Goal: Information Seeking & Learning: Learn about a topic

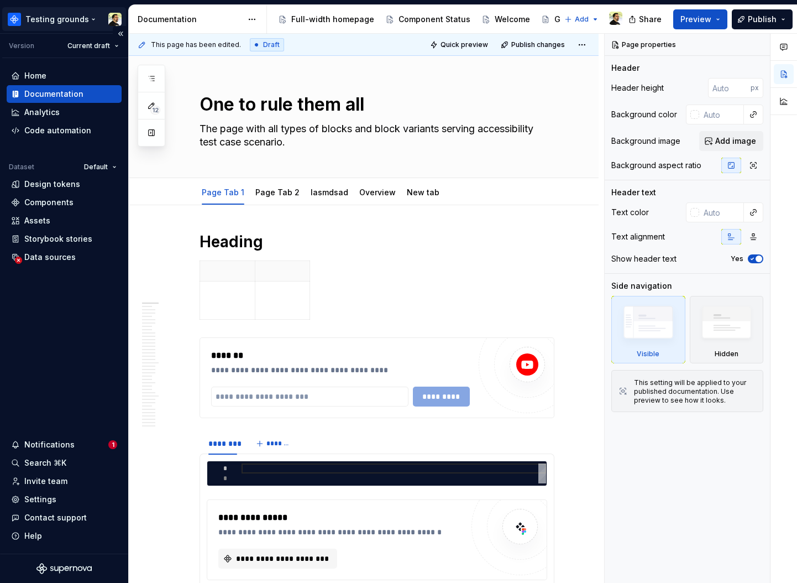
click at [51, 17] on html "Testing grounds Version Current draft Home Documentation Analytics Code automat…" at bounding box center [398, 291] width 797 height 583
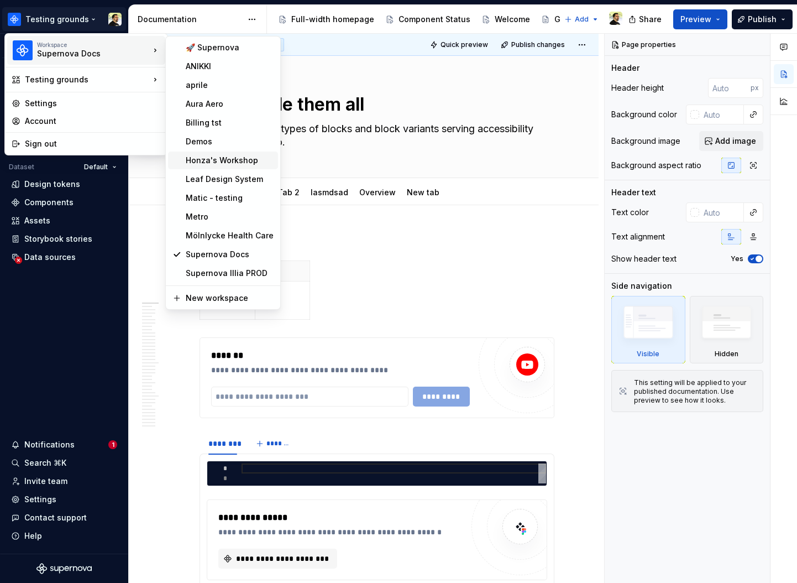
click at [222, 156] on div "Honza's Workshop" at bounding box center [230, 160] width 88 height 11
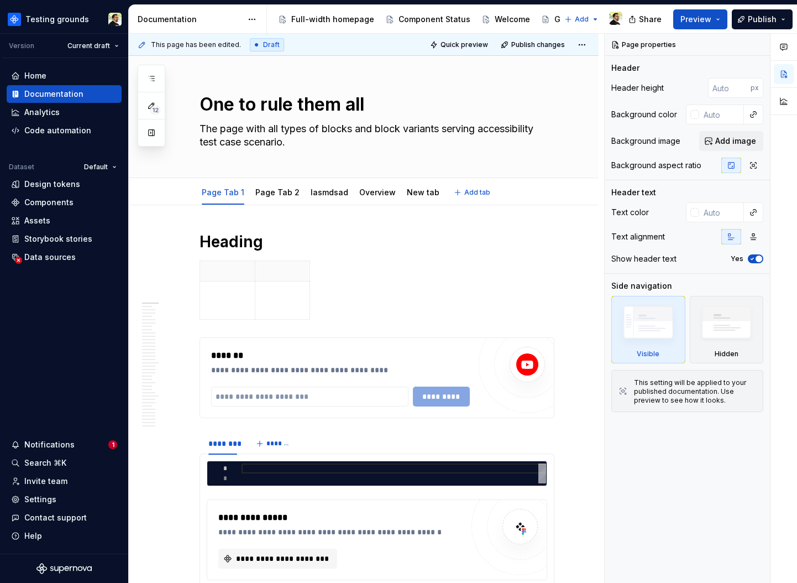
type textarea "*"
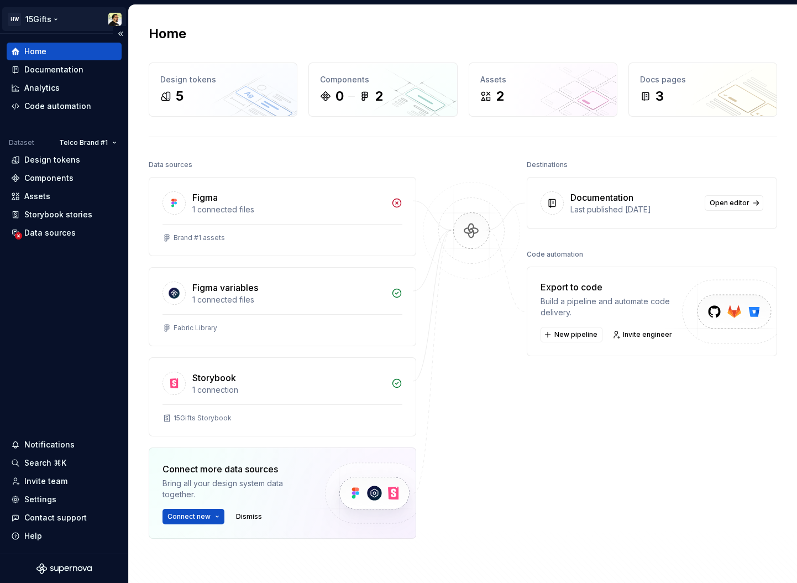
click at [46, 22] on html "HW 15Gifts Home Documentation Analytics Code automation Dataset Telco Brand #1 …" at bounding box center [398, 291] width 797 height 583
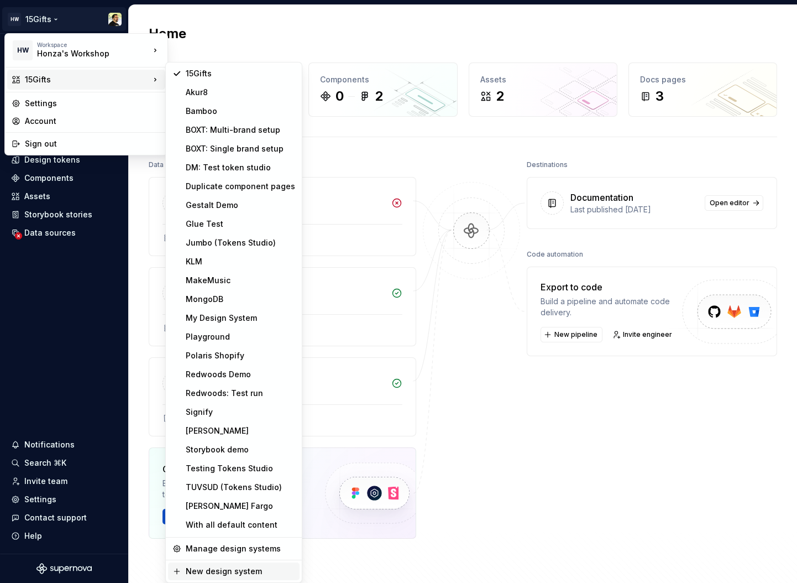
click at [229, 571] on div "New design system" at bounding box center [240, 571] width 109 height 11
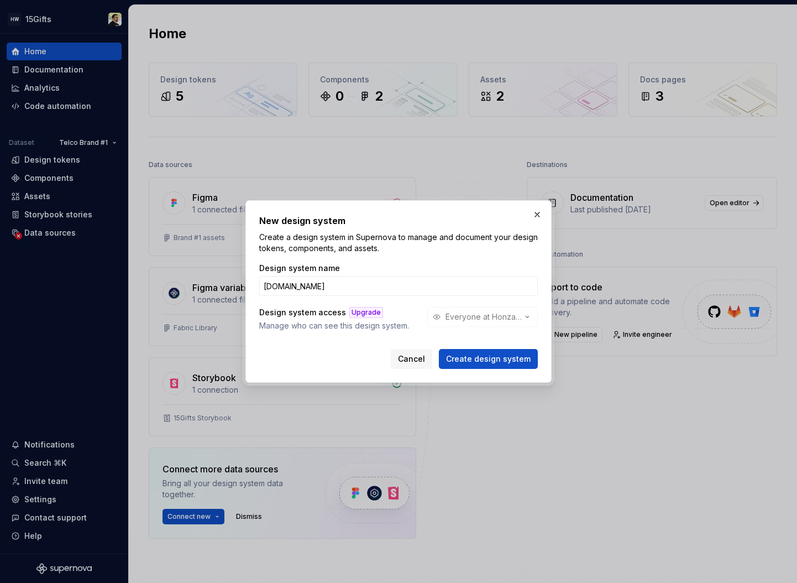
type input "[DOMAIN_NAME]"
click at [439, 349] on button "Create design system" at bounding box center [488, 359] width 99 height 20
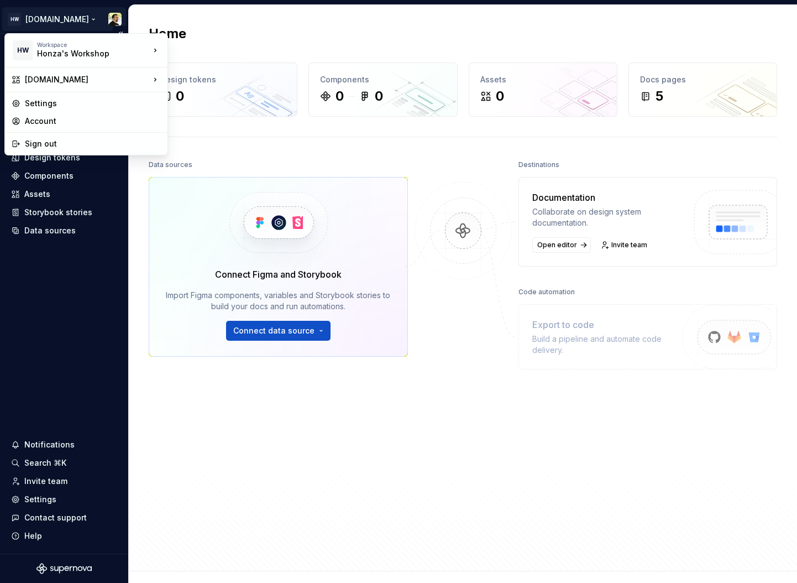
click at [54, 24] on html "HW Remote.com Home Documentation Analytics Code automation Design system data D…" at bounding box center [398, 291] width 797 height 583
click at [63, 118] on div "Account" at bounding box center [93, 121] width 136 height 11
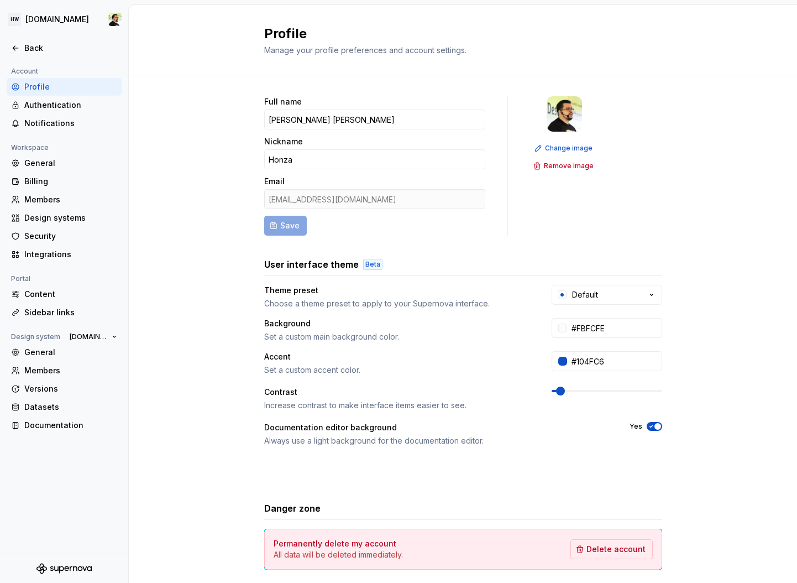
click at [236, 114] on div "Full name Honza Toman Nickname Honza Email honza@supernova.io Save Change image…" at bounding box center [463, 354] width 668 height 557
click at [76, 100] on div "Authentication" at bounding box center [70, 105] width 93 height 11
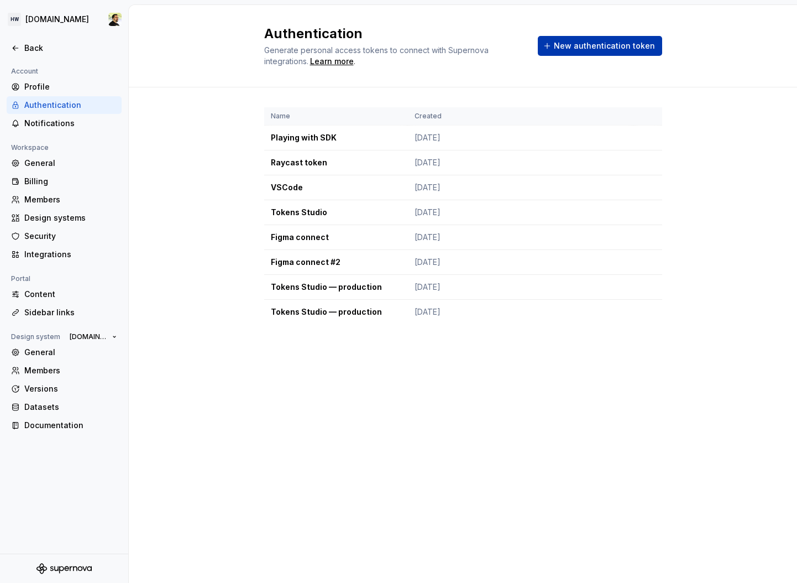
click at [593, 46] on span "New authentication token" at bounding box center [604, 45] width 101 height 11
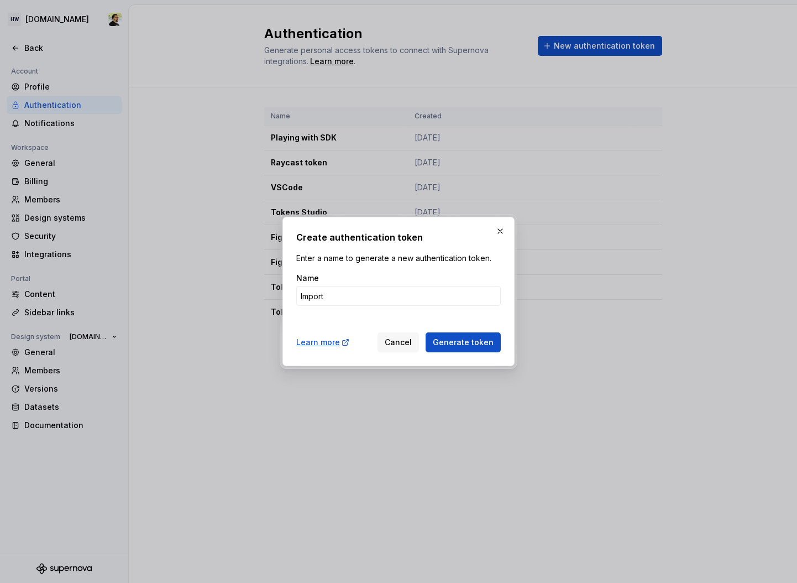
type input "Import"
click at [426, 332] on button "Generate token" at bounding box center [463, 342] width 75 height 20
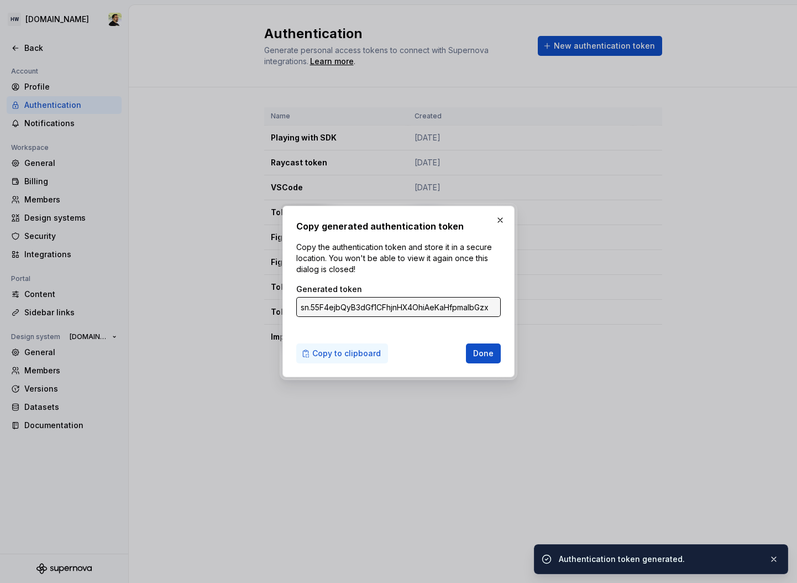
click at [365, 354] on span "Copy to clipboard" at bounding box center [346, 353] width 69 height 11
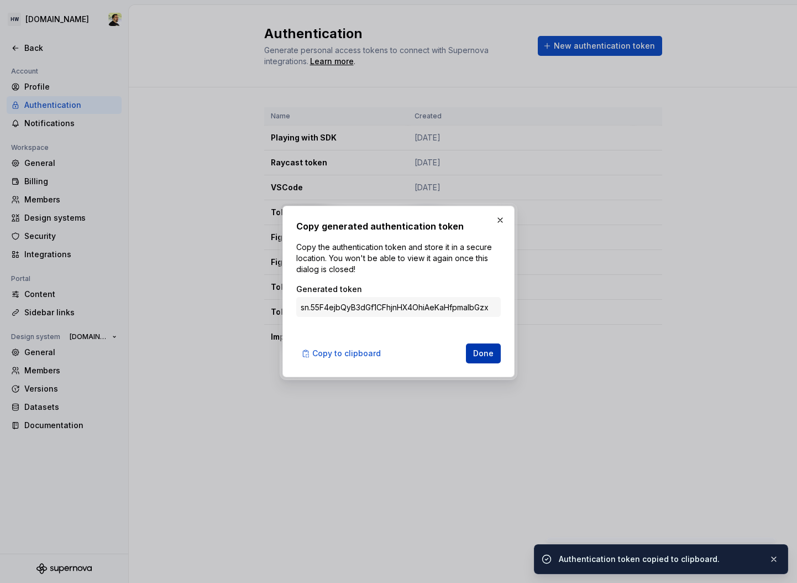
click at [493, 354] on span "Done" at bounding box center [483, 353] width 20 height 11
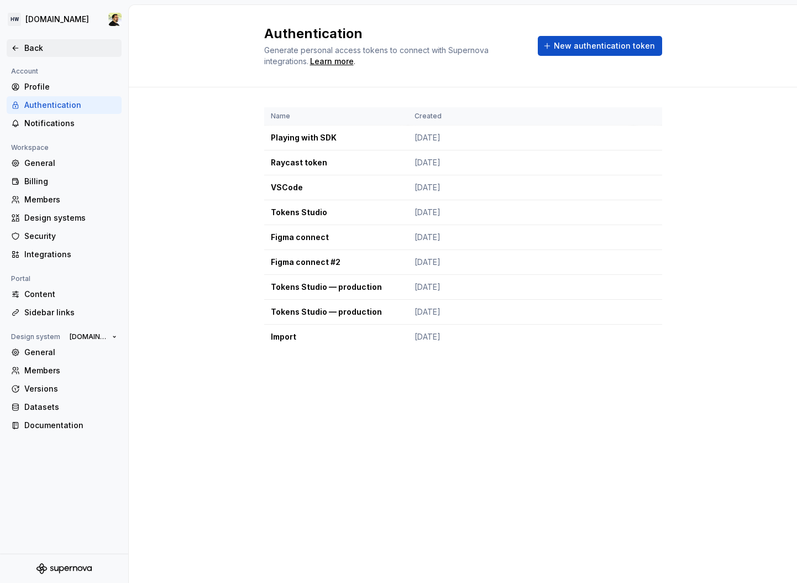
click at [45, 43] on div "Back" at bounding box center [70, 48] width 93 height 11
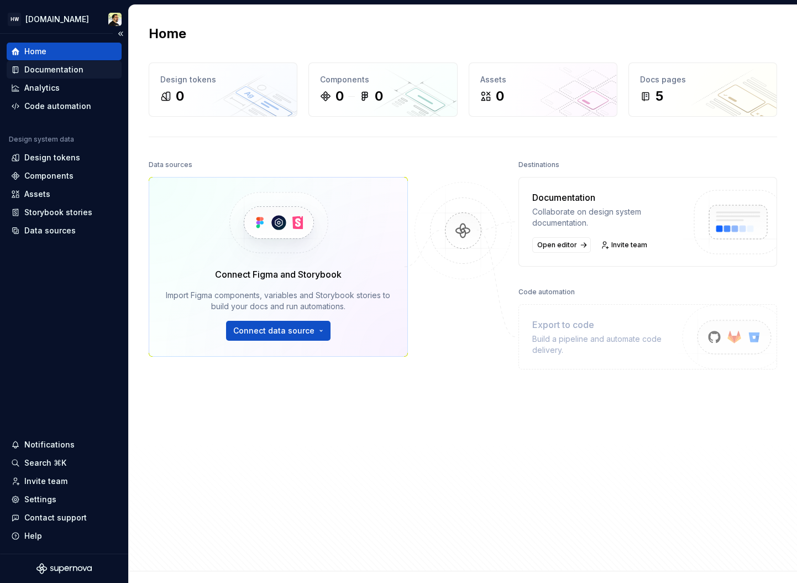
click at [62, 71] on div "Documentation" at bounding box center [53, 69] width 59 height 11
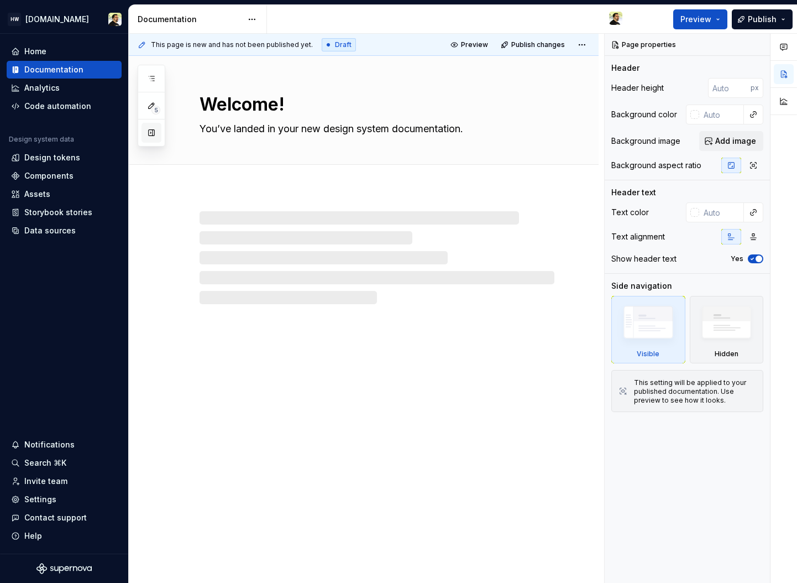
click at [154, 133] on button "button" at bounding box center [152, 133] width 20 height 20
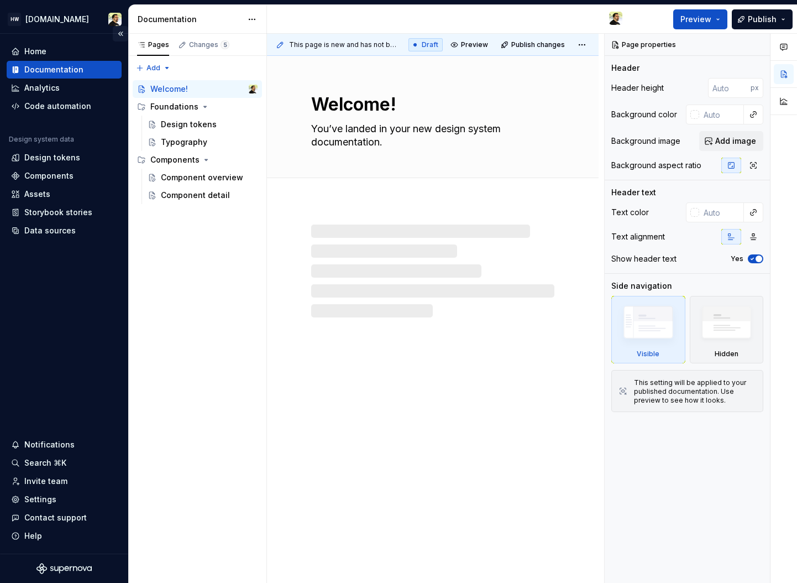
click at [127, 32] on button "Collapse sidebar" at bounding box center [120, 33] width 15 height 15
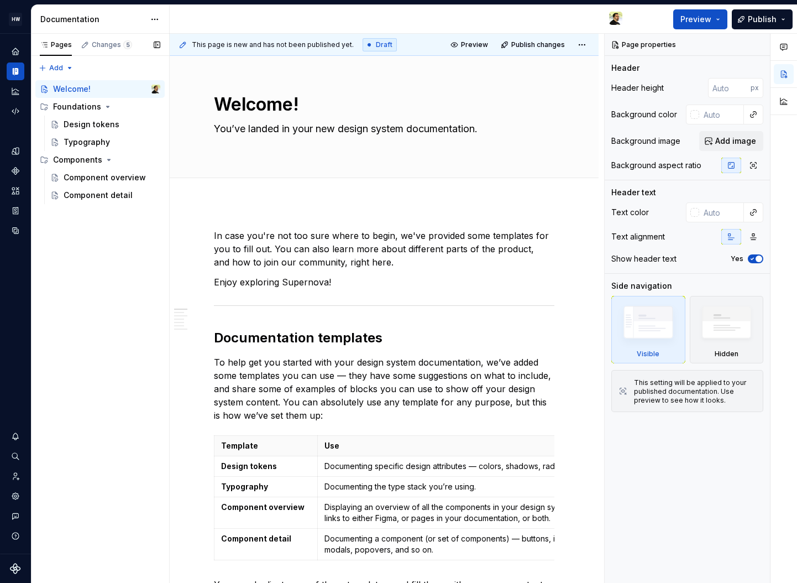
click at [121, 304] on div "Pages Changes 5 Add Accessibility guide for tree Page tree. Navigate the tree w…" at bounding box center [100, 309] width 138 height 550
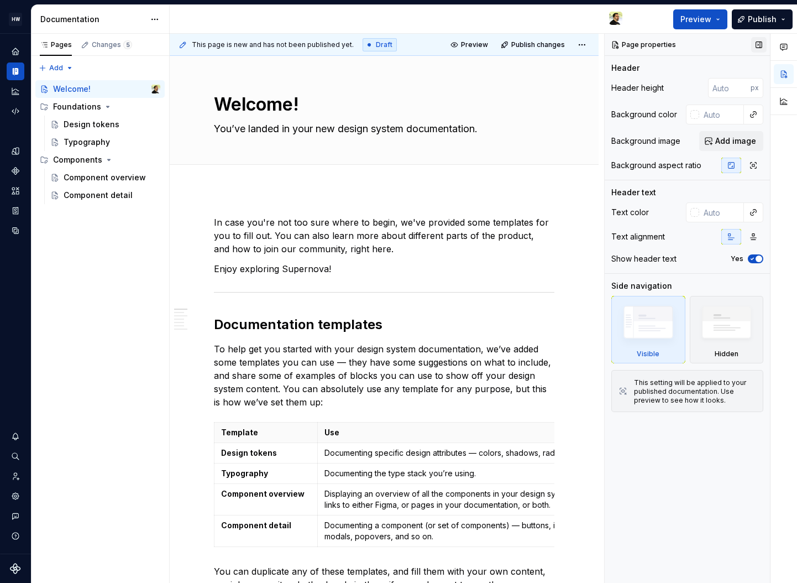
click at [756, 46] on button "button" at bounding box center [758, 44] width 15 height 15
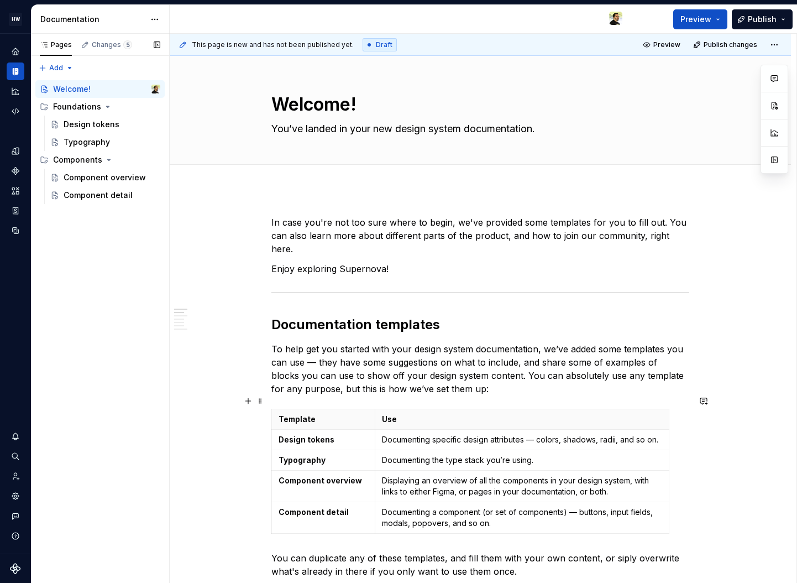
click at [76, 242] on div "Pages Changes 5 Add Accessibility guide for tree Page tree. Navigate the tree w…" at bounding box center [100, 309] width 138 height 550
click at [123, 247] on div "Pages Changes 5 Add Accessibility guide for tree Page tree. Navigate the tree w…" at bounding box center [100, 309] width 138 height 550
click at [91, 223] on div "Pages Changes 5 Add Accessibility guide for tree Page tree. Navigate the tree w…" at bounding box center [100, 309] width 138 height 550
click at [82, 198] on div "Component detail" at bounding box center [96, 195] width 64 height 11
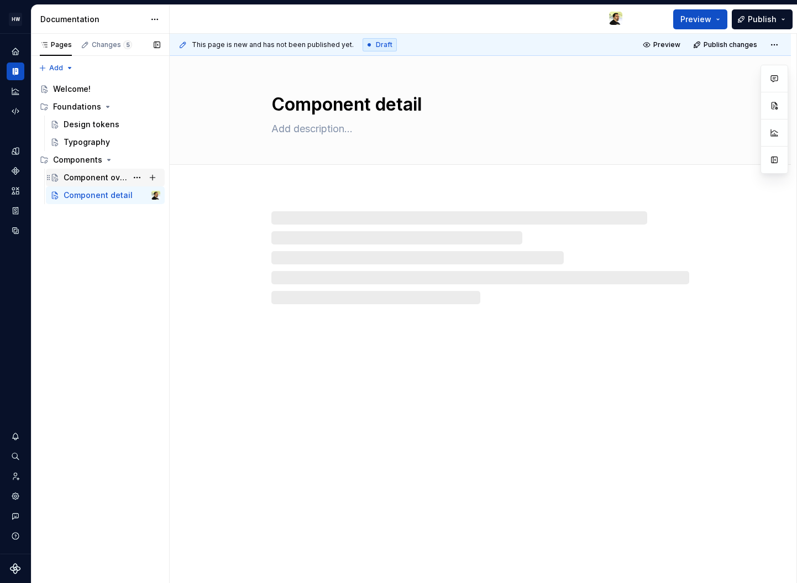
click at [94, 179] on div "Component overview" at bounding box center [96, 177] width 64 height 11
type textarea "*"
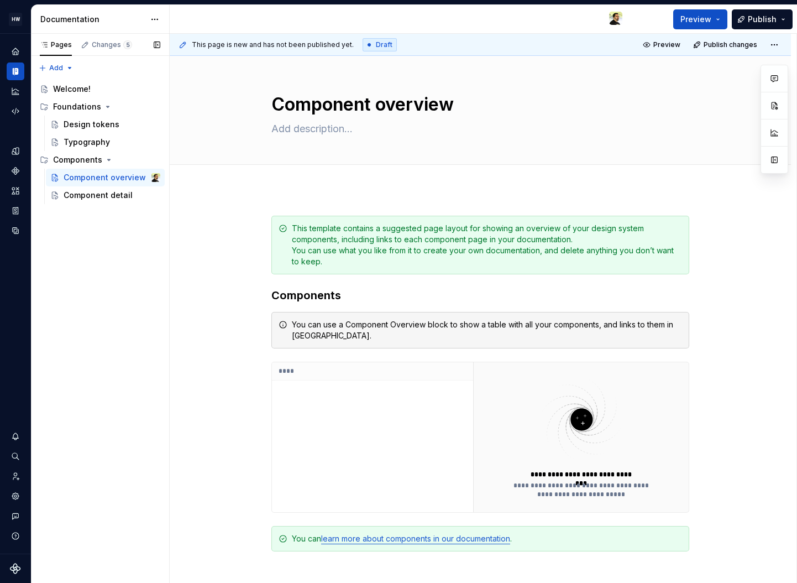
click at [89, 262] on div "Pages Changes 5 Add Accessibility guide for tree Page tree. Navigate the tree w…" at bounding box center [100, 309] width 138 height 550
click at [11, 18] on html "**********" at bounding box center [398, 291] width 797 height 583
click at [84, 85] on div "Welcome!" at bounding box center [72, 88] width 38 height 11
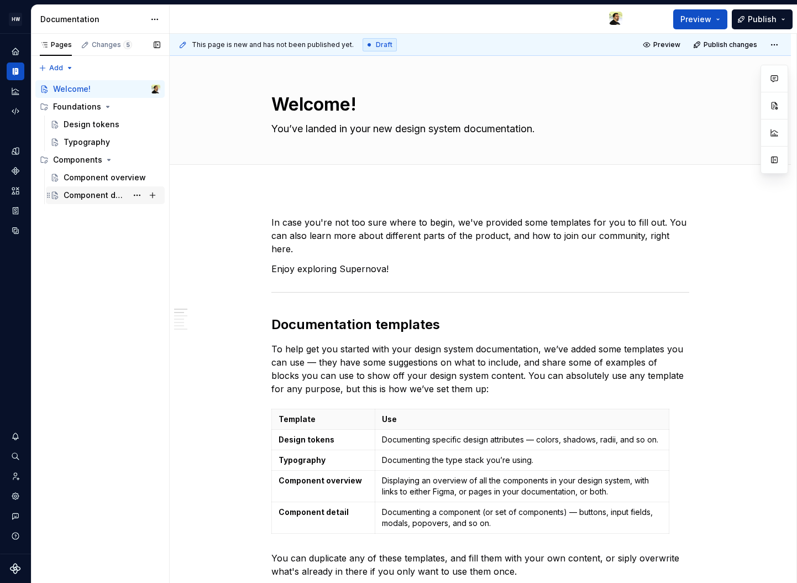
click at [90, 191] on div "Component detail" at bounding box center [96, 195] width 64 height 11
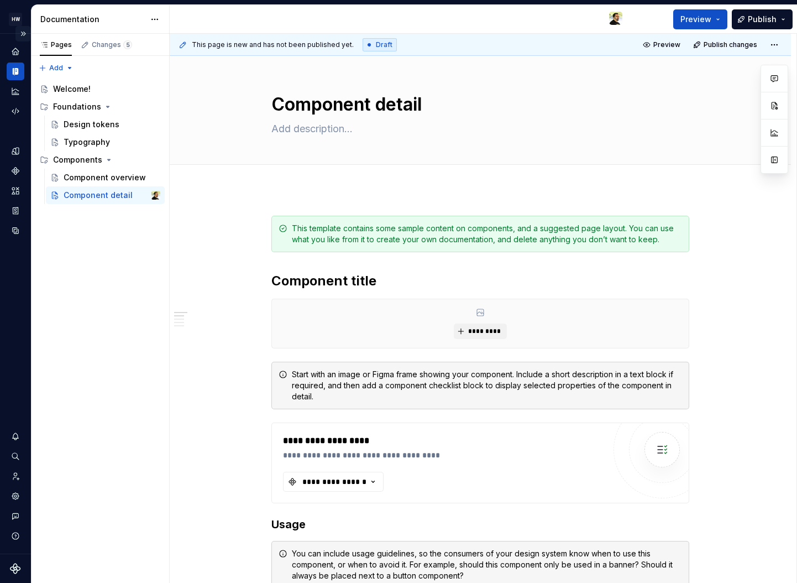
click at [21, 32] on button "Expand sidebar" at bounding box center [22, 33] width 15 height 15
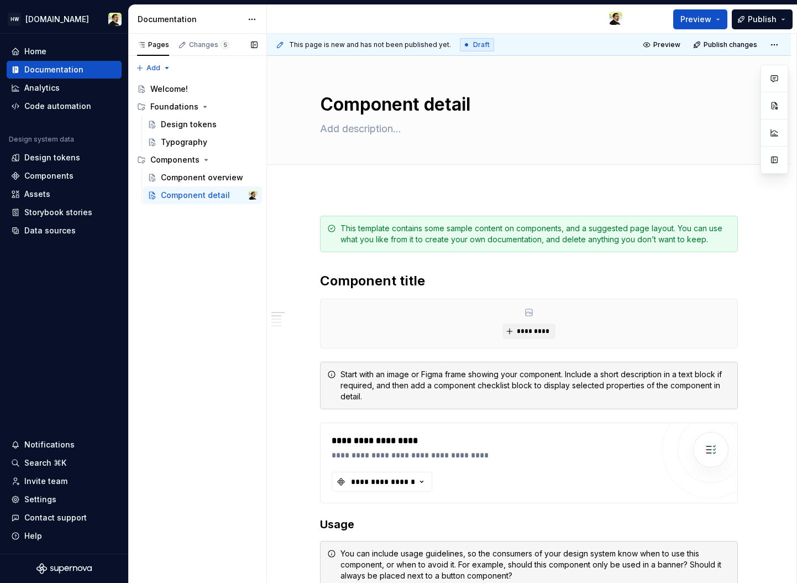
click at [207, 233] on div "Pages Changes 5 Add Accessibility guide for tree Page tree. Navigate the tree w…" at bounding box center [197, 309] width 138 height 550
click at [207, 175] on div "Component overview" at bounding box center [193, 177] width 64 height 11
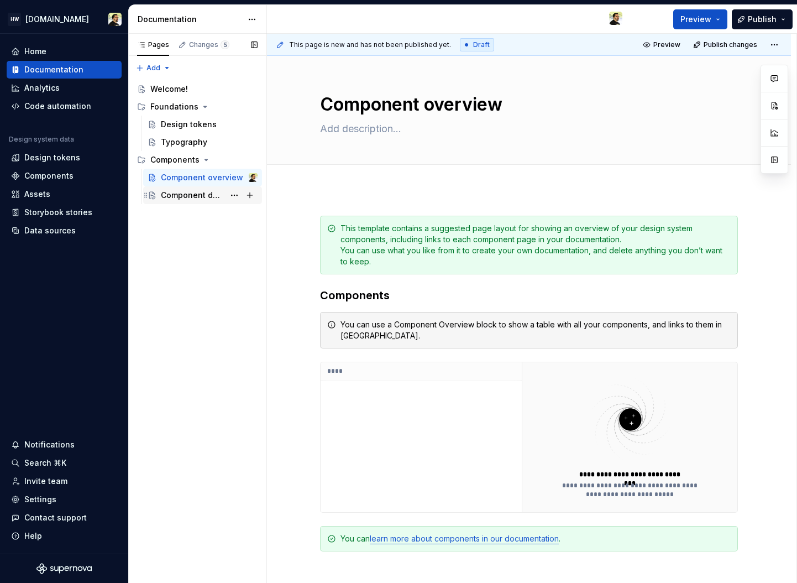
click at [199, 195] on div "Component detail" at bounding box center [193, 195] width 64 height 11
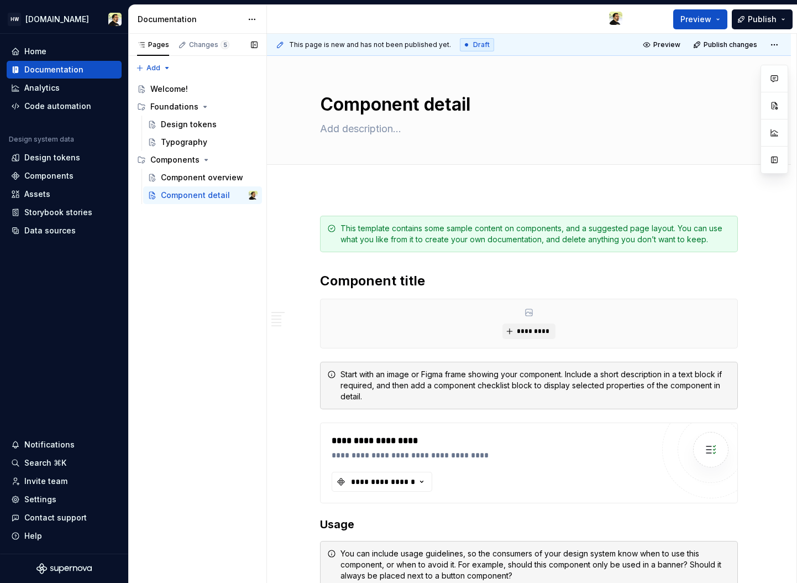
click at [204, 254] on div "Pages Changes 5 Add Accessibility guide for tree Page tree. Navigate the tree w…" at bounding box center [197, 309] width 138 height 550
click at [213, 257] on div "Pages Changes 5 Add Accessibility guide for tree Page tree. Navigate the tree w…" at bounding box center [197, 309] width 138 height 550
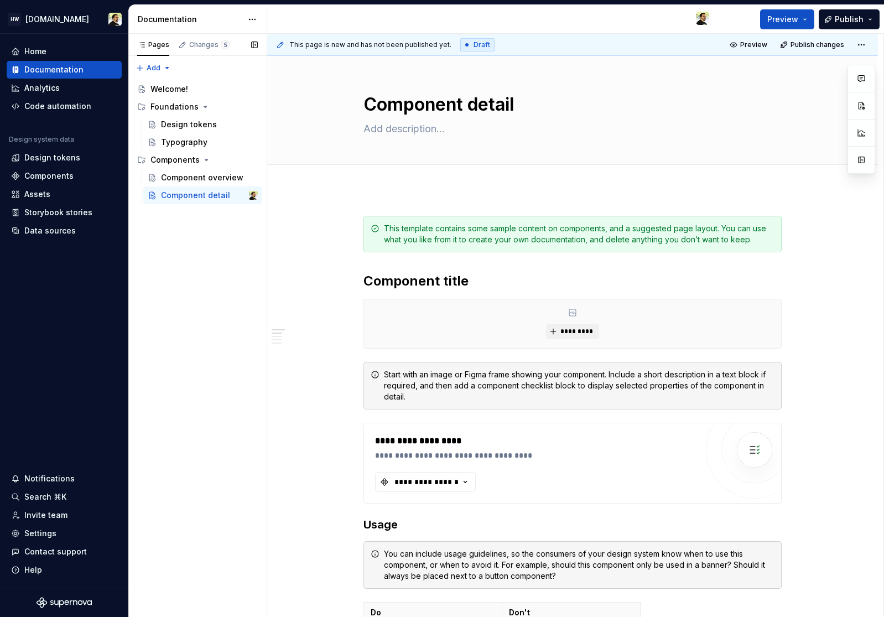
click at [180, 241] on div "Pages Changes 5 Add Accessibility guide for tree Page tree. Navigate the tree w…" at bounding box center [197, 325] width 138 height 583
click at [195, 107] on div "Foundations" at bounding box center [174, 106] width 48 height 11
click at [177, 159] on div "Components" at bounding box center [174, 159] width 49 height 11
click at [187, 105] on div "Foundations" at bounding box center [174, 106] width 48 height 11
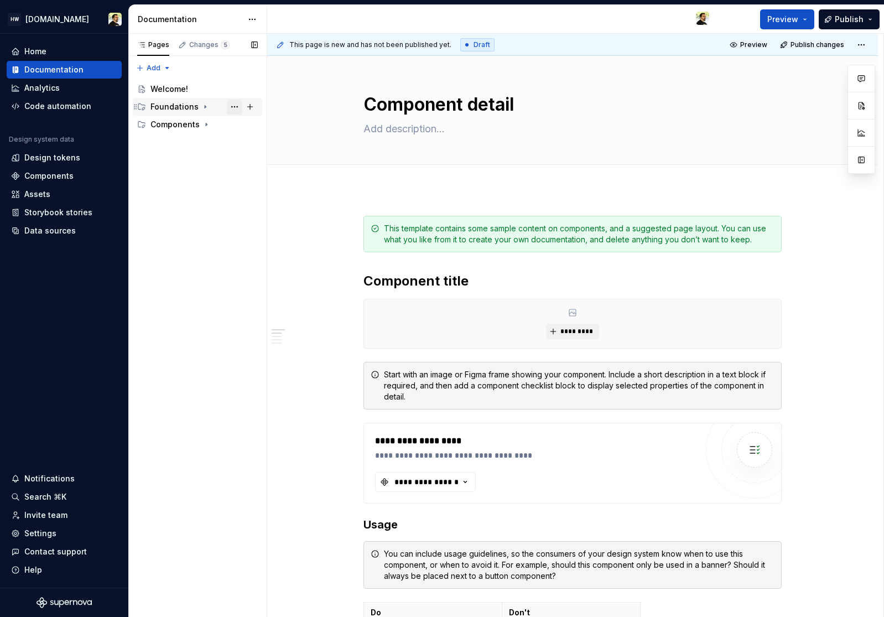
click at [233, 105] on button "Page tree" at bounding box center [234, 106] width 15 height 15
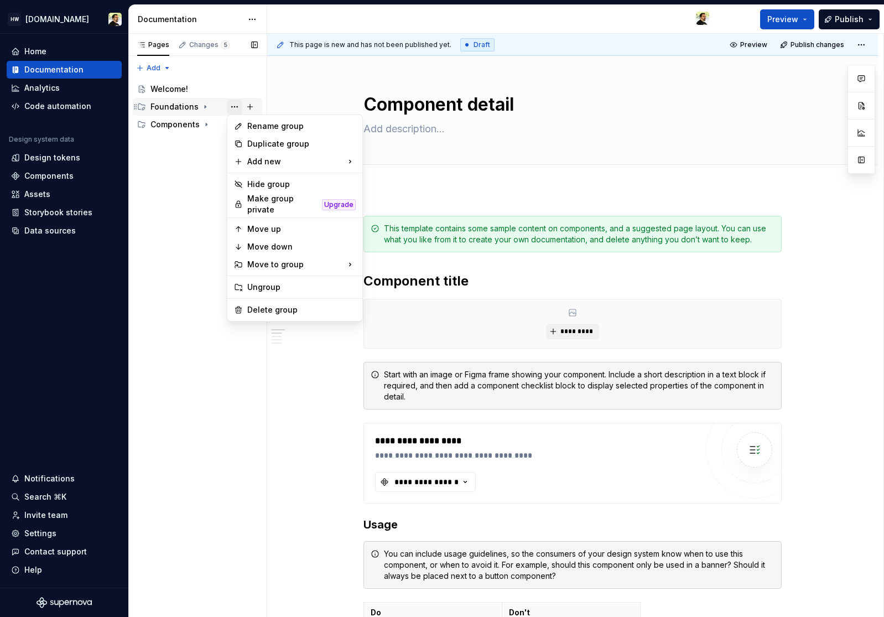
click at [233, 105] on div "Pages Changes 5 Add Accessibility guide for tree Page tree. Navigate the tree w…" at bounding box center [197, 325] width 138 height 583
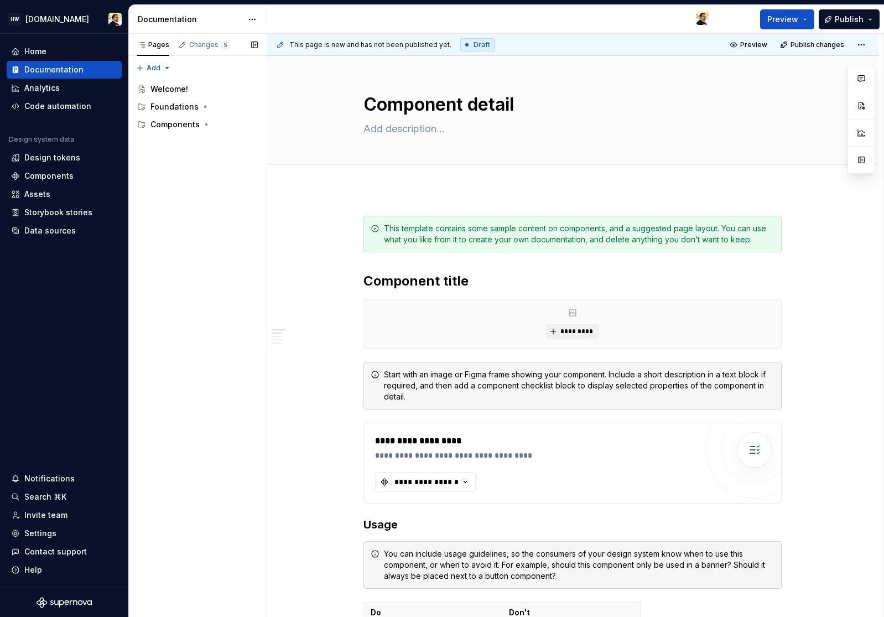
click at [181, 137] on div "Pages Changes 5 Add Accessibility guide for tree Page tree. Navigate the tree w…" at bounding box center [197, 325] width 138 height 583
click at [185, 125] on div "Components" at bounding box center [174, 124] width 49 height 11
click at [220, 258] on div "Pages Changes 5 Add Accessibility guide for tree Page tree. Navigate the tree w…" at bounding box center [197, 325] width 138 height 583
click at [193, 425] on div "Pages Changes 5 Add Accessibility guide for tree Page tree. Navigate the tree w…" at bounding box center [197, 325] width 138 height 583
click at [174, 101] on div "Foundations" at bounding box center [174, 106] width 48 height 11
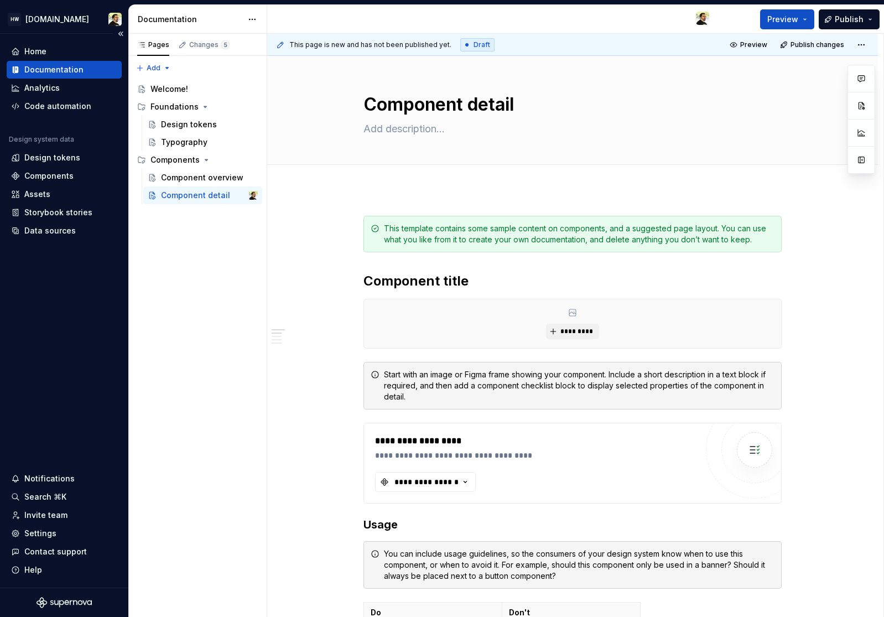
click at [81, 331] on div "Home Documentation Analytics Code automation Design system data Design tokens C…" at bounding box center [64, 310] width 128 height 553
click at [207, 365] on div "Pages Changes 5 Add Accessibility guide for tree Page tree. Navigate the tree w…" at bounding box center [197, 325] width 138 height 583
click at [220, 270] on div "Pages Changes 5 Add Accessibility guide for tree Page tree. Navigate the tree w…" at bounding box center [197, 325] width 138 height 583
click at [232, 309] on div "Pages Changes 5 Add Accessibility guide for tree Page tree. Navigate the tree w…" at bounding box center [197, 325] width 138 height 583
type textarea "*"
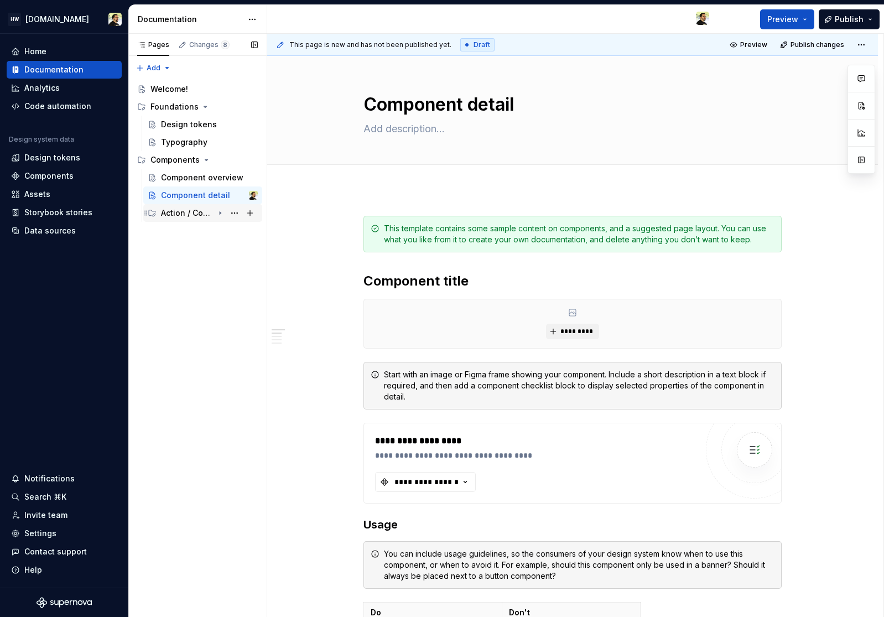
click at [194, 216] on div "Action / Control" at bounding box center [187, 212] width 53 height 11
click at [195, 234] on div "Button Callout" at bounding box center [192, 230] width 42 height 11
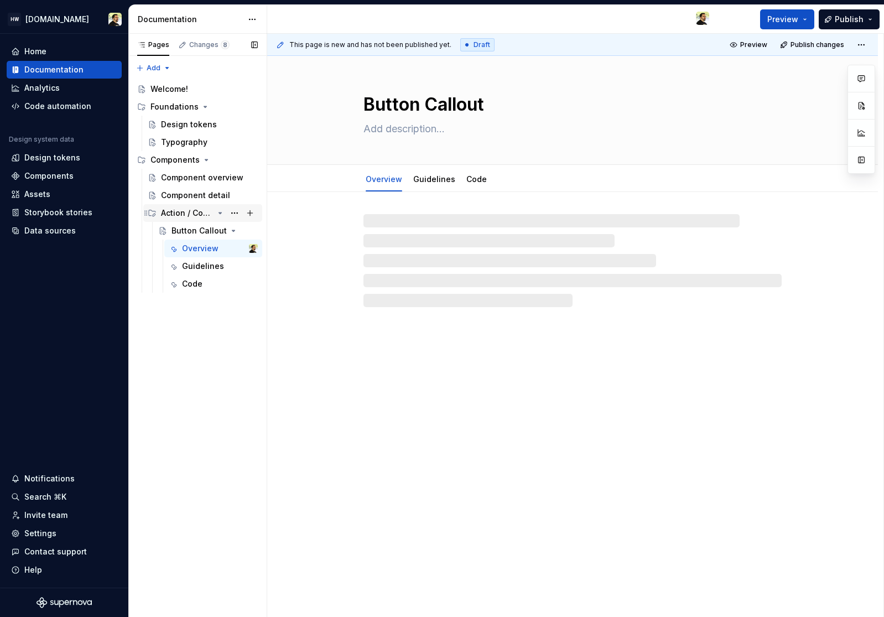
click at [191, 213] on div "Action / Control" at bounding box center [187, 212] width 53 height 11
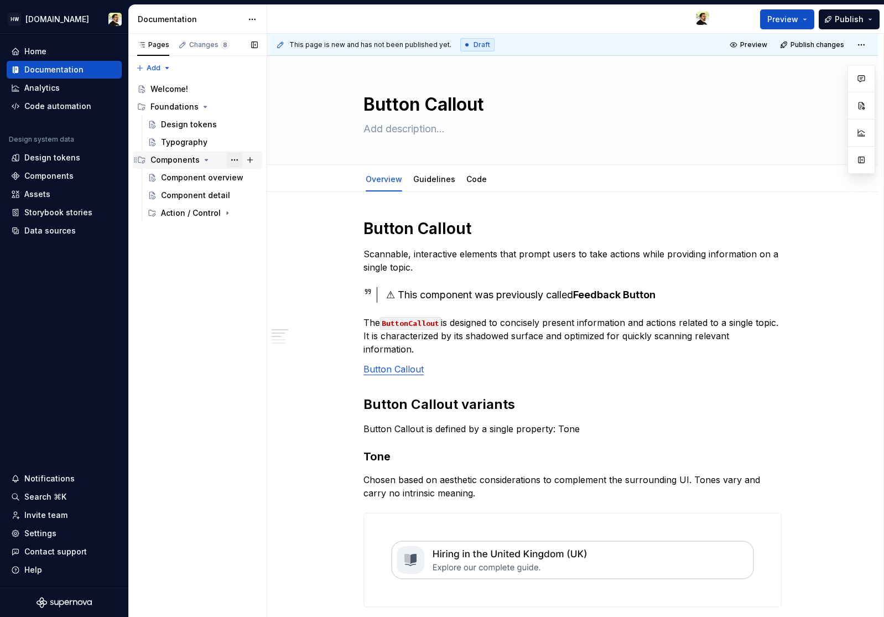
click at [238, 159] on button "Page tree" at bounding box center [234, 159] width 15 height 15
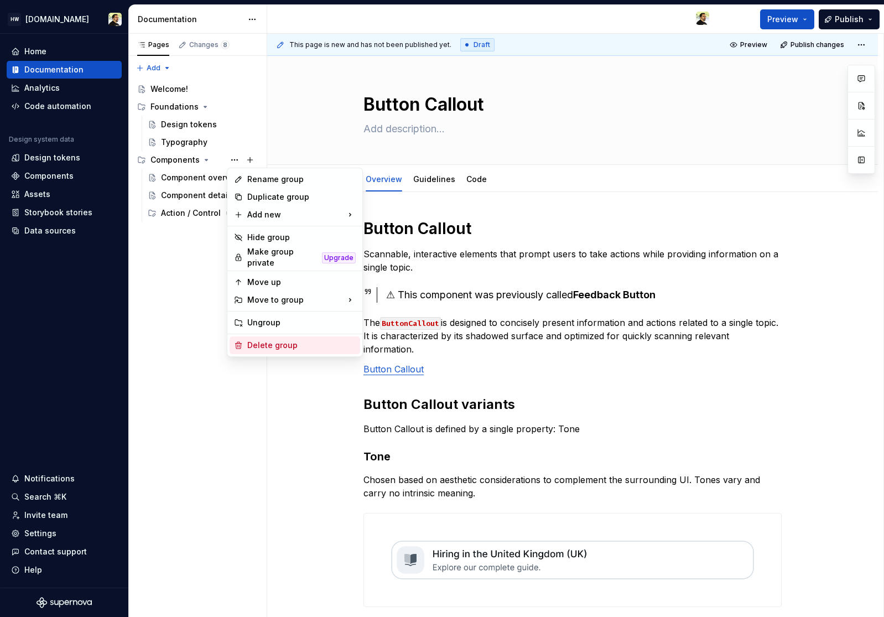
click at [290, 339] on div "Delete group" at bounding box center [301, 344] width 108 height 11
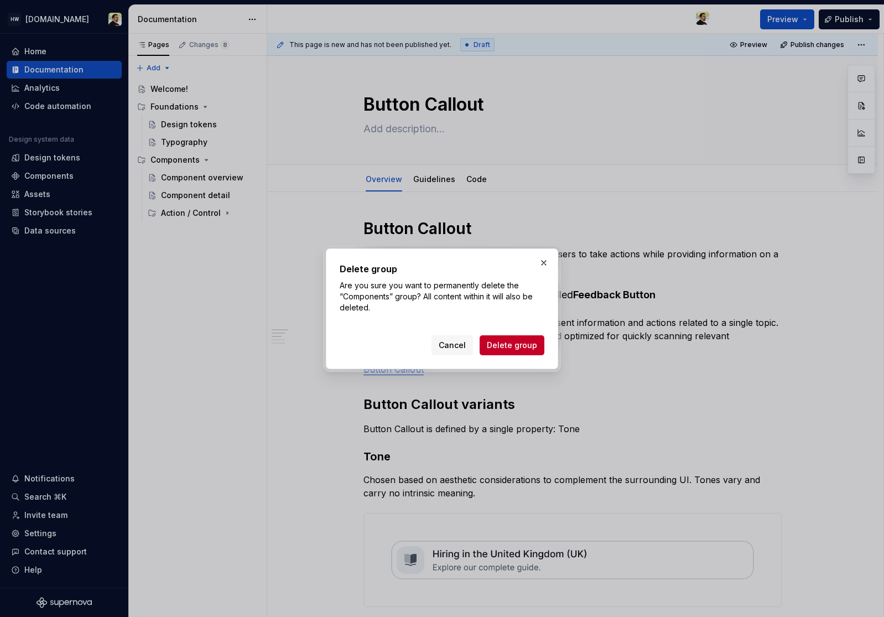
click at [493, 343] on span "Delete group" at bounding box center [512, 344] width 50 height 11
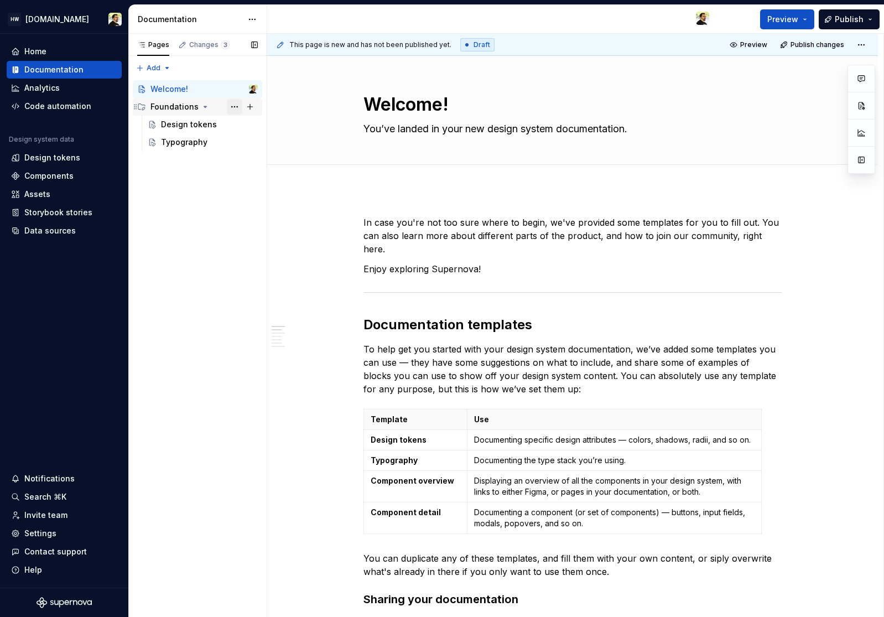
click at [235, 107] on button "Page tree" at bounding box center [234, 106] width 15 height 15
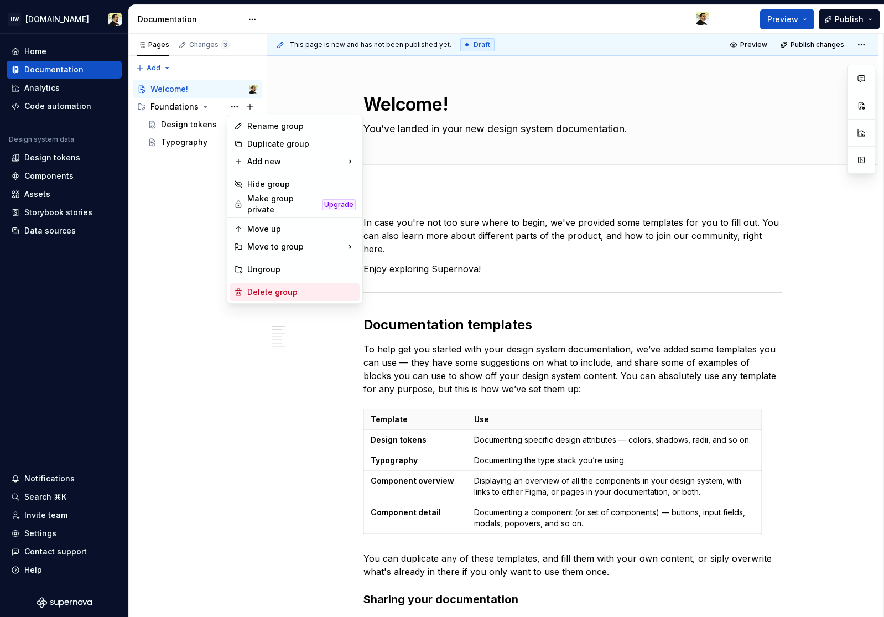
click at [287, 290] on div "Delete group" at bounding box center [301, 291] width 108 height 11
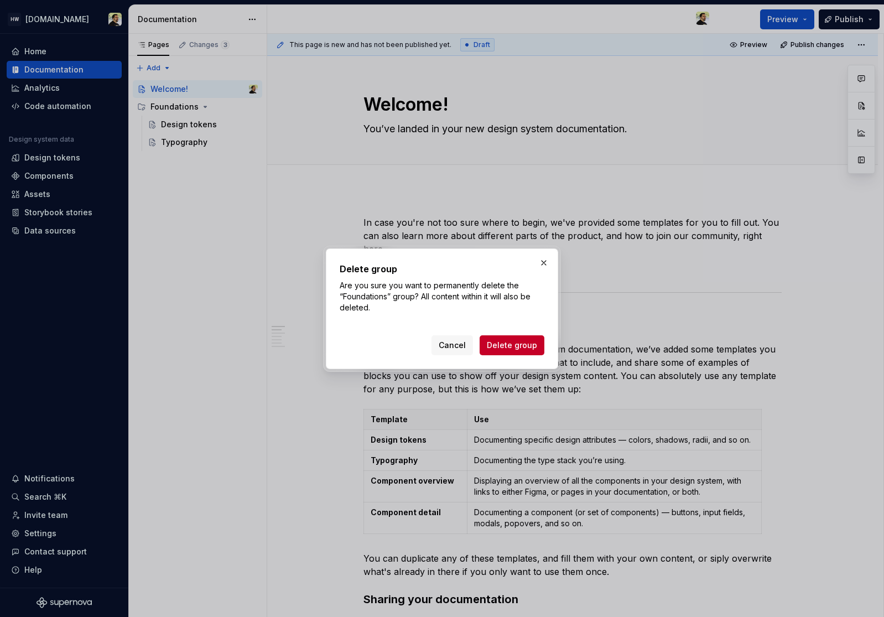
click at [493, 332] on div "Cancel Delete group" at bounding box center [441, 343] width 205 height 24
click at [493, 347] on span "Delete group" at bounding box center [512, 344] width 50 height 11
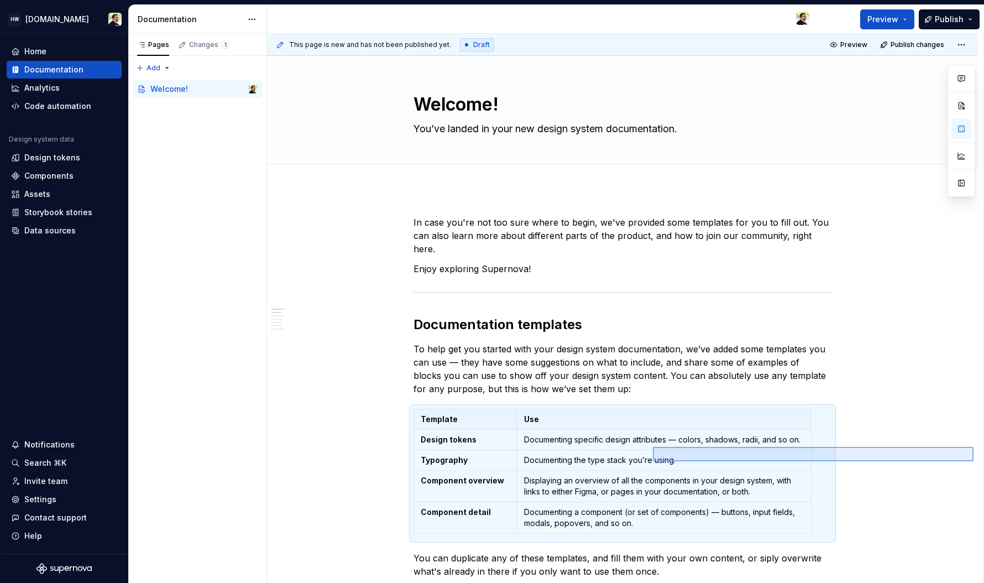
drag, startPoint x: 974, startPoint y: 447, endPoint x: 653, endPoint y: 461, distance: 321.0
click at [653, 461] on div "This page is new and has not been published yet. Draft Preview Publish changes …" at bounding box center [625, 309] width 717 height 550
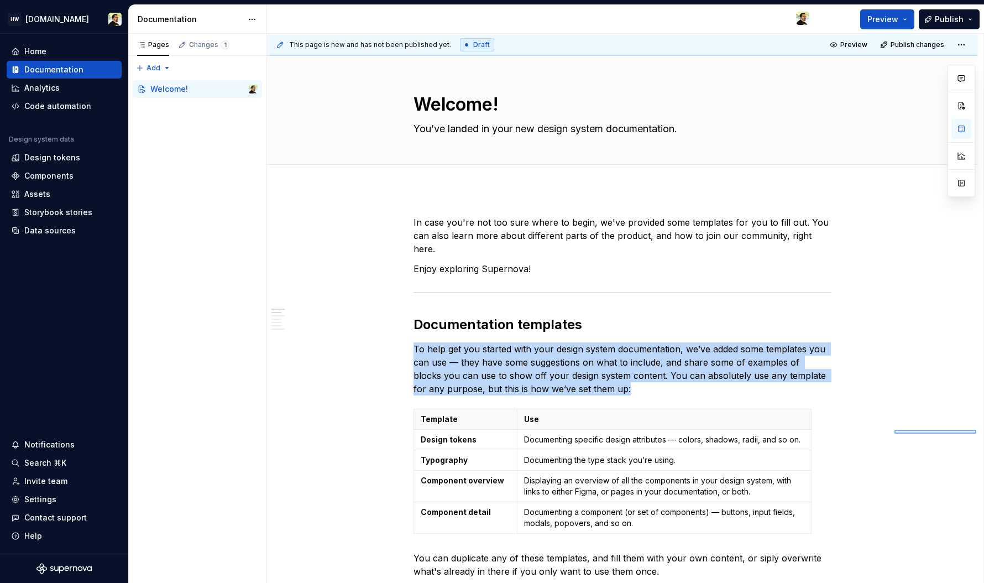
drag, startPoint x: 976, startPoint y: 433, endPoint x: 895, endPoint y: 430, distance: 81.9
click at [883, 430] on div "This page is new and has not been published yet. Draft Preview Publish changes …" at bounding box center [625, 309] width 717 height 550
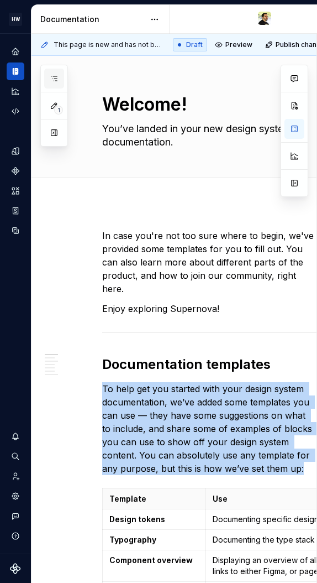
click at [56, 74] on button "button" at bounding box center [54, 79] width 20 height 20
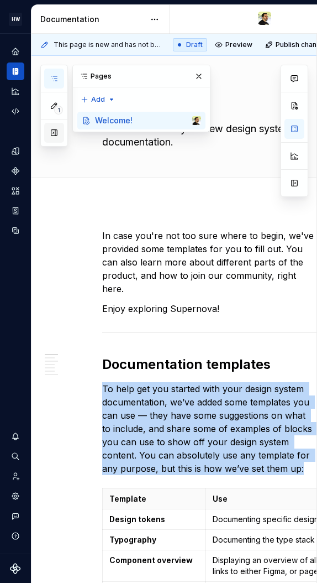
click at [53, 131] on button "button" at bounding box center [54, 133] width 20 height 20
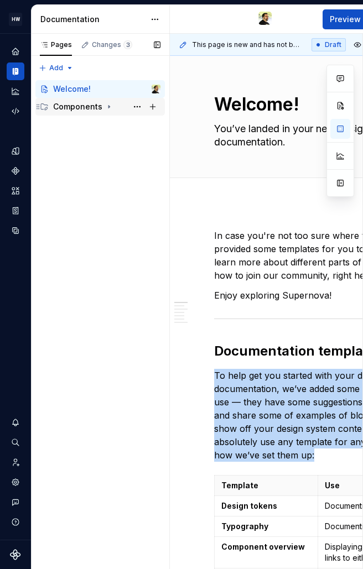
click at [98, 106] on div "Components" at bounding box center [77, 106] width 49 height 11
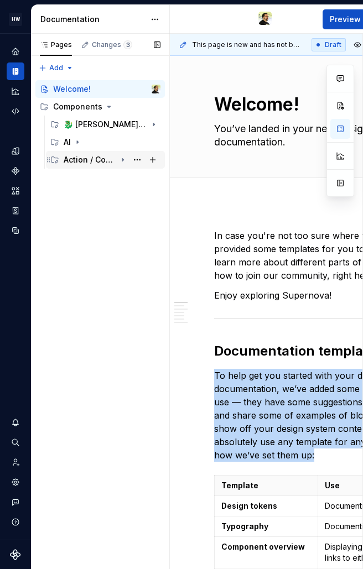
click at [85, 152] on div "Action / Control" at bounding box center [105, 160] width 119 height 18
click at [92, 140] on div "AI" at bounding box center [112, 141] width 97 height 15
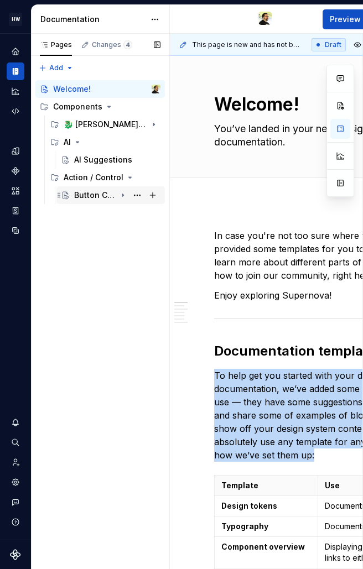
click at [105, 194] on div "Button Callout" at bounding box center [95, 195] width 42 height 11
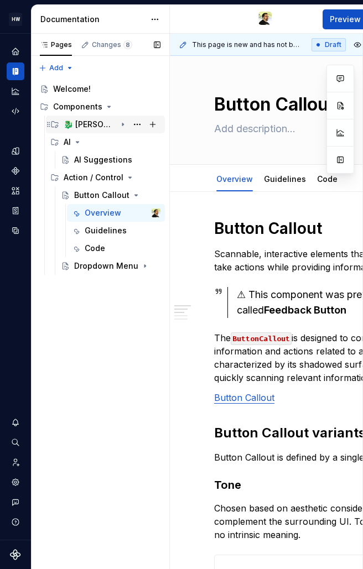
click at [102, 126] on div "🐉 [PERSON_NAME] lab" at bounding box center [90, 124] width 53 height 11
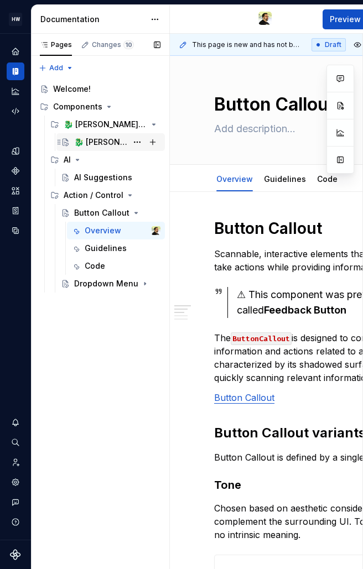
click at [92, 145] on div "🐉 [PERSON_NAME] lab" at bounding box center [100, 142] width 53 height 11
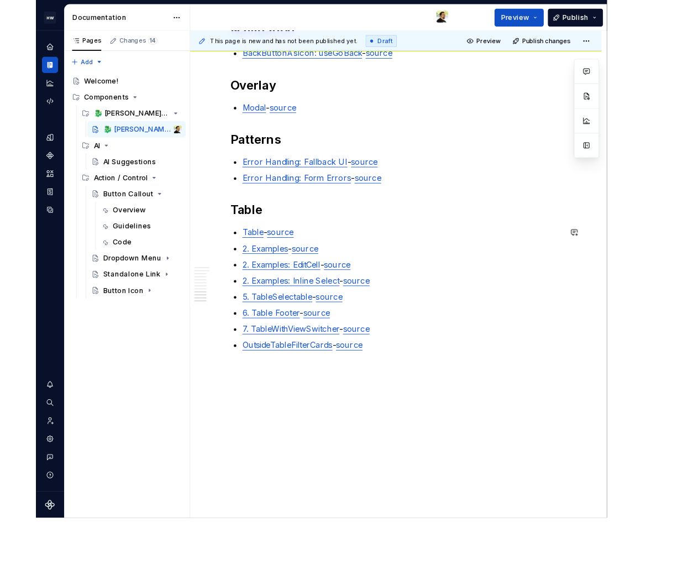
scroll to position [2309, 0]
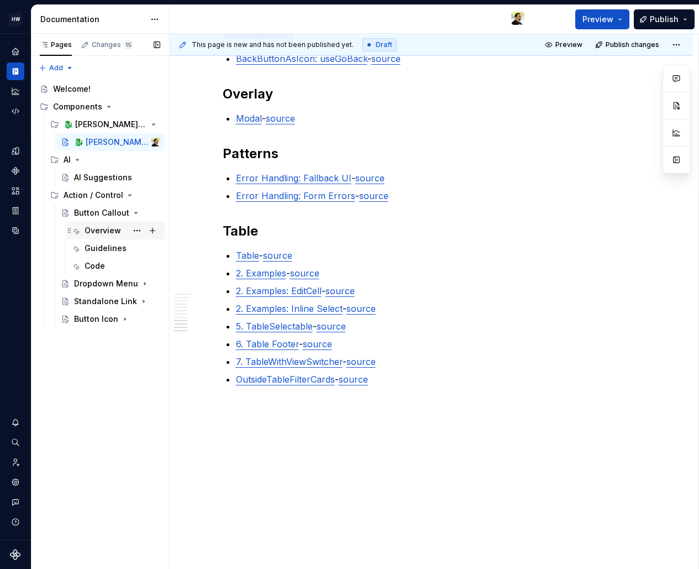
click at [95, 226] on div "Overview" at bounding box center [103, 230] width 36 height 11
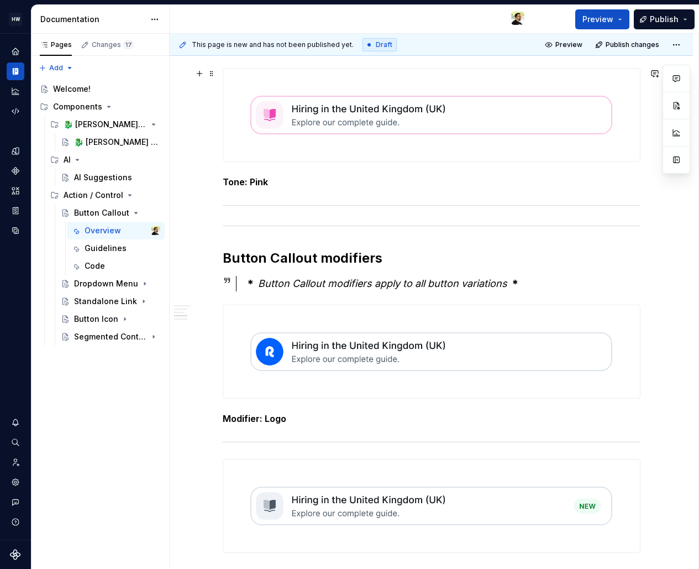
scroll to position [2838, 0]
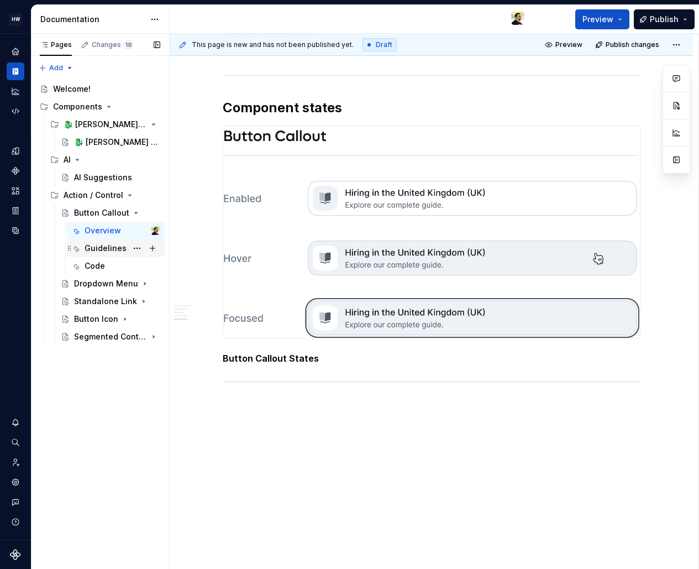
click at [93, 250] on div "Guidelines" at bounding box center [106, 248] width 42 height 11
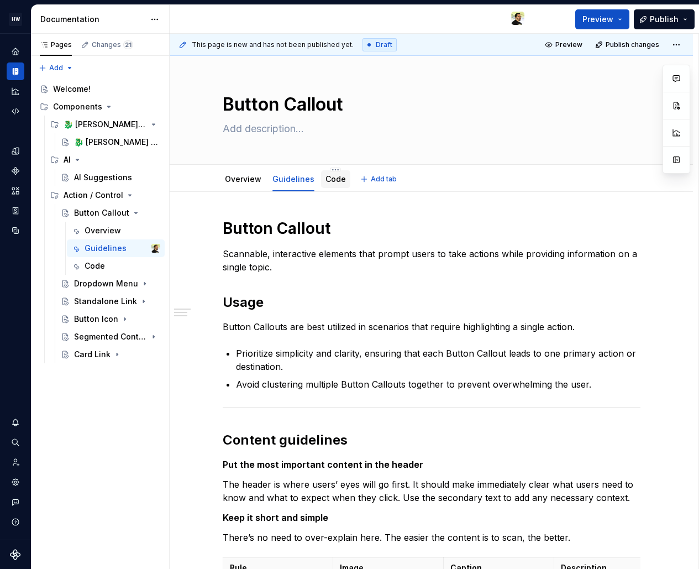
click at [331, 181] on link "Code" at bounding box center [336, 178] width 20 height 9
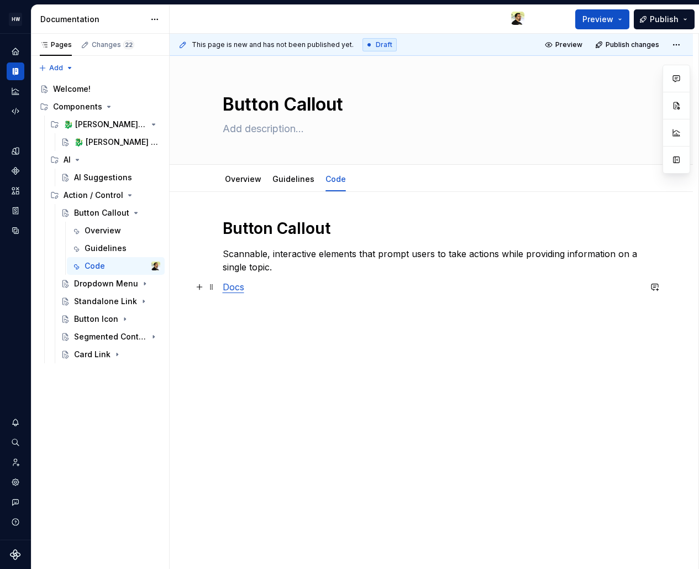
click at [229, 289] on link "Docs" at bounding box center [234, 286] width 22 height 11
click at [673, 185] on button "button" at bounding box center [677, 183] width 20 height 20
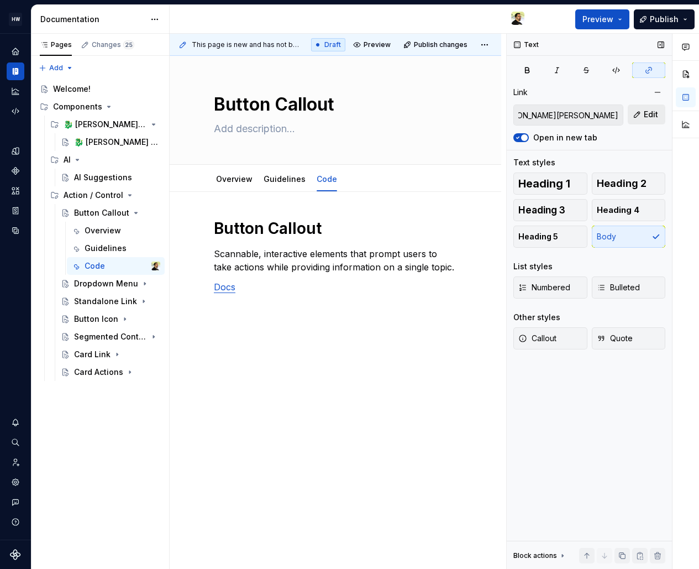
scroll to position [0, 286]
drag, startPoint x: 562, startPoint y: 117, endPoint x: 656, endPoint y: 118, distance: 94.6
click at [656, 118] on div "[URL][DOMAIN_NAME][PERSON_NAME][PERSON_NAME] Edit" at bounding box center [590, 115] width 152 height 21
click at [583, 114] on input "[URL][DOMAIN_NAME][PERSON_NAME][PERSON_NAME]" at bounding box center [568, 115] width 109 height 20
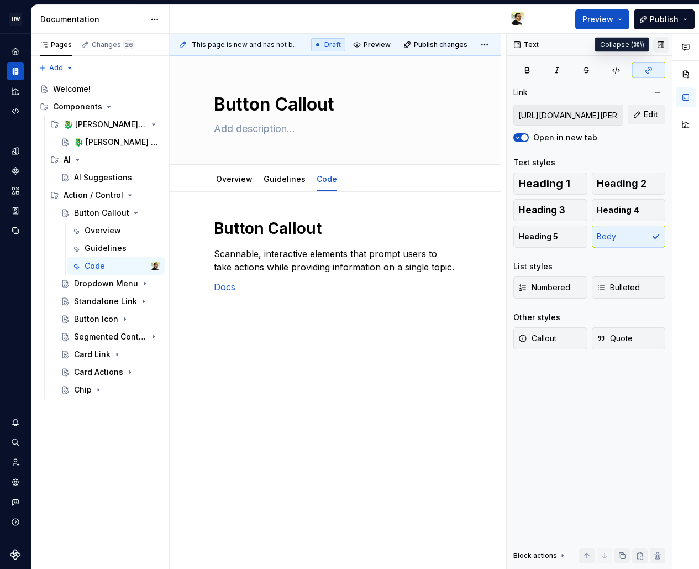
click at [661, 42] on button "button" at bounding box center [661, 44] width 15 height 15
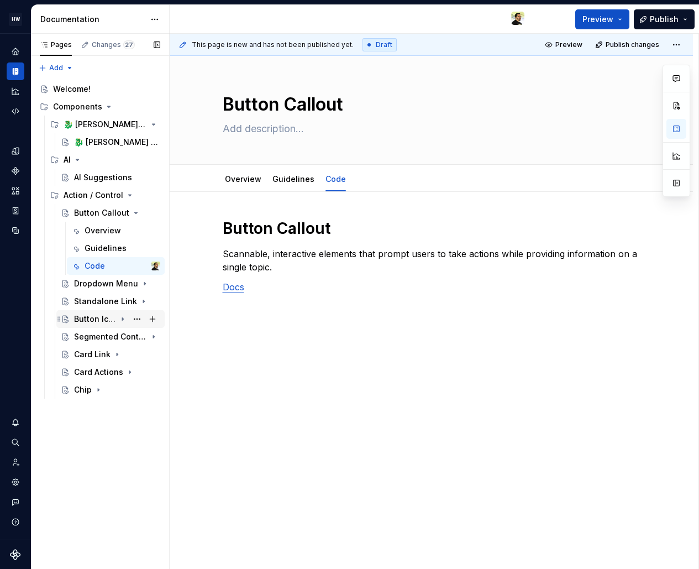
click at [90, 320] on div "Button Icon" at bounding box center [95, 319] width 42 height 11
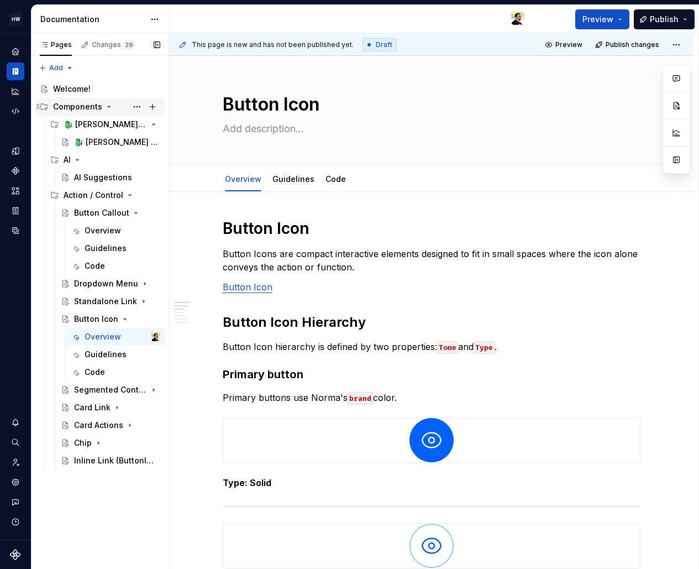
click at [91, 104] on div "Components" at bounding box center [77, 106] width 49 height 11
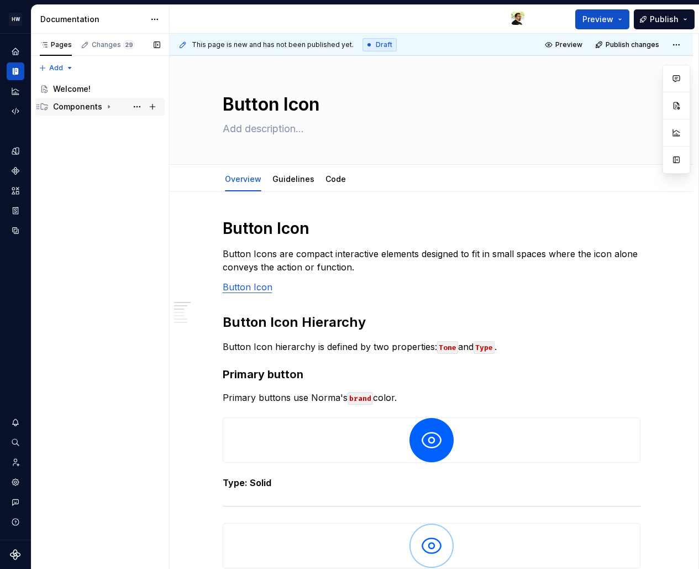
click at [77, 104] on div "Components" at bounding box center [77, 106] width 49 height 11
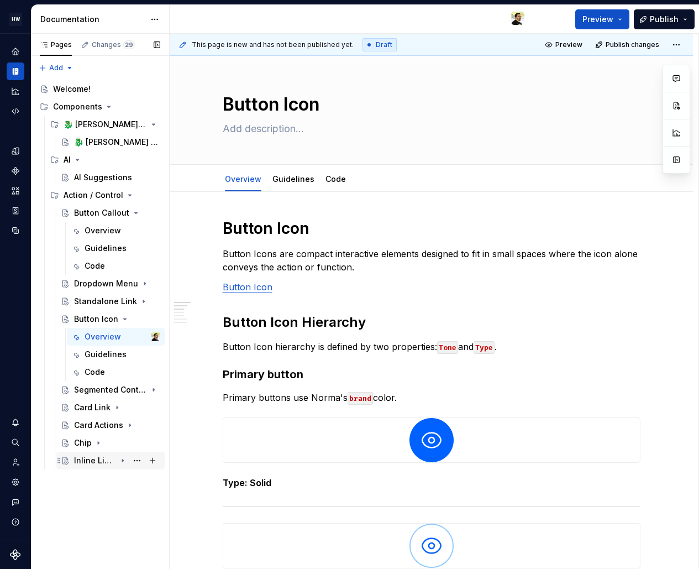
click at [92, 459] on div "Inline Link (ButtonInline)" at bounding box center [95, 460] width 42 height 11
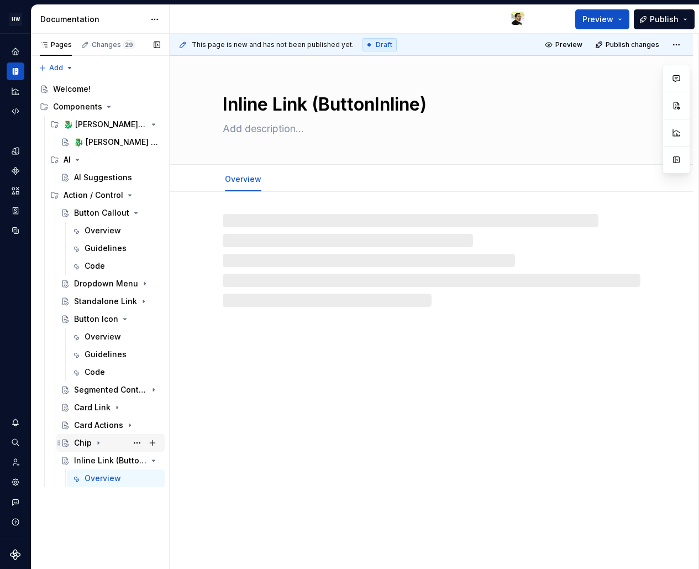
click at [88, 445] on div "Chip" at bounding box center [83, 442] width 18 height 11
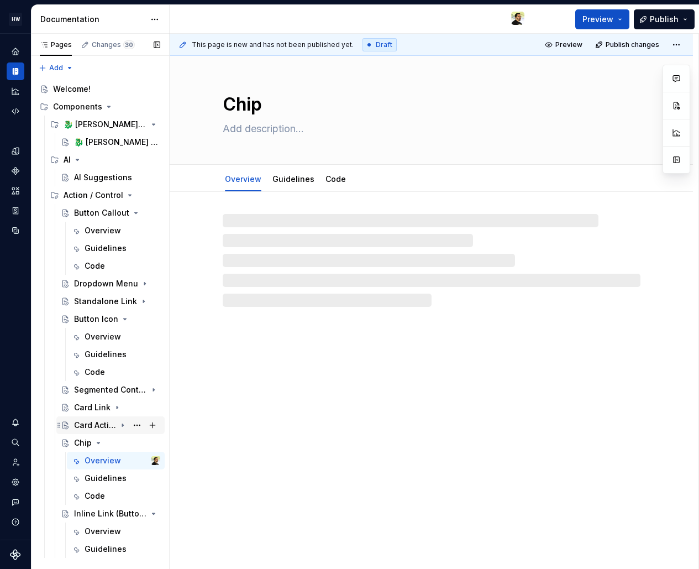
click at [96, 423] on div "Card Actions" at bounding box center [95, 425] width 42 height 11
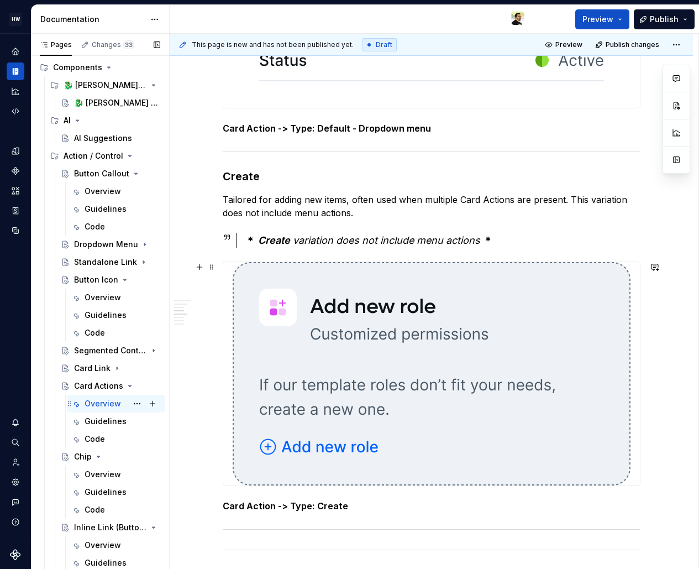
scroll to position [1000, 0]
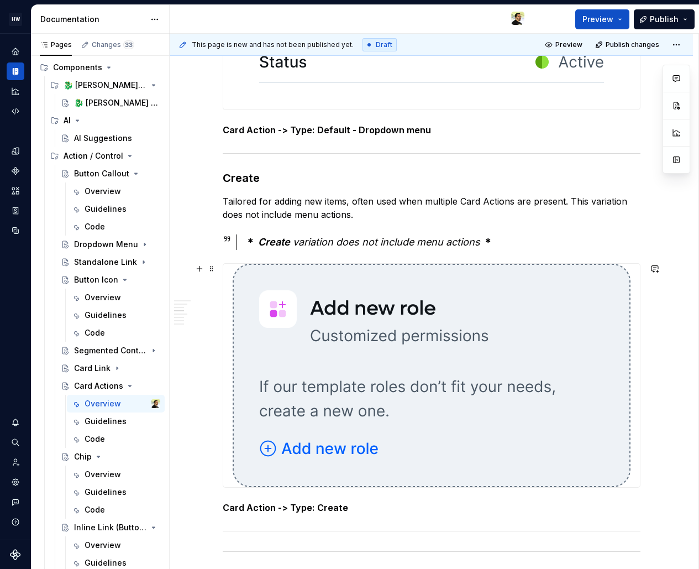
click at [314, 327] on img at bounding box center [432, 375] width 398 height 223
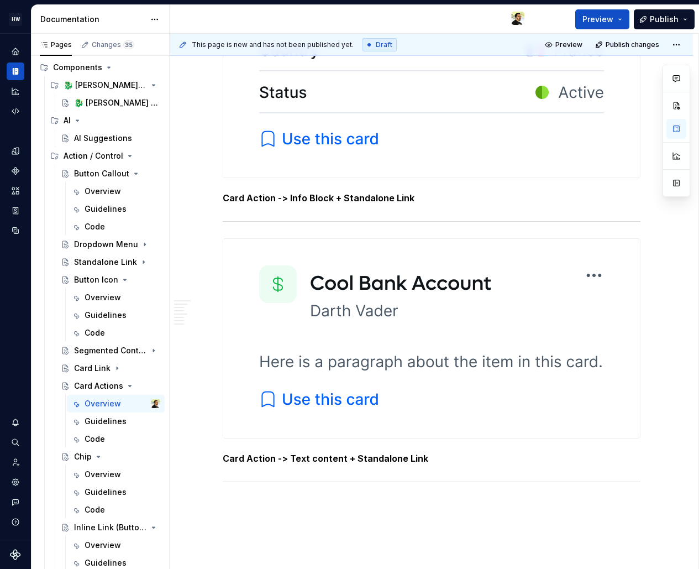
scroll to position [2609, 0]
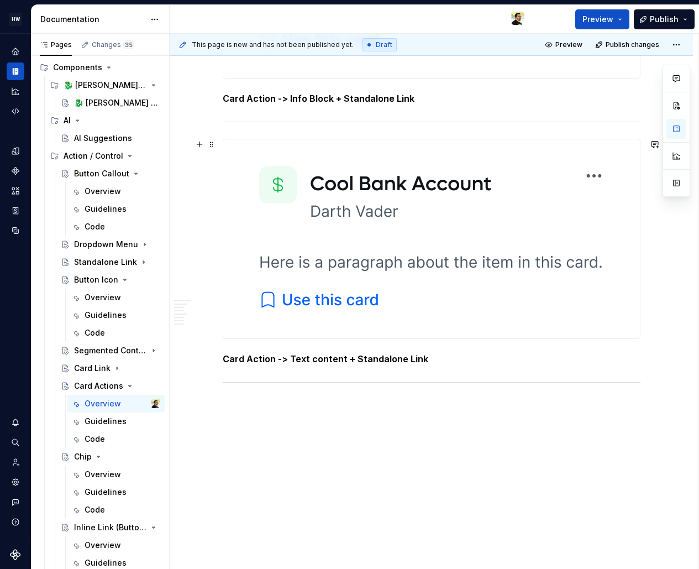
click at [342, 211] on img at bounding box center [432, 238] width 398 height 199
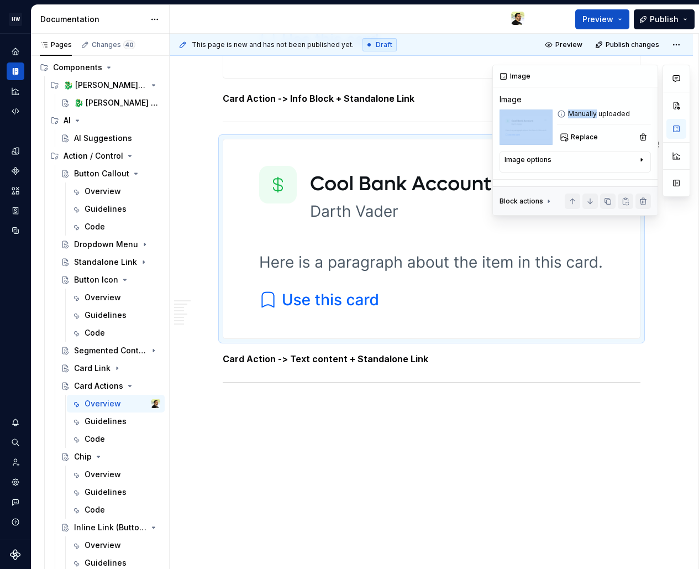
click at [362, 420] on div "This page is new and has not been published yet. Draft Preview Publish changes …" at bounding box center [434, 302] width 529 height 536
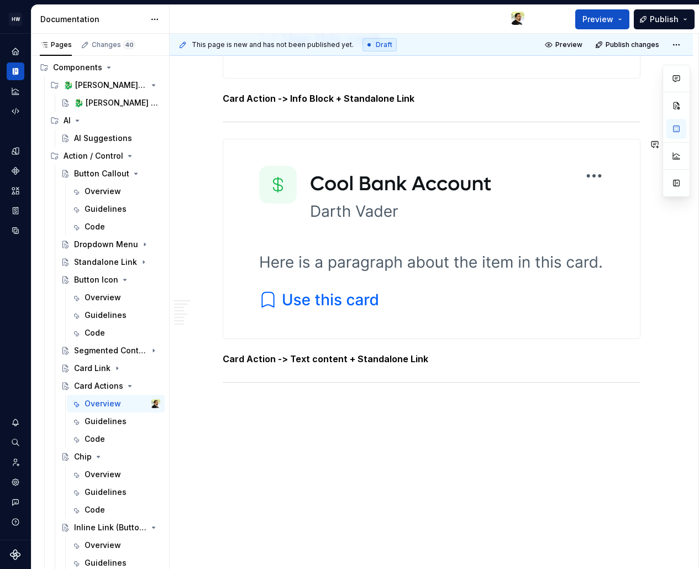
drag, startPoint x: 275, startPoint y: 405, endPoint x: 450, endPoint y: 466, distance: 184.8
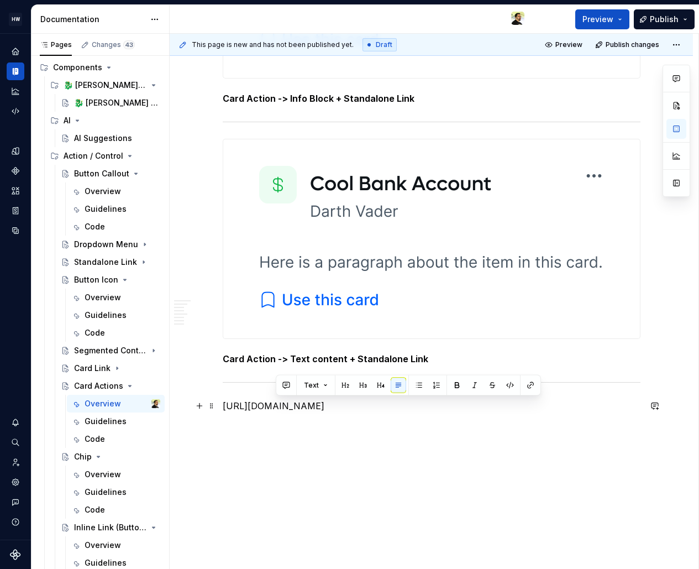
click at [372, 412] on p "[URL][DOMAIN_NAME]" at bounding box center [432, 405] width 418 height 13
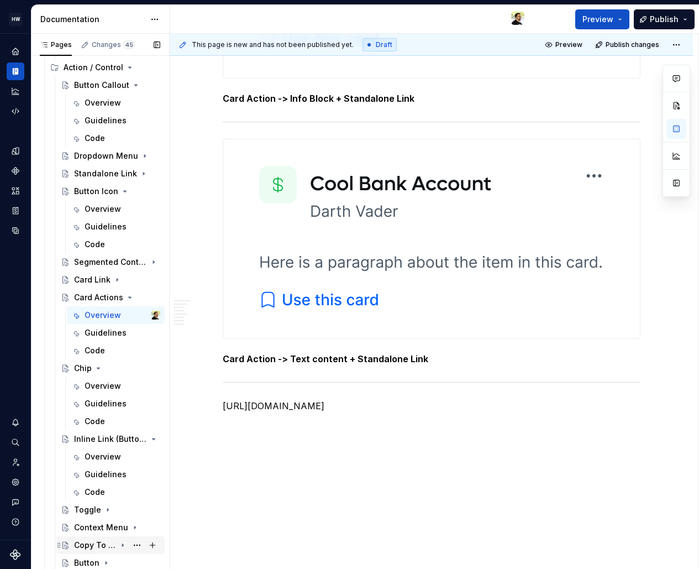
click at [98, 546] on div "Copy To Clipboard" at bounding box center [95, 545] width 42 height 11
click at [98, 527] on div "Context Menu" at bounding box center [95, 527] width 42 height 11
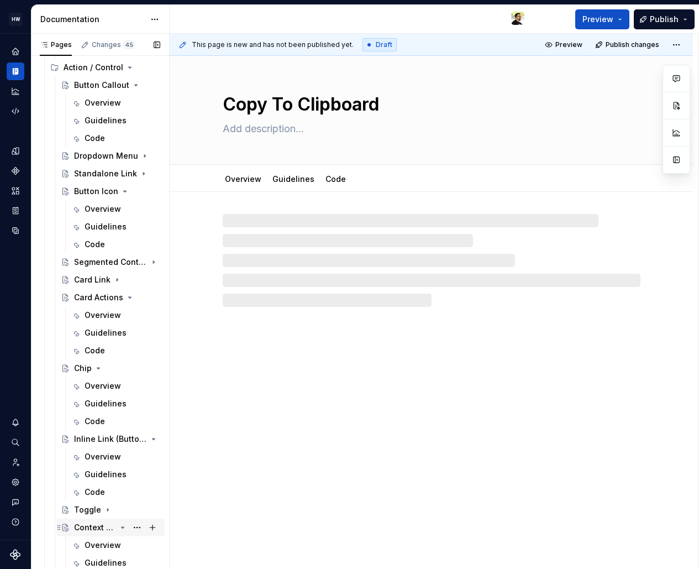
scroll to position [252, 0]
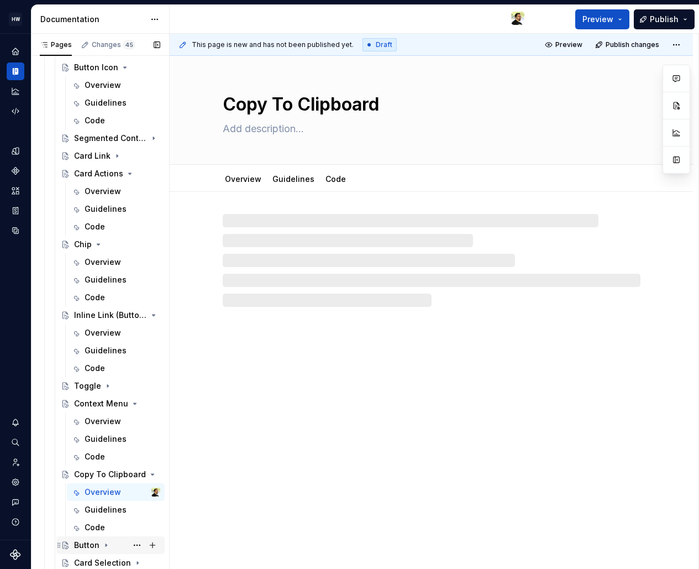
click at [92, 543] on div "Button" at bounding box center [86, 545] width 25 height 11
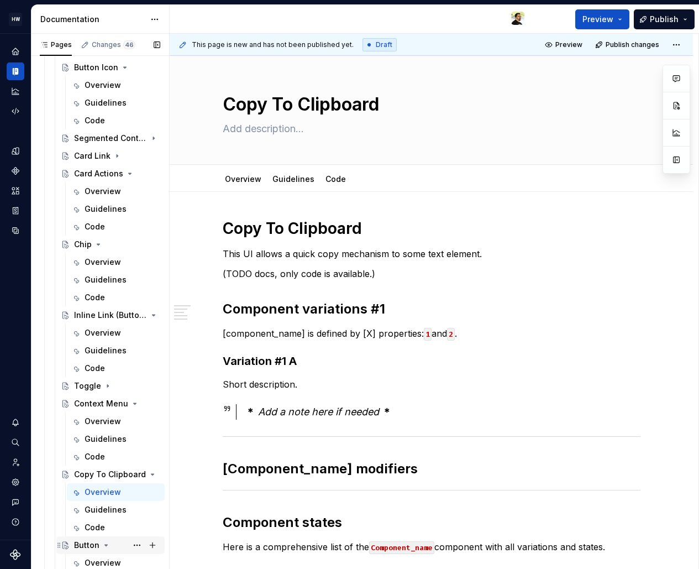
scroll to position [322, 0]
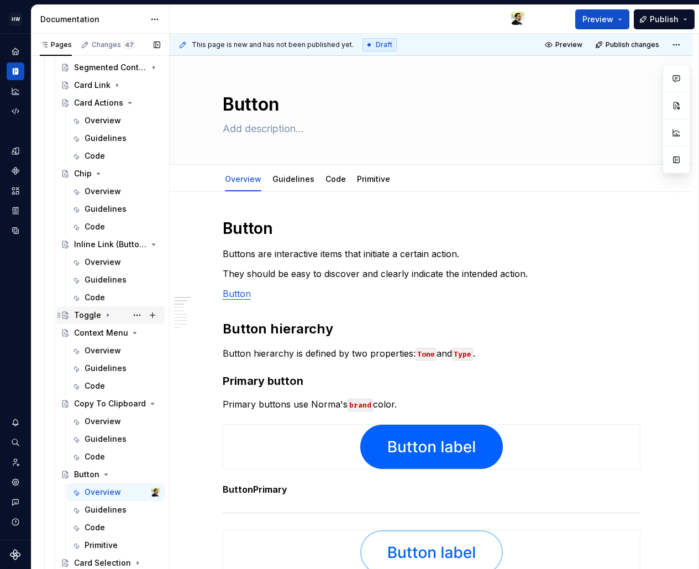
click at [93, 314] on div "Toggle" at bounding box center [87, 315] width 27 height 11
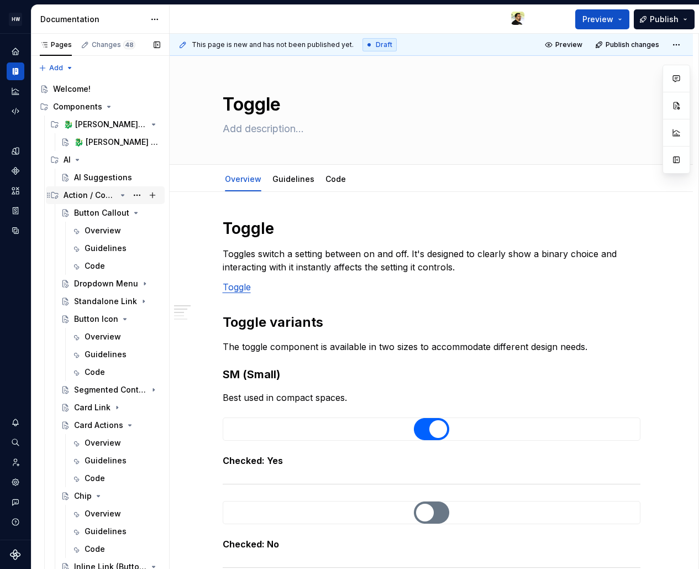
click at [88, 200] on div "Action / Control" at bounding box center [90, 195] width 53 height 11
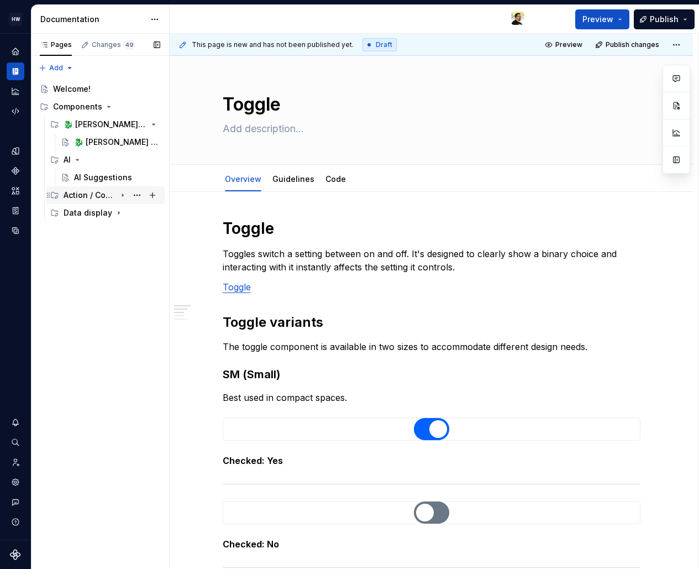
click at [85, 192] on div "Action / Control" at bounding box center [90, 195] width 53 height 11
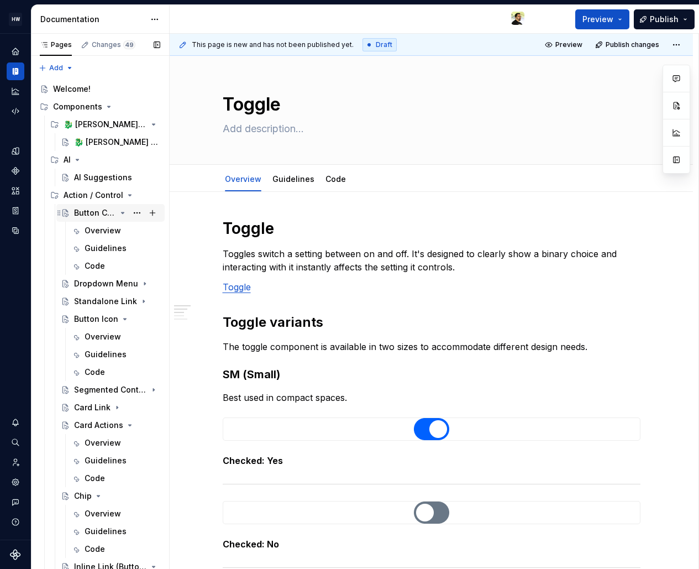
click at [88, 211] on div "Button Callout" at bounding box center [95, 212] width 42 height 11
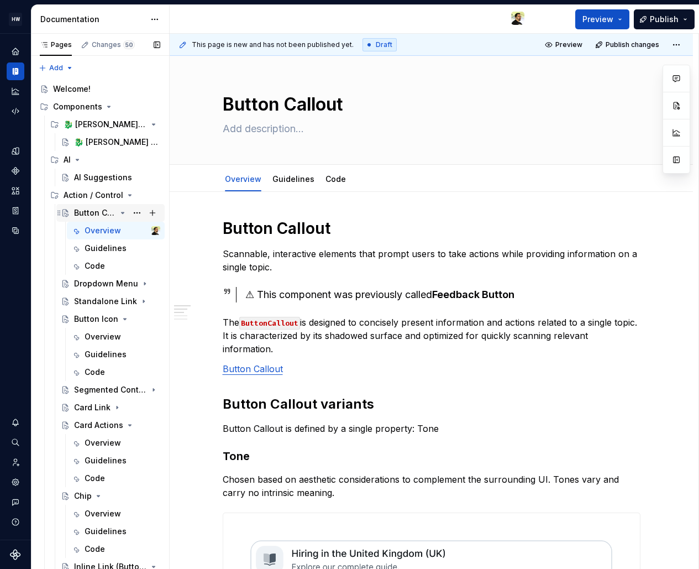
click at [119, 212] on icon "Page tree" at bounding box center [122, 212] width 9 height 9
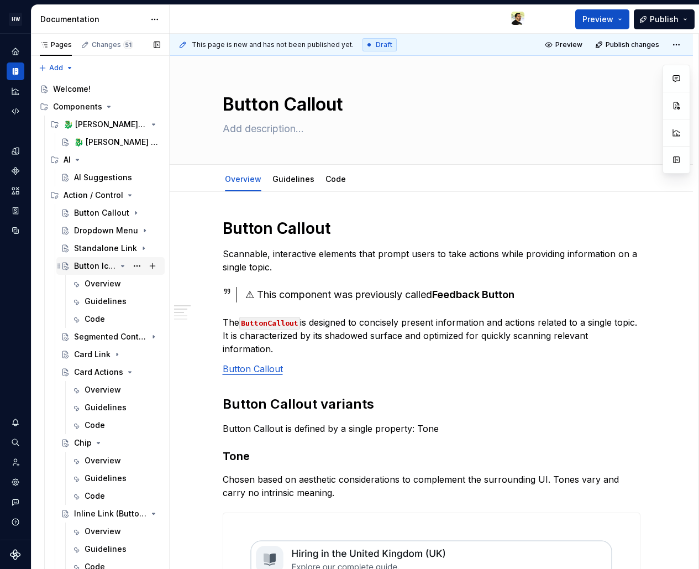
click at [122, 267] on icon "Page tree" at bounding box center [123, 265] width 3 height 1
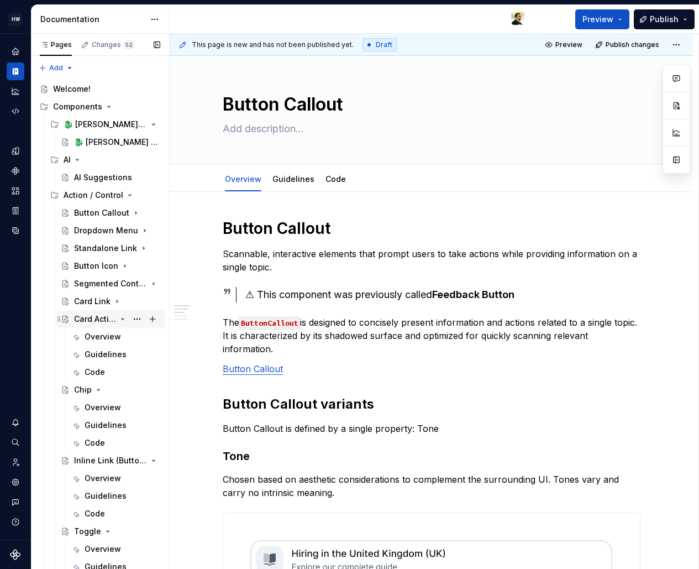
click at [118, 316] on icon "Page tree" at bounding box center [122, 319] width 9 height 9
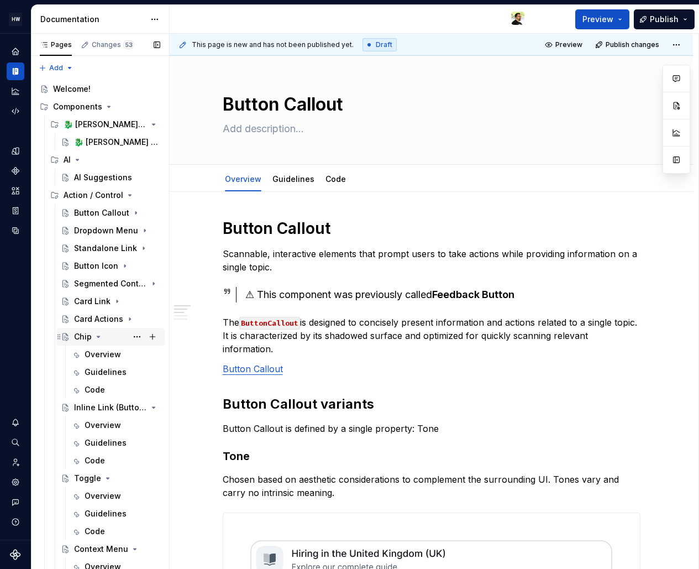
click at [96, 337] on icon "Page tree" at bounding box center [98, 336] width 9 height 9
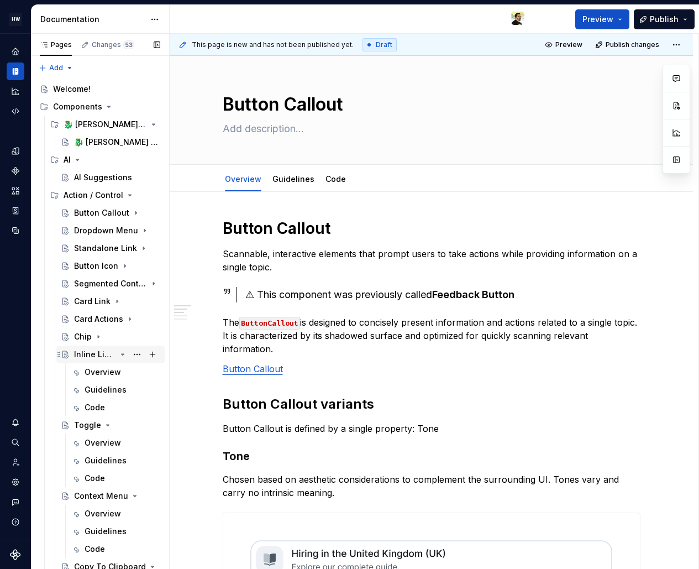
click at [119, 355] on icon "Page tree" at bounding box center [122, 354] width 9 height 9
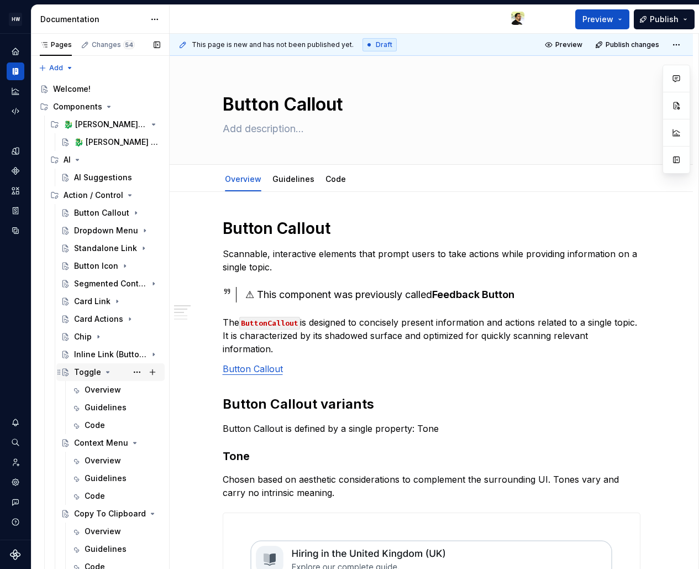
click at [83, 372] on div "Toggle" at bounding box center [87, 372] width 27 height 11
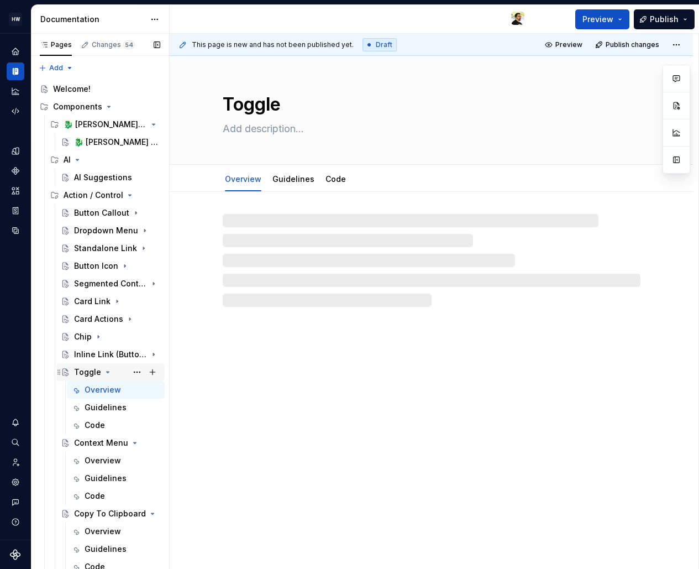
click at [105, 369] on icon "Page tree" at bounding box center [107, 372] width 9 height 9
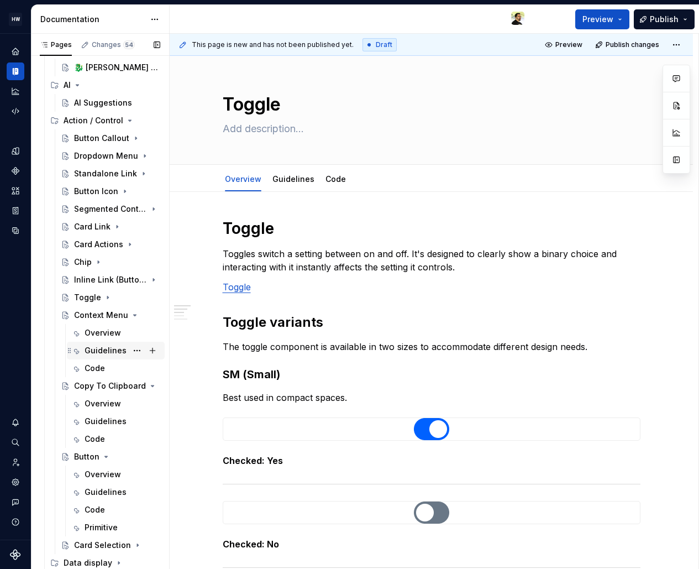
scroll to position [74, 0]
click at [118, 318] on icon "Page tree" at bounding box center [122, 315] width 9 height 9
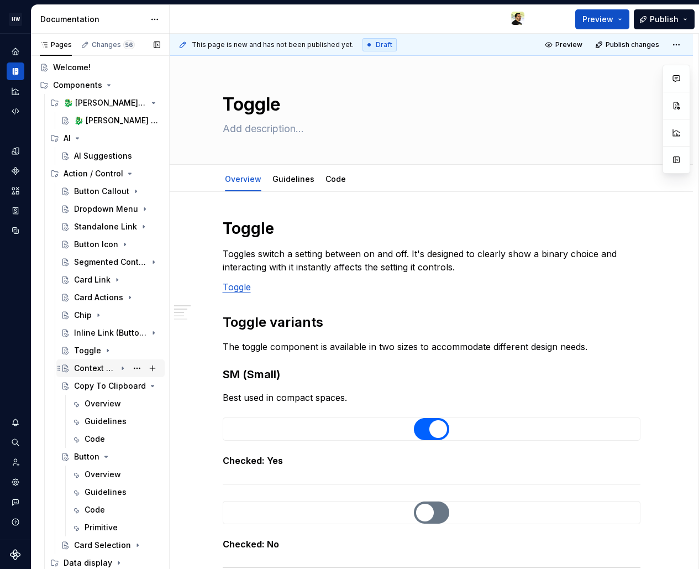
click at [118, 371] on icon "Page tree" at bounding box center [122, 368] width 9 height 9
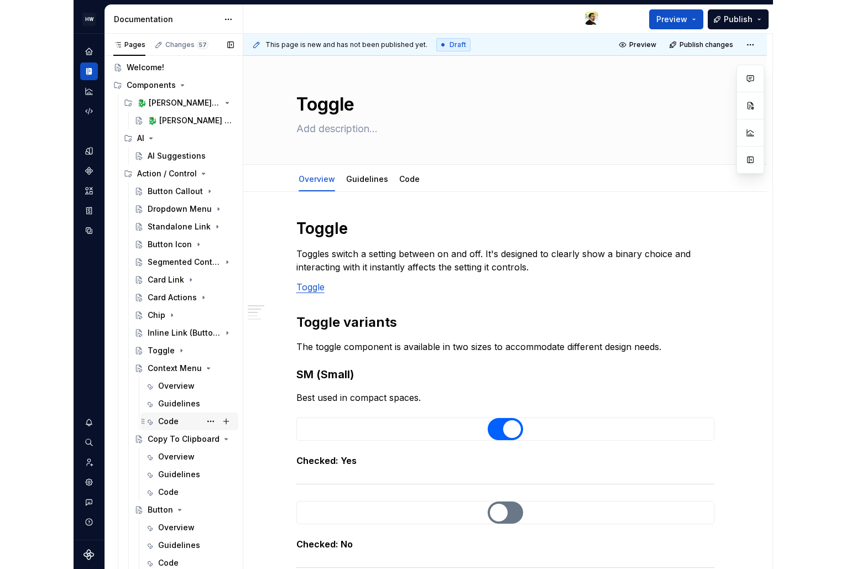
scroll to position [75, 0]
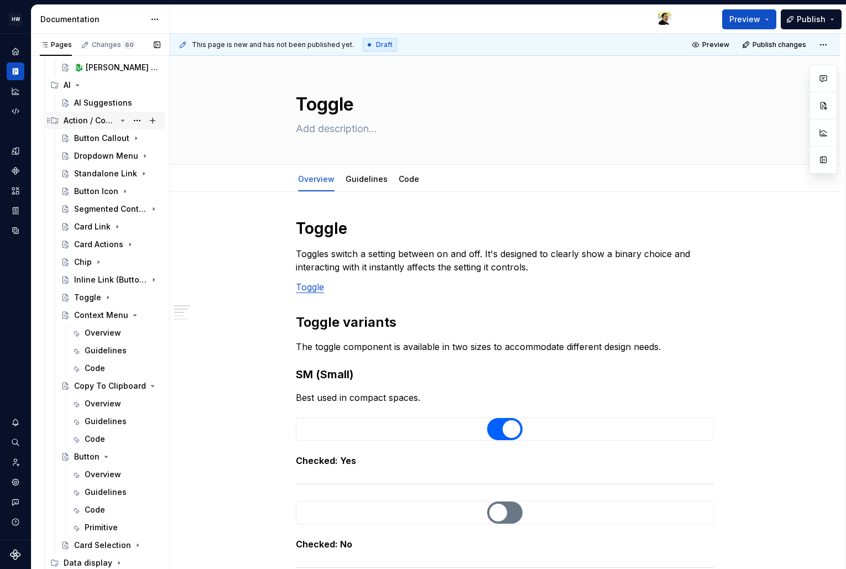
click at [78, 116] on div "Action / Control" at bounding box center [90, 120] width 53 height 11
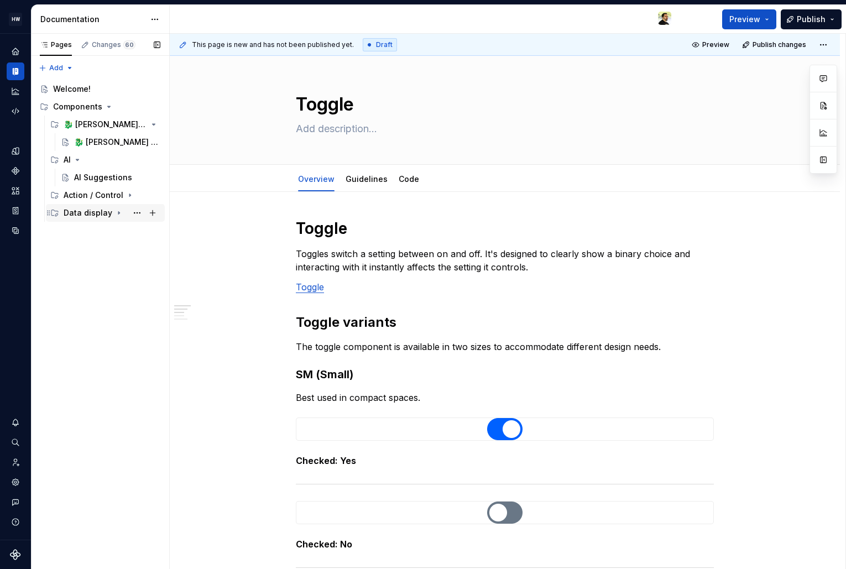
click at [80, 215] on div "Data display" at bounding box center [88, 212] width 49 height 11
click at [81, 233] on div "List" at bounding box center [81, 230] width 14 height 11
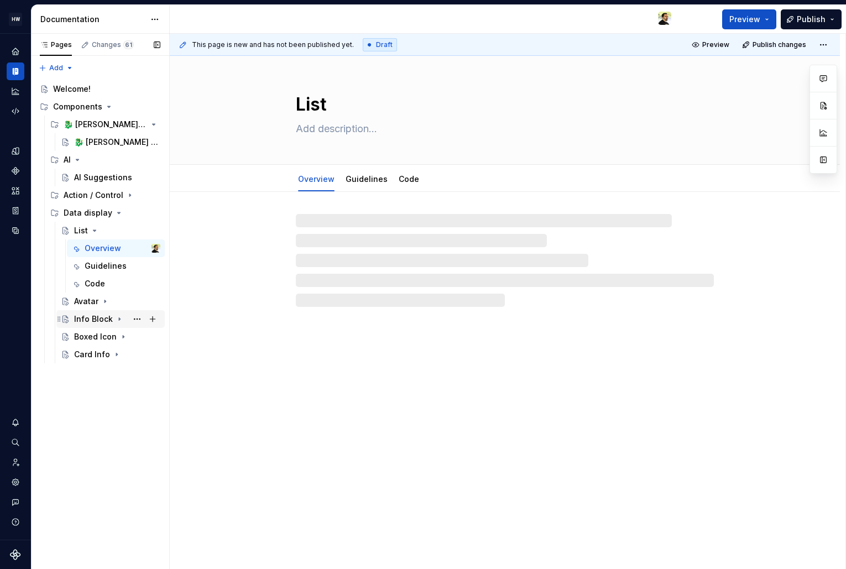
click at [90, 322] on div "Info Block" at bounding box center [93, 319] width 39 height 11
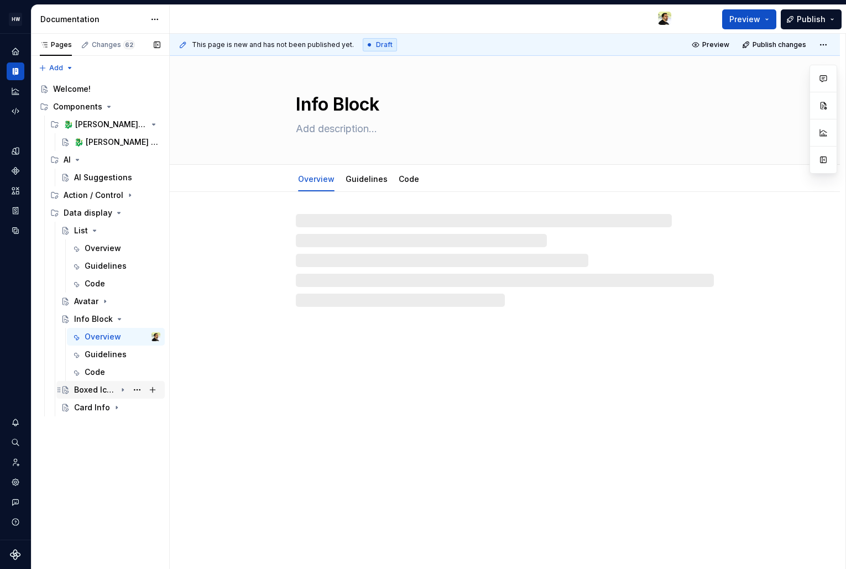
click at [87, 390] on div "Boxed Icon" at bounding box center [95, 389] width 42 height 11
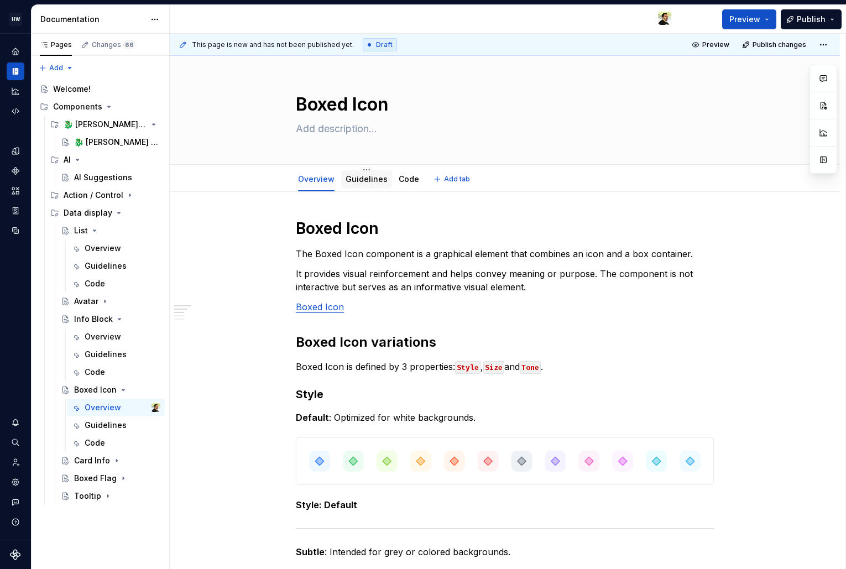
click at [365, 179] on link "Guidelines" at bounding box center [367, 178] width 42 height 9
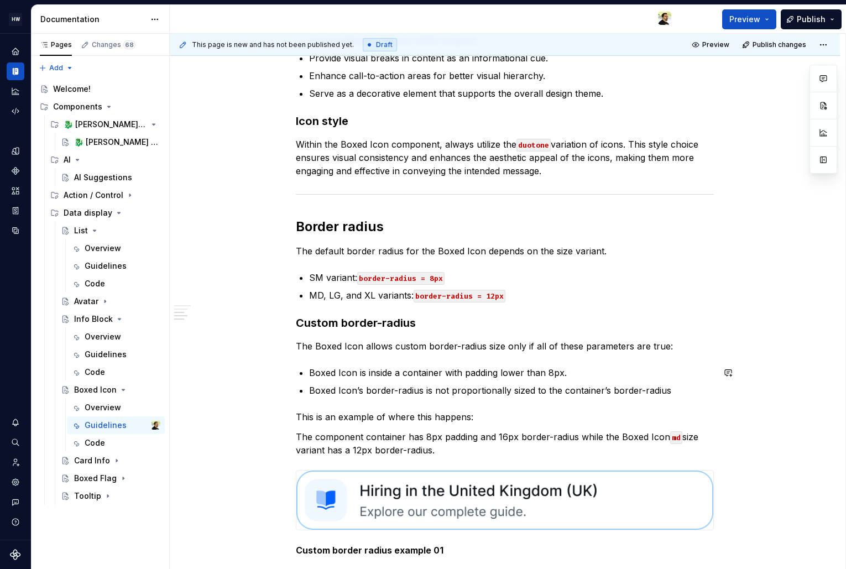
scroll to position [372, 0]
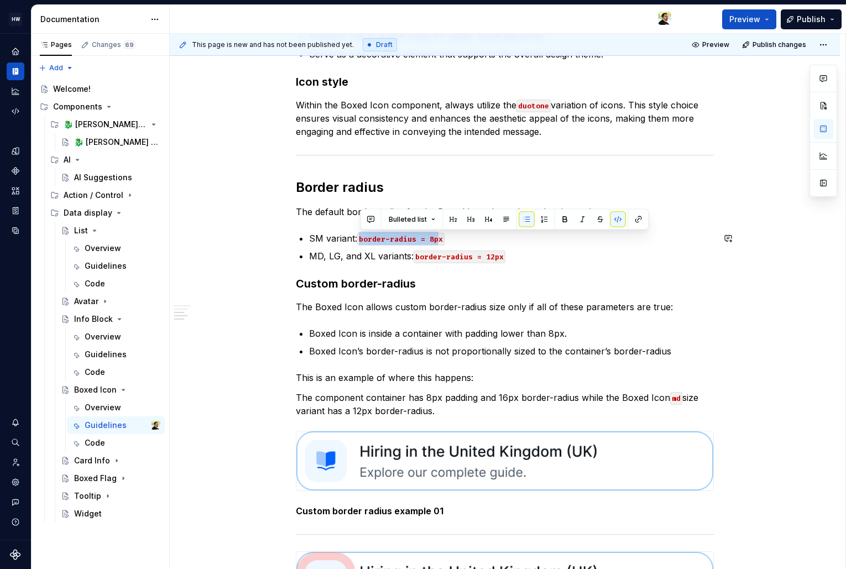
drag, startPoint x: 361, startPoint y: 242, endPoint x: 438, endPoint y: 242, distance: 78.0
click at [438, 242] on code "border-radius = 8px" at bounding box center [400, 239] width 87 height 13
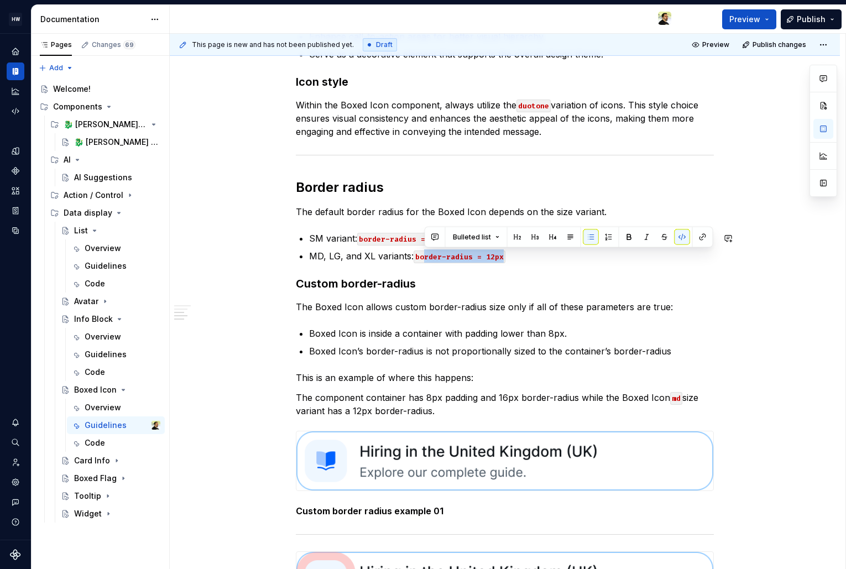
drag, startPoint x: 425, startPoint y: 257, endPoint x: 506, endPoint y: 257, distance: 80.7
click at [505, 257] on p "MD, LG, and XL variants: border-radius = 12px" at bounding box center [511, 255] width 405 height 13
click at [506, 257] on p "MD, LG, and XL variants: border-radius = 12px" at bounding box center [511, 255] width 405 height 13
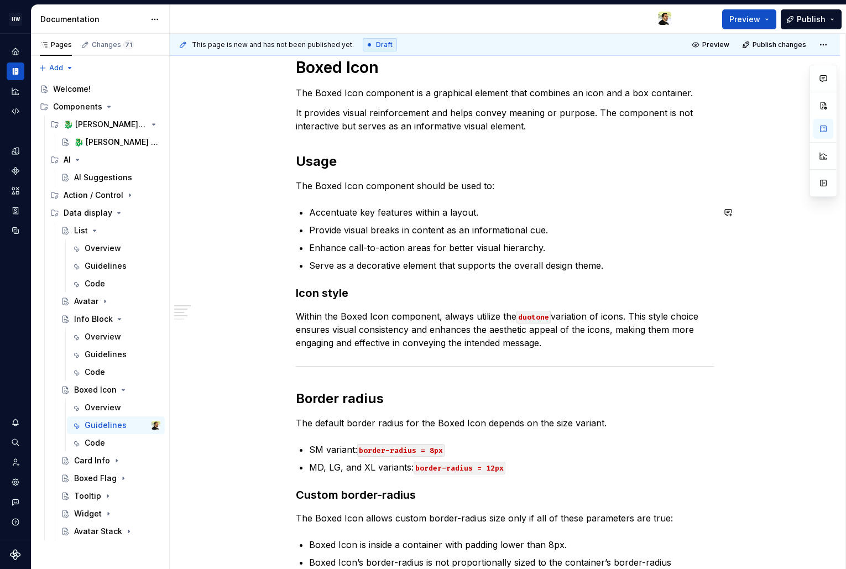
scroll to position [0, 0]
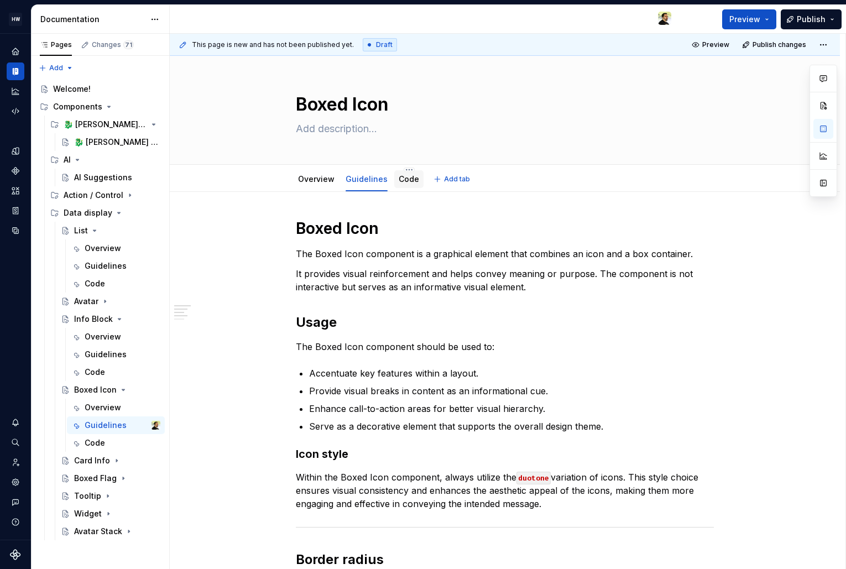
click at [394, 167] on div "Code" at bounding box center [408, 178] width 29 height 23
click at [399, 177] on link "Code" at bounding box center [409, 178] width 20 height 9
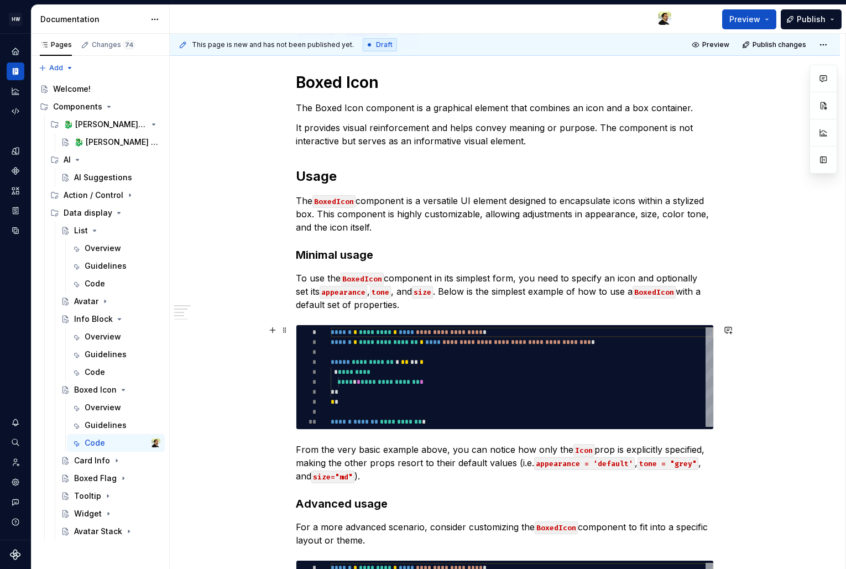
scroll to position [145, 0]
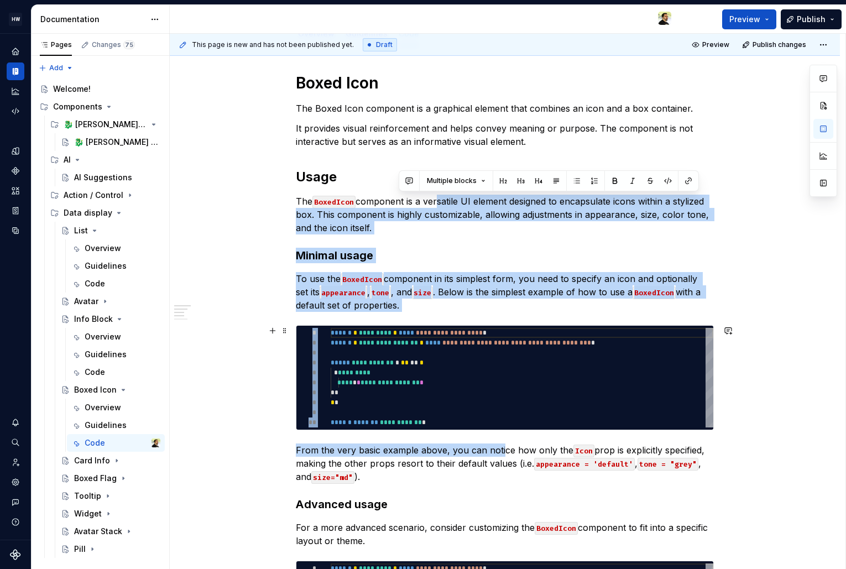
drag, startPoint x: 434, startPoint y: 204, endPoint x: 502, endPoint y: 457, distance: 261.5
click at [502, 456] on div "**********" at bounding box center [505, 464] width 418 height 782
click at [468, 449] on p "From the very basic example above, you can notice how only the Icon prop is exp…" at bounding box center [505, 463] width 418 height 40
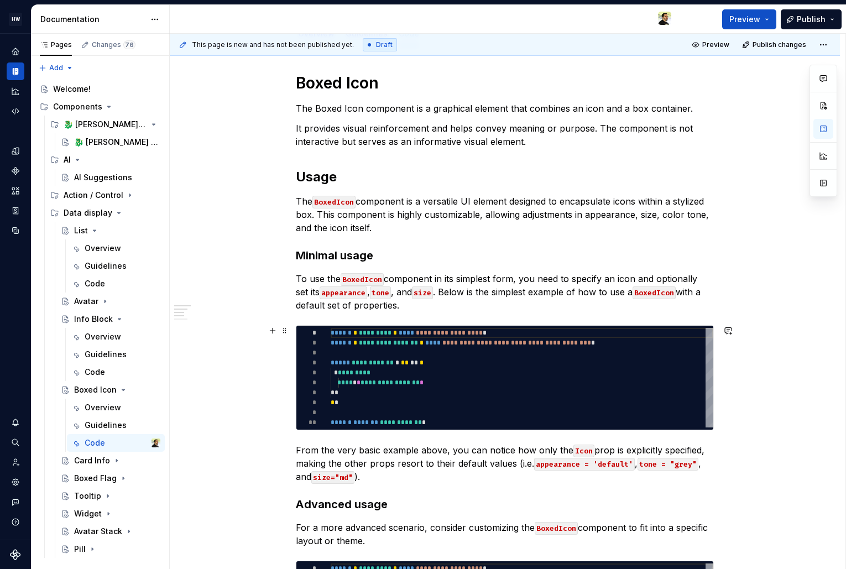
type textarea "*"
type textarea "**********"
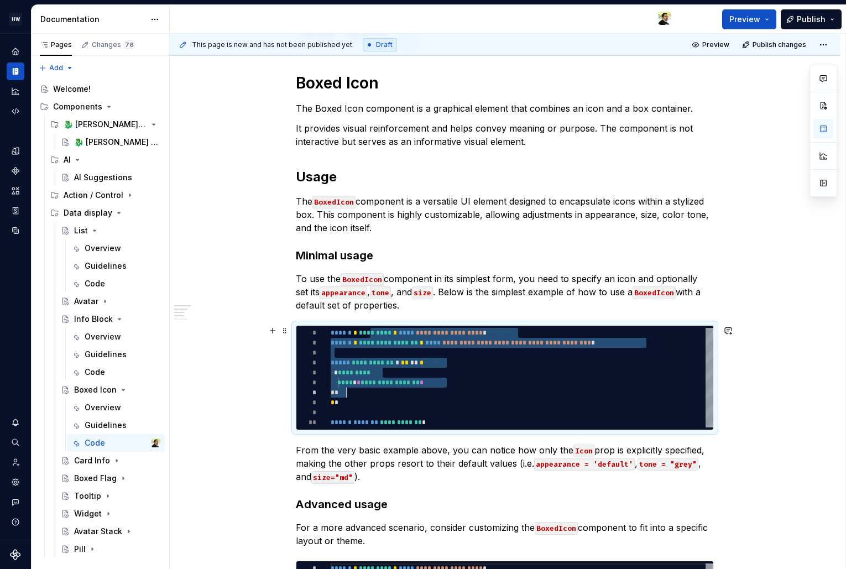
drag, startPoint x: 370, startPoint y: 337, endPoint x: 495, endPoint y: 398, distance: 139.2
click at [494, 398] on div "**********" at bounding box center [522, 378] width 383 height 100
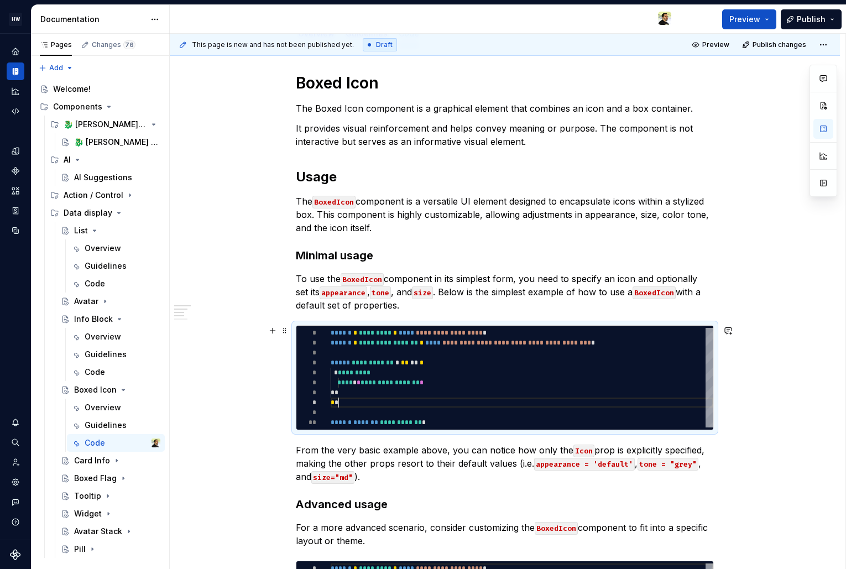
click at [495, 398] on div "**********" at bounding box center [522, 378] width 383 height 100
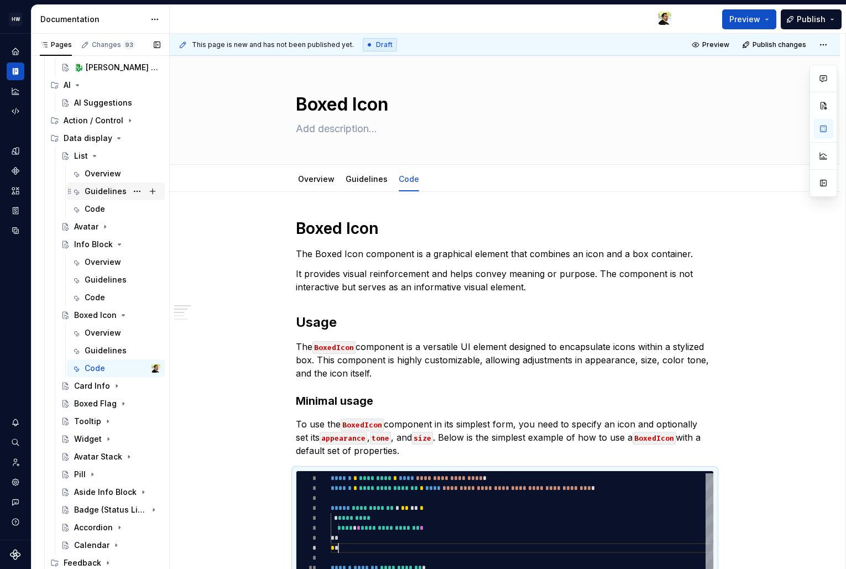
scroll to position [0, 0]
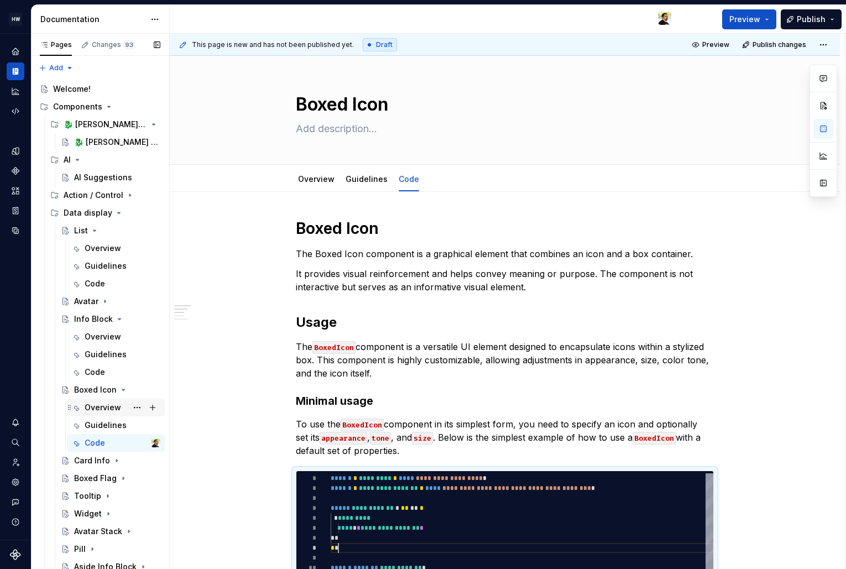
click at [100, 408] on div "Overview" at bounding box center [103, 407] width 36 height 11
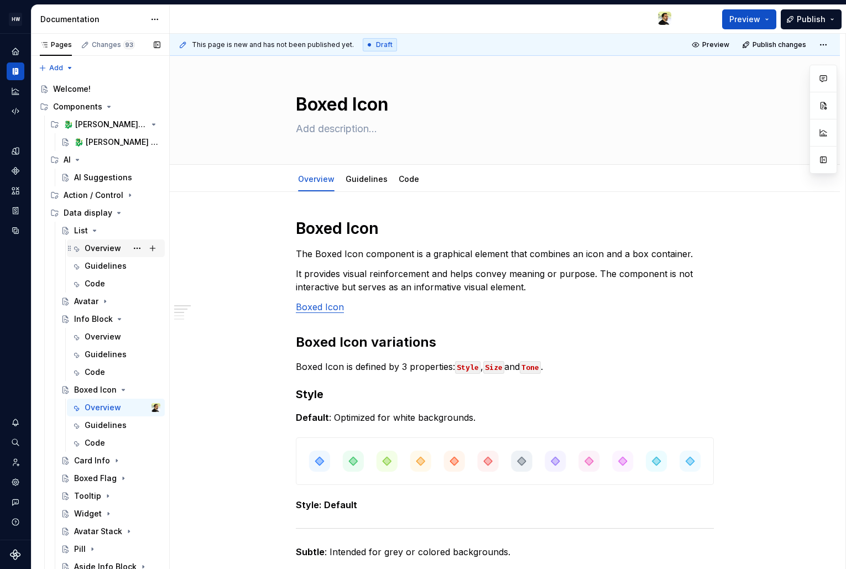
click at [90, 246] on div "Overview" at bounding box center [103, 248] width 36 height 11
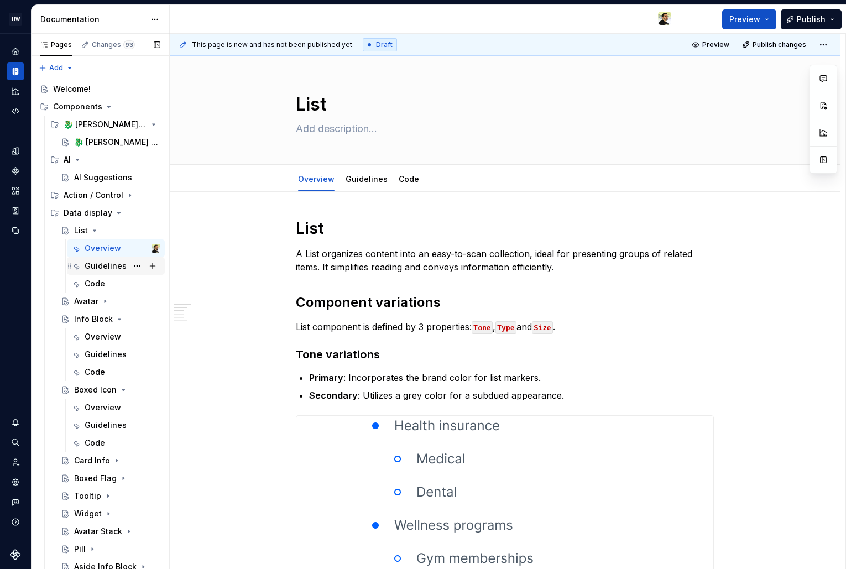
click at [91, 266] on div "Guidelines" at bounding box center [106, 265] width 42 height 11
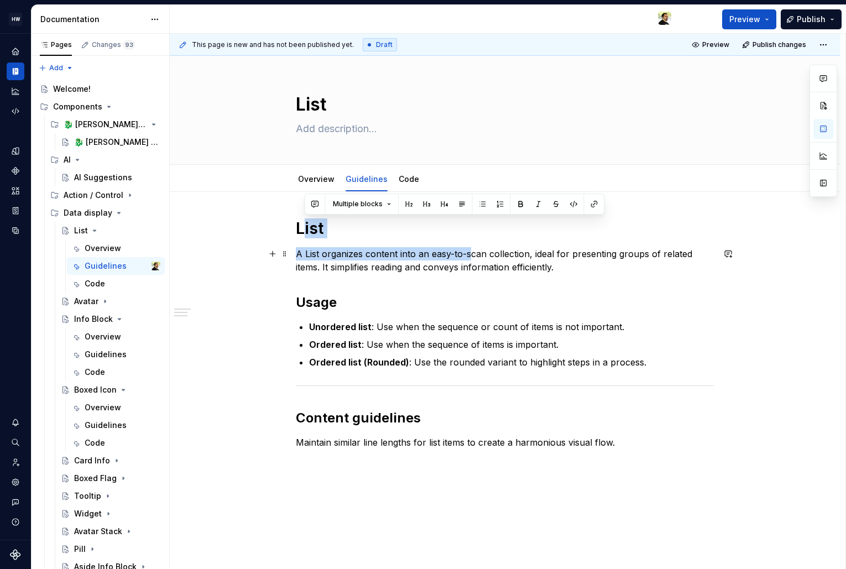
drag, startPoint x: 300, startPoint y: 233, endPoint x: 500, endPoint y: 284, distance: 206.9
click at [500, 284] on div "List A List organizes content into an easy-to-scan collection, ideal for presen…" at bounding box center [505, 333] width 418 height 231
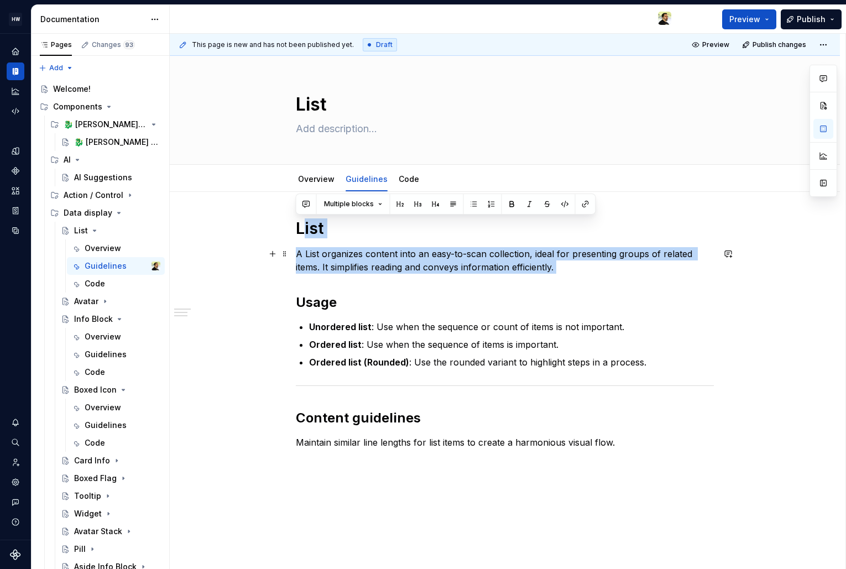
click at [520, 265] on p "A List organizes content into an easy-to-scan collection, ideal for presenting …" at bounding box center [505, 260] width 418 height 27
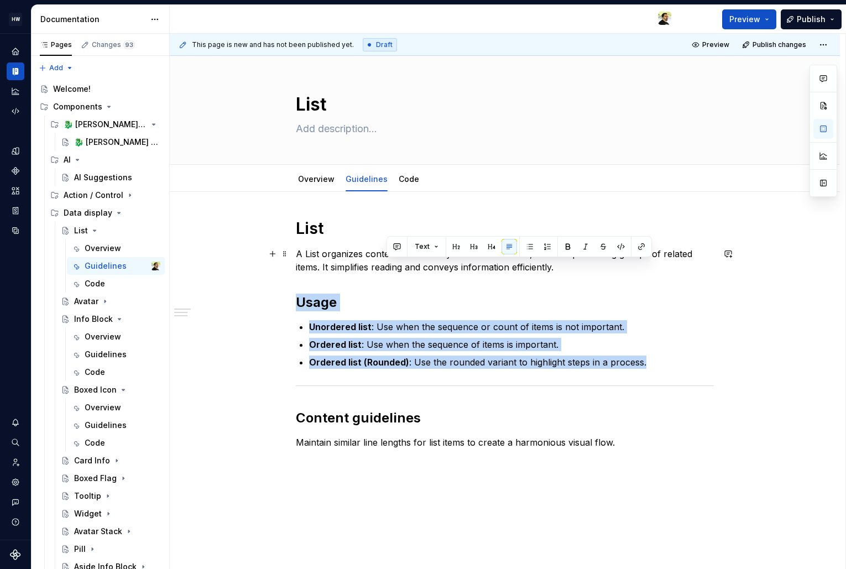
drag, startPoint x: 592, startPoint y: 265, endPoint x: 446, endPoint y: 377, distance: 183.0
click at [446, 376] on div "List A List organizes content into an easy-to-scan collection, ideal for presen…" at bounding box center [505, 333] width 418 height 231
click at [370, 306] on h2 "Usage" at bounding box center [505, 303] width 418 height 18
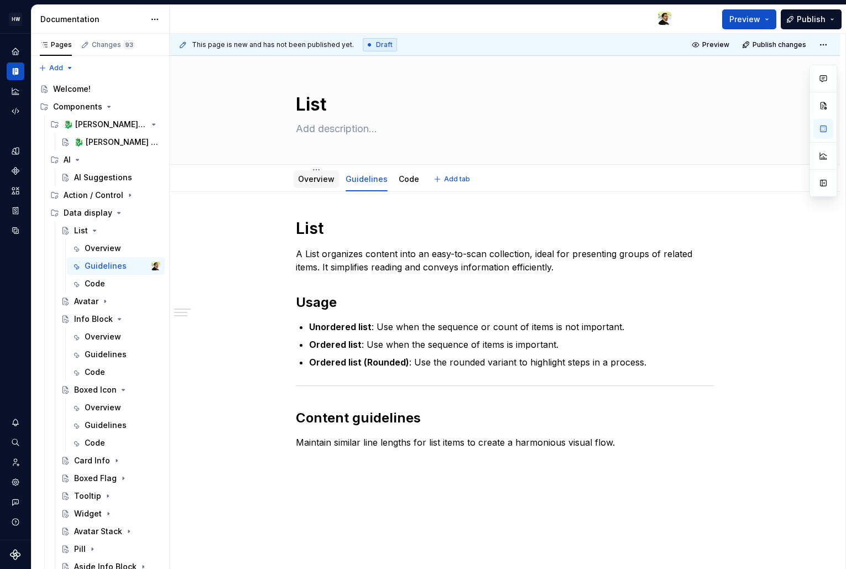
click at [315, 182] on link "Overview" at bounding box center [316, 178] width 36 height 9
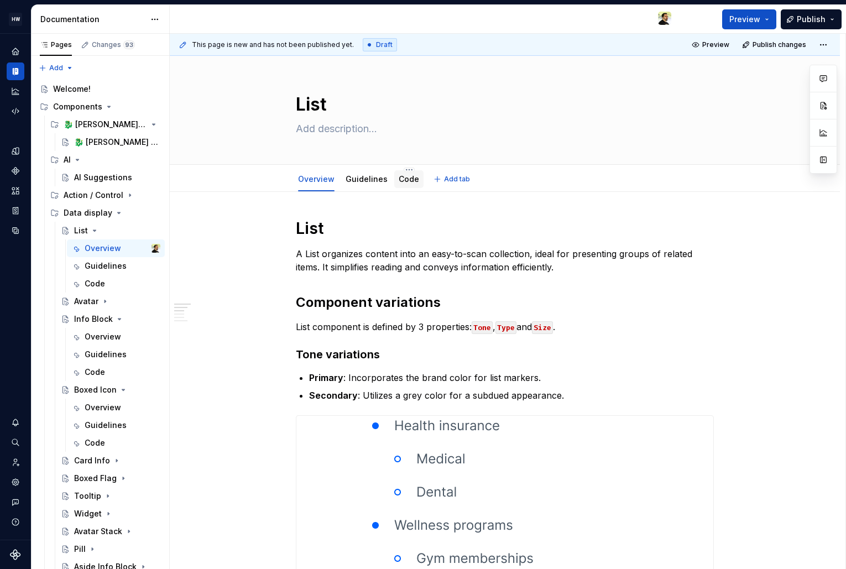
click at [399, 177] on link "Code" at bounding box center [409, 178] width 20 height 9
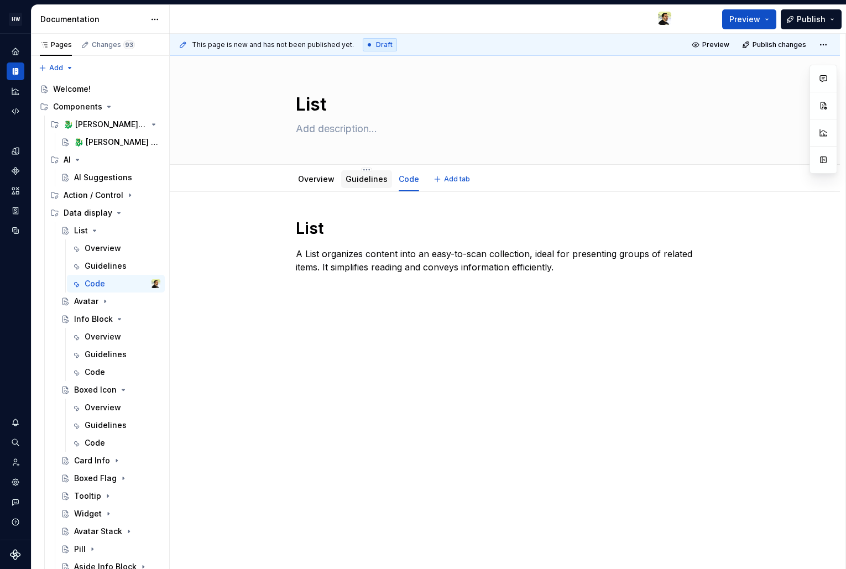
click at [367, 183] on link "Guidelines" at bounding box center [367, 178] width 42 height 9
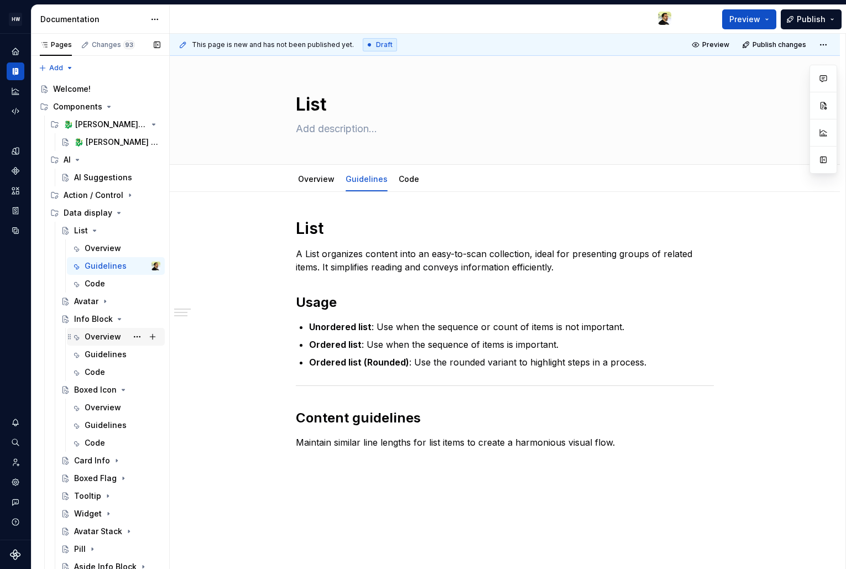
click at [101, 338] on div "Overview" at bounding box center [103, 336] width 36 height 11
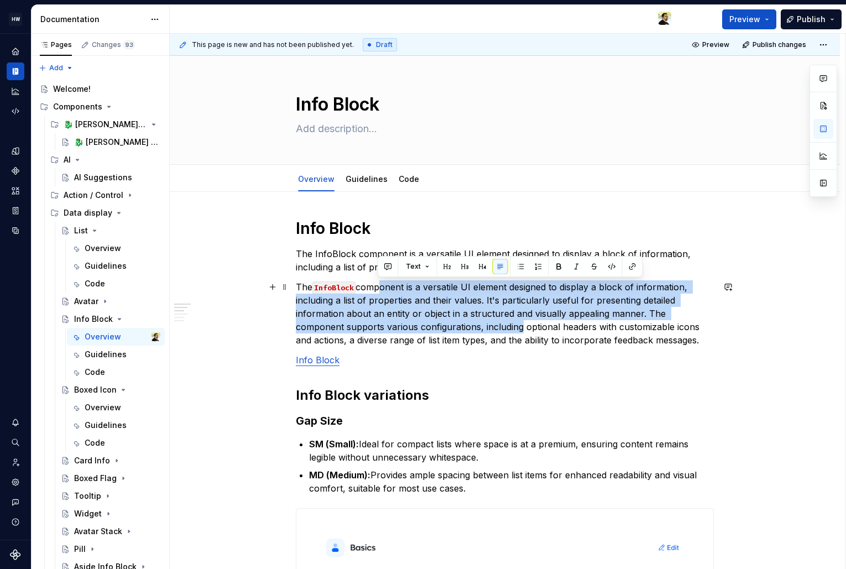
drag, startPoint x: 379, startPoint y: 286, endPoint x: 464, endPoint y: 332, distance: 96.7
click at [464, 332] on p "The InfoBlock component is a versatile UI element designed to display a block o…" at bounding box center [505, 313] width 418 height 66
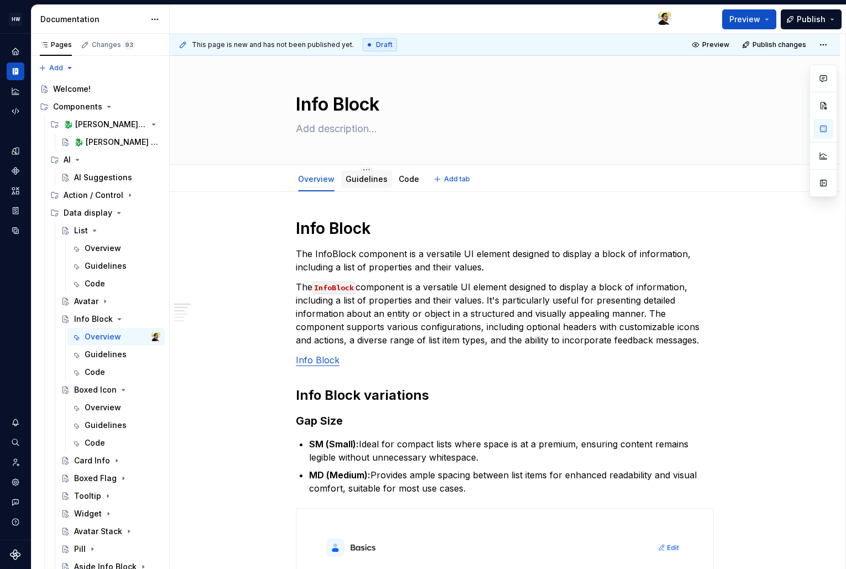
click at [363, 176] on link "Guidelines" at bounding box center [367, 178] width 42 height 9
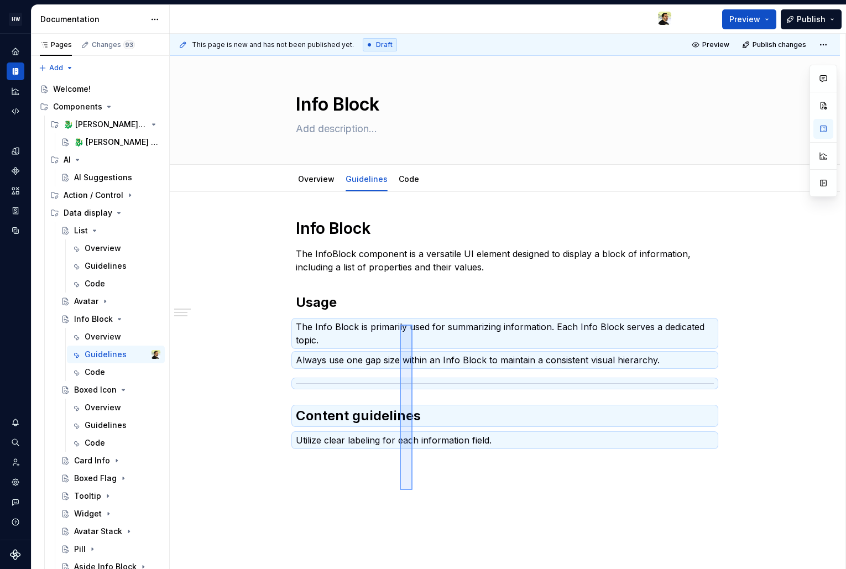
drag, startPoint x: 412, startPoint y: 490, endPoint x: 406, endPoint y: 357, distance: 133.4
click at [406, 357] on div "This page is new and has not been published yet. Draft Preview Publish changes …" at bounding box center [508, 302] width 676 height 536
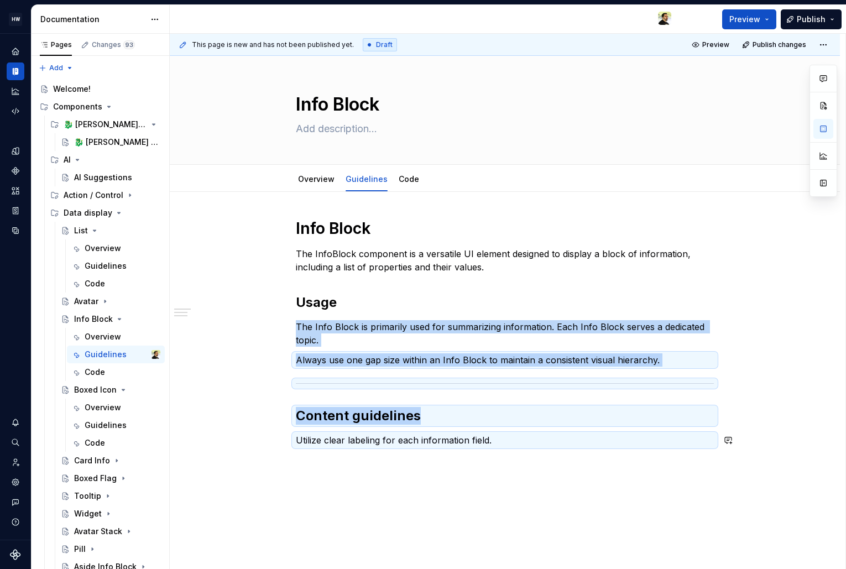
click at [406, 357] on p "Always use one gap size within an Info Block to maintain a consistent visual hi…" at bounding box center [505, 359] width 418 height 13
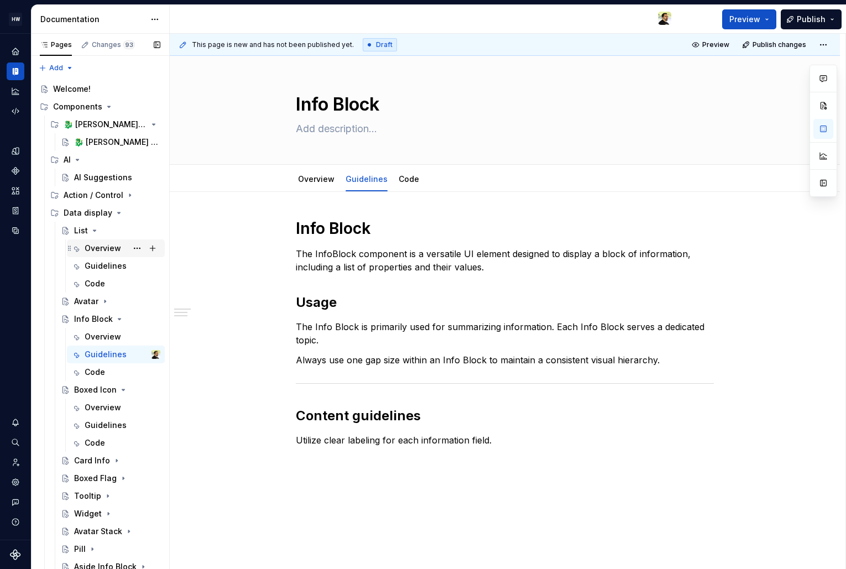
click at [93, 246] on div "Overview" at bounding box center [103, 248] width 36 height 11
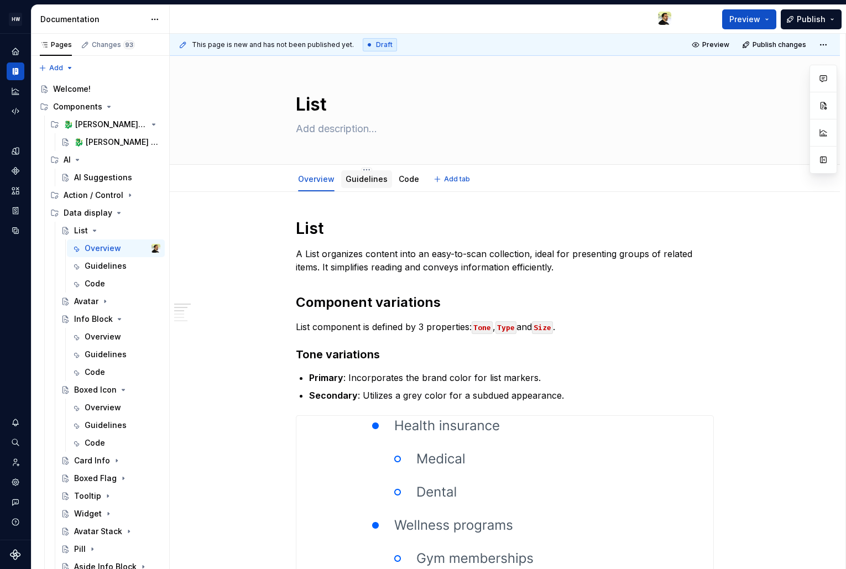
click at [364, 184] on div "Guidelines" at bounding box center [367, 179] width 42 height 11
click at [362, 181] on link "Guidelines" at bounding box center [367, 178] width 42 height 9
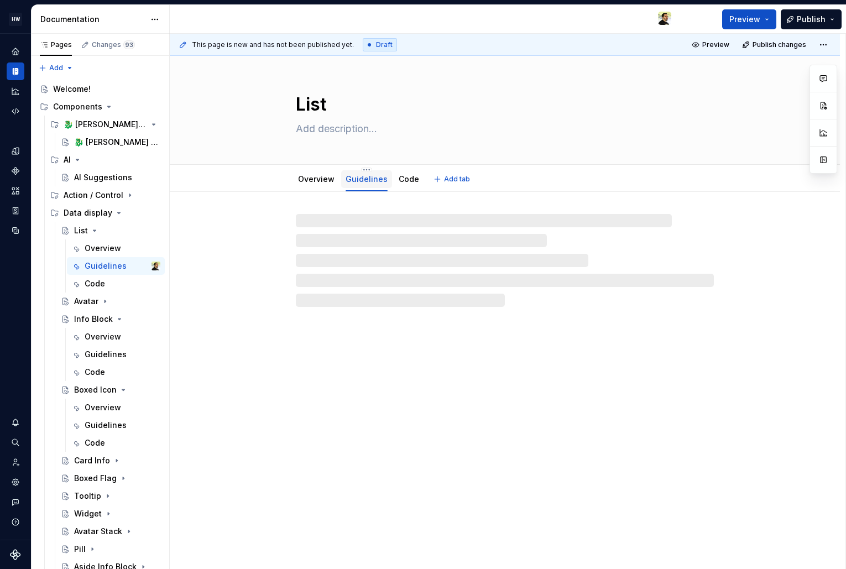
click at [363, 181] on link "Guidelines" at bounding box center [367, 178] width 42 height 9
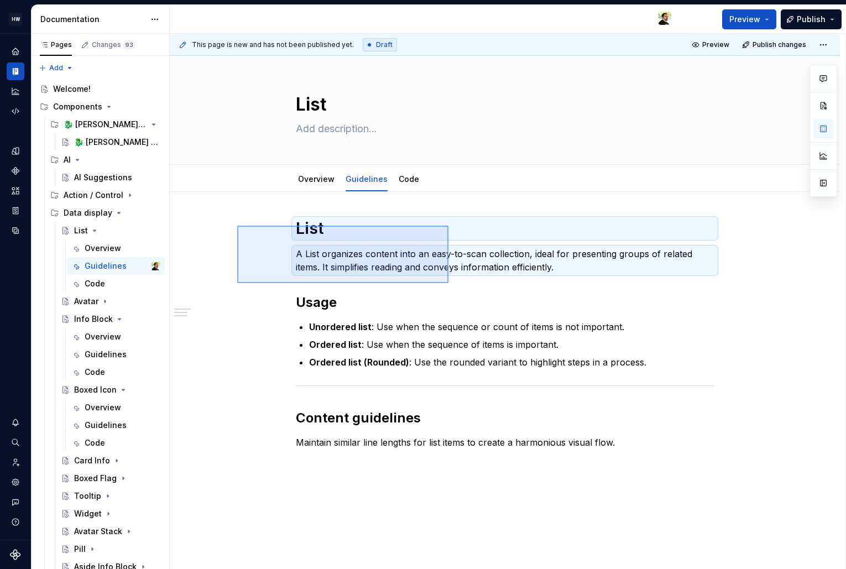
drag, startPoint x: 247, startPoint y: 226, endPoint x: 448, endPoint y: 283, distance: 209.3
click at [448, 283] on div "This page is new and has not been published yet. Draft Preview Publish changes …" at bounding box center [508, 302] width 676 height 536
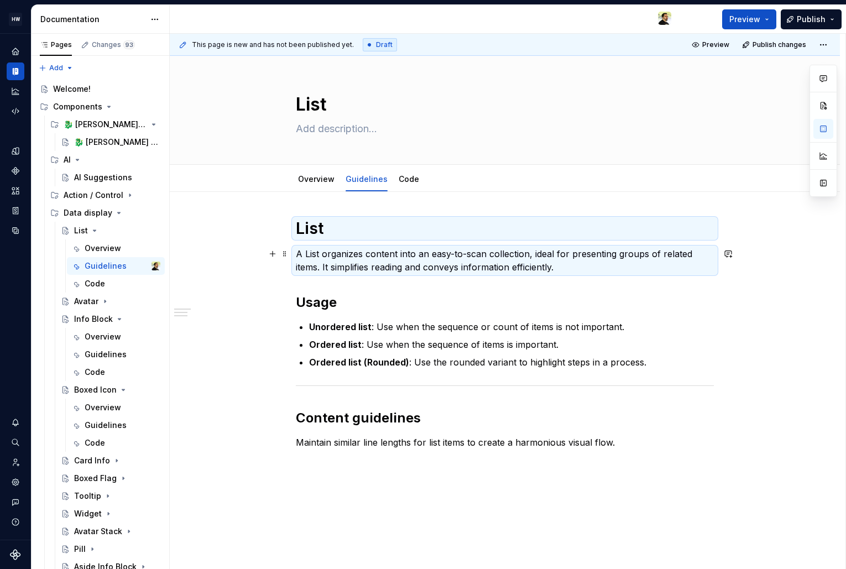
click at [452, 257] on p "A List organizes content into an easy-to-scan collection, ideal for presenting …" at bounding box center [505, 260] width 418 height 27
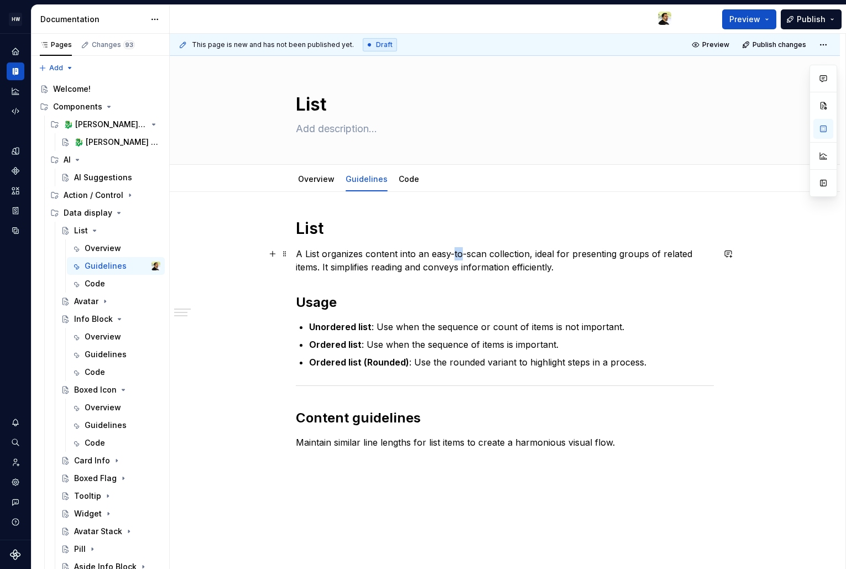
click at [452, 257] on p "A List organizes content into an easy-to-scan collection, ideal for presenting …" at bounding box center [505, 260] width 418 height 27
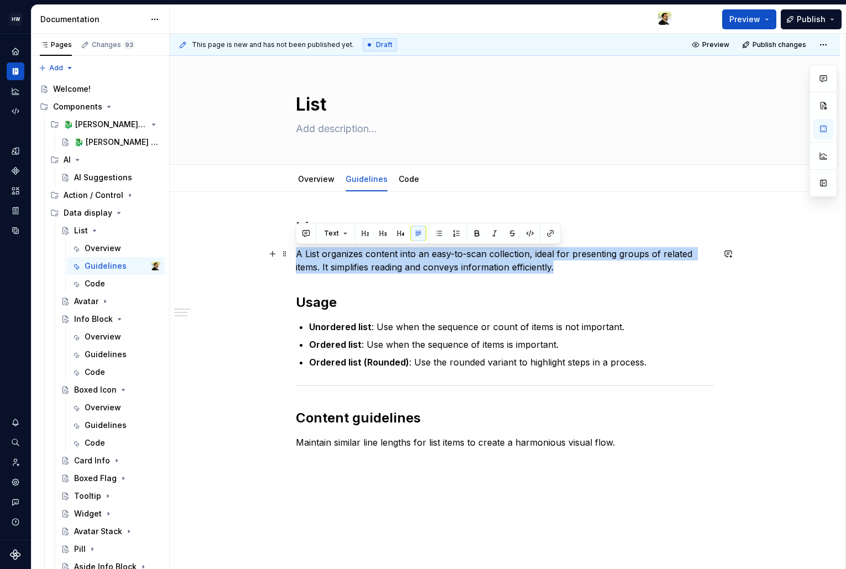
click at [452, 257] on p "A List organizes content into an easy-to-scan collection, ideal for presenting …" at bounding box center [505, 260] width 418 height 27
click at [320, 175] on link "Overview" at bounding box center [316, 178] width 36 height 9
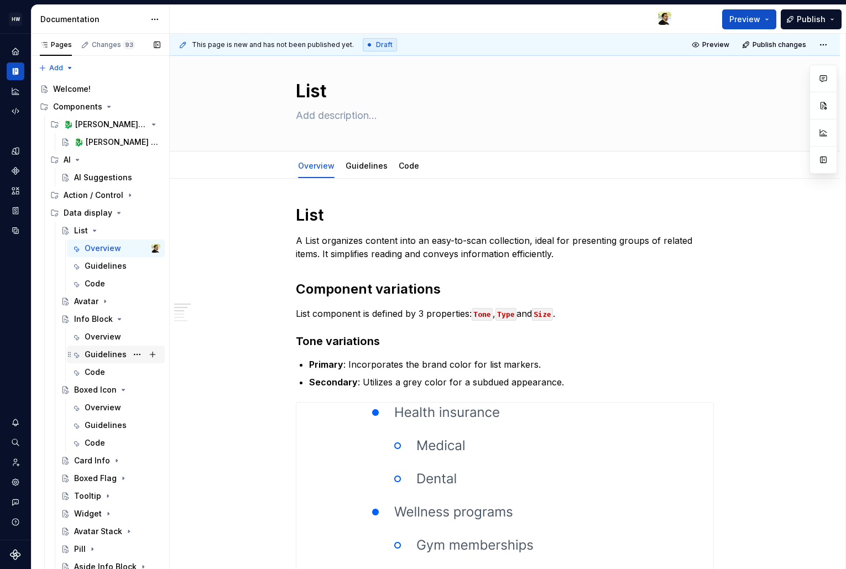
click at [99, 355] on div "Guidelines" at bounding box center [106, 354] width 42 height 11
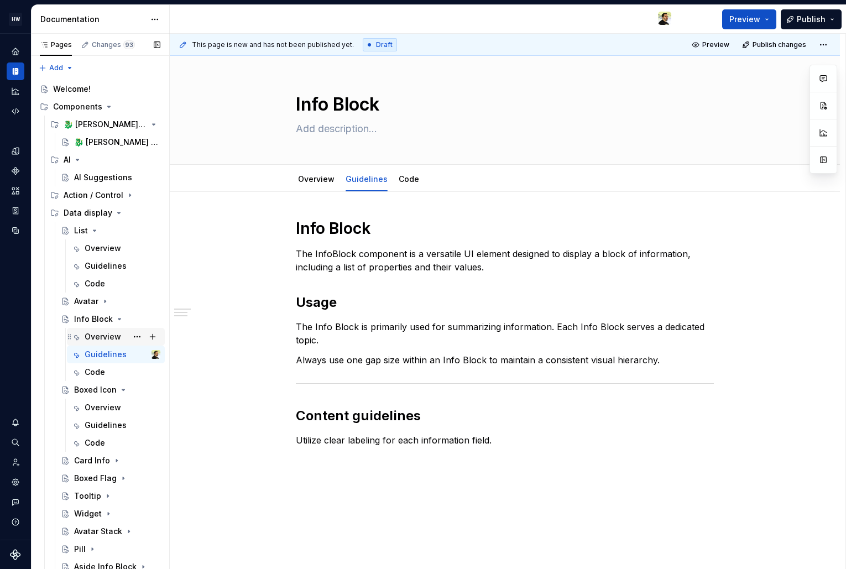
click at [88, 337] on div "Overview" at bounding box center [103, 336] width 36 height 11
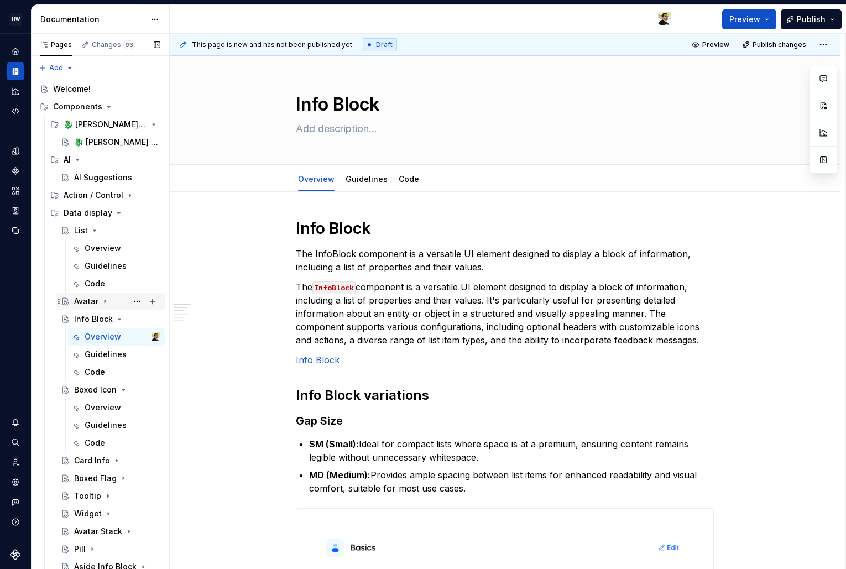
click at [91, 302] on div "Avatar" at bounding box center [86, 301] width 24 height 11
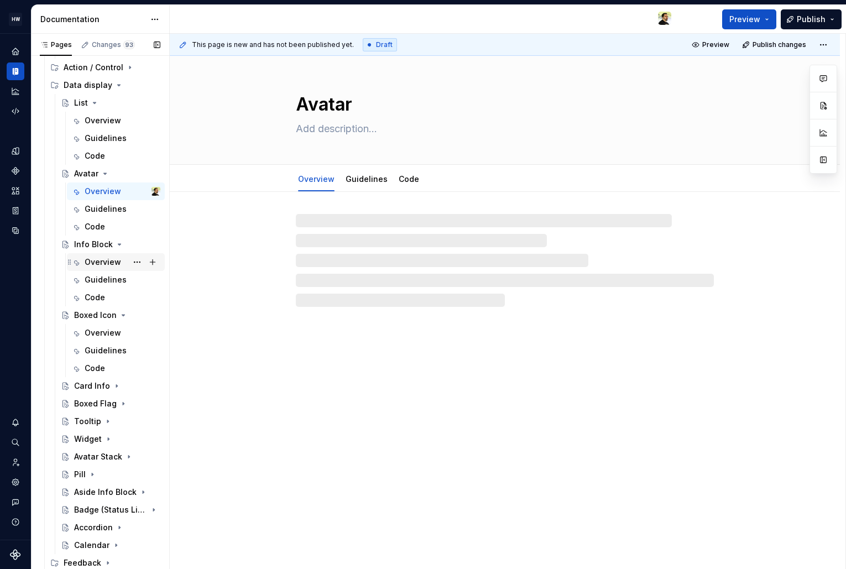
scroll to position [127, 0]
click at [88, 386] on div "Card Info" at bounding box center [92, 386] width 36 height 11
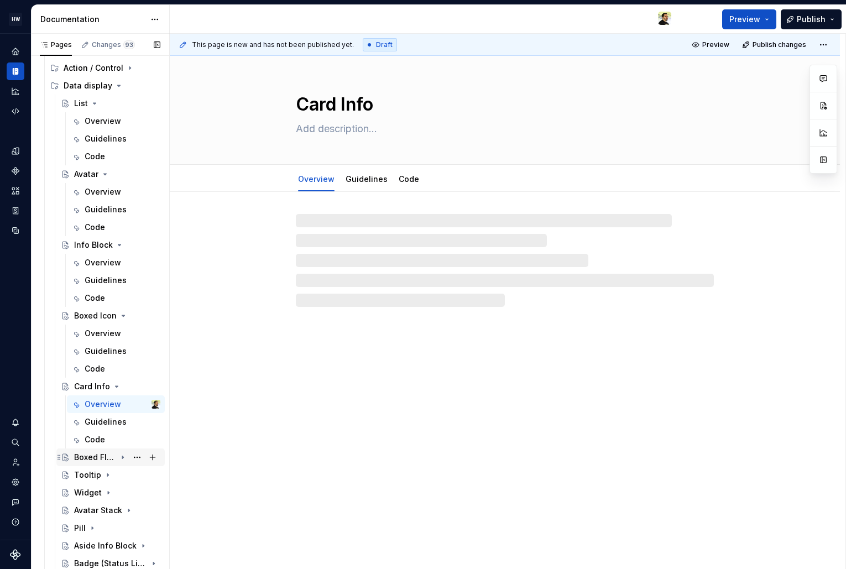
click at [90, 458] on div "Boxed Flag" at bounding box center [95, 457] width 42 height 11
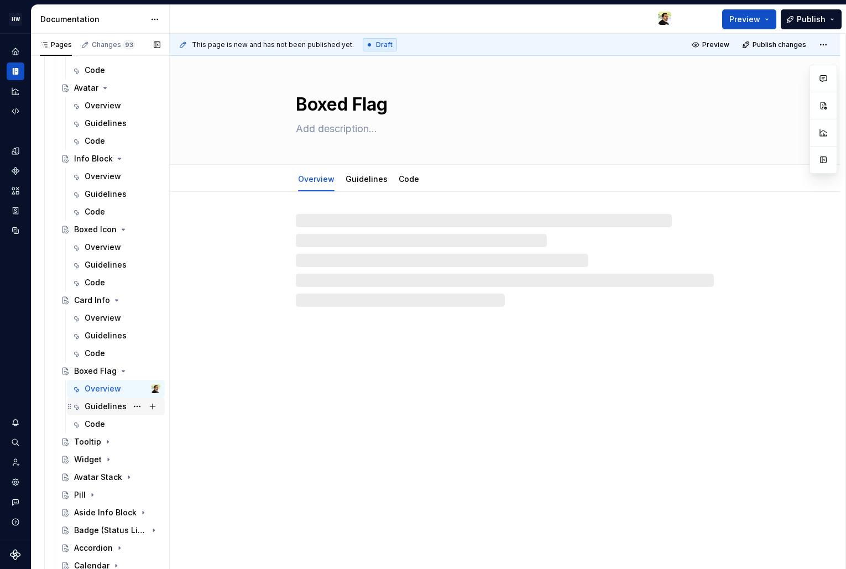
scroll to position [234, 0]
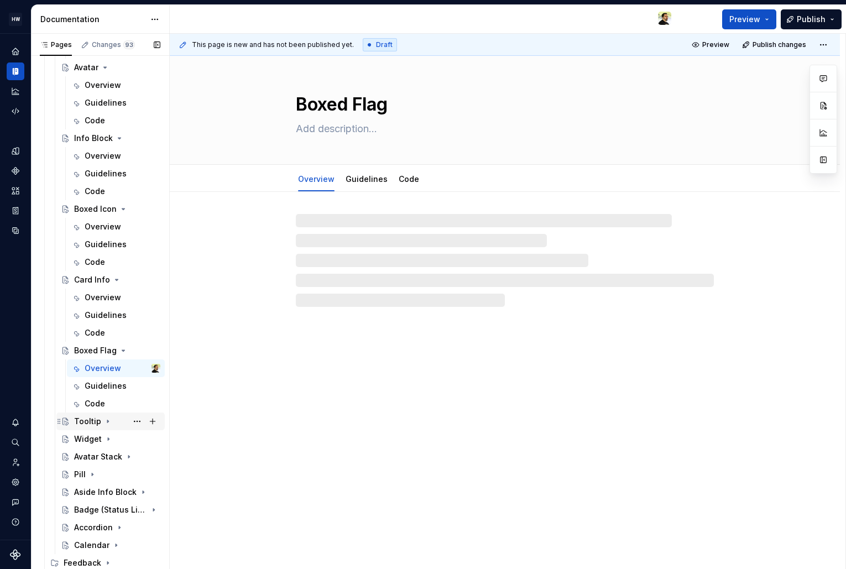
click at [88, 423] on div "Tooltip" at bounding box center [87, 421] width 27 height 11
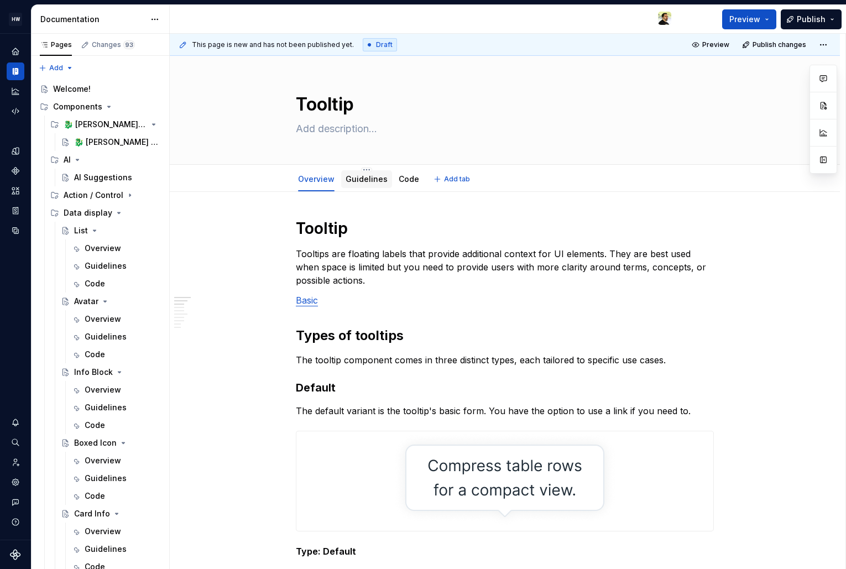
click at [363, 184] on div "Guidelines" at bounding box center [367, 179] width 42 height 11
click at [362, 181] on link "Guidelines" at bounding box center [367, 178] width 42 height 9
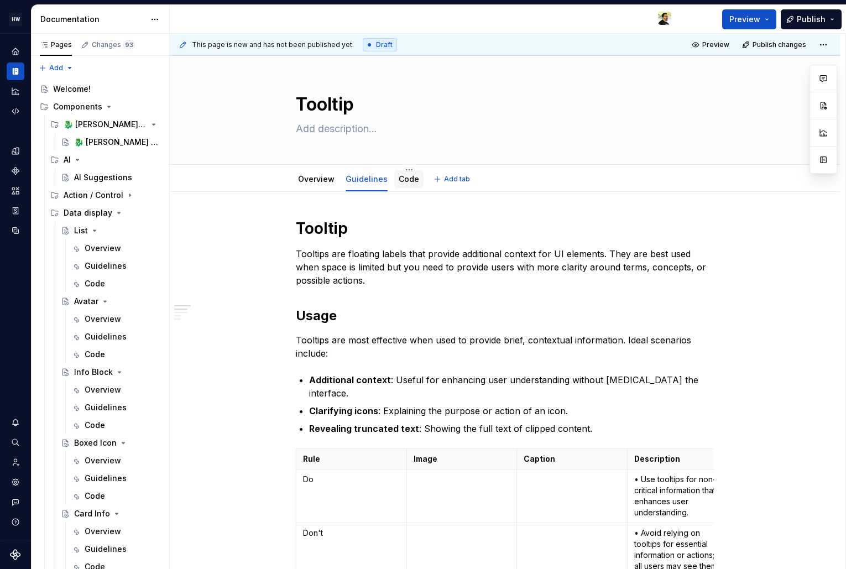
click at [401, 180] on link "Code" at bounding box center [409, 178] width 20 height 9
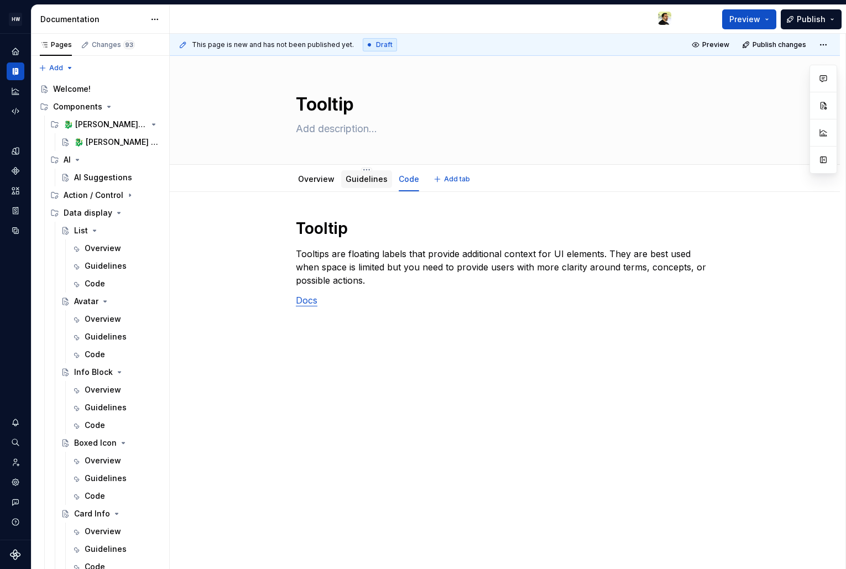
click at [367, 182] on link "Guidelines" at bounding box center [367, 178] width 42 height 9
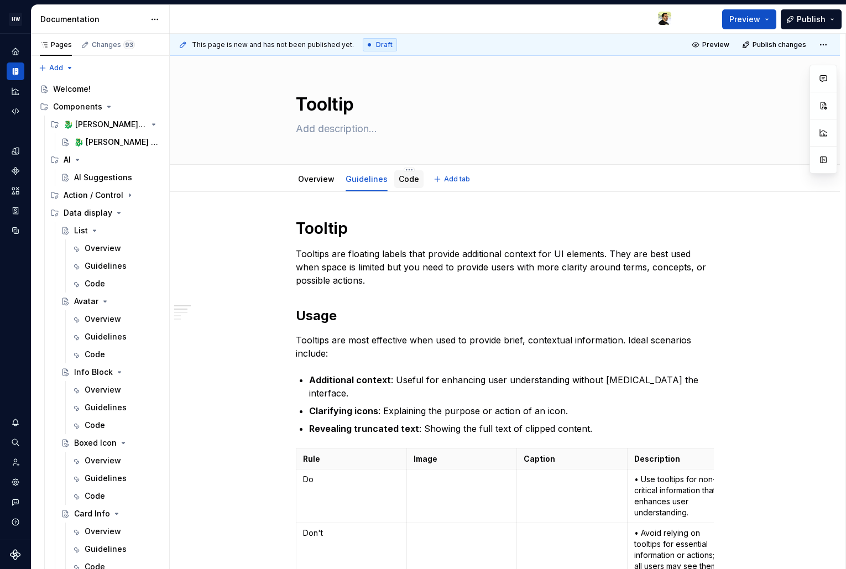
click at [406, 182] on link "Code" at bounding box center [409, 178] width 20 height 9
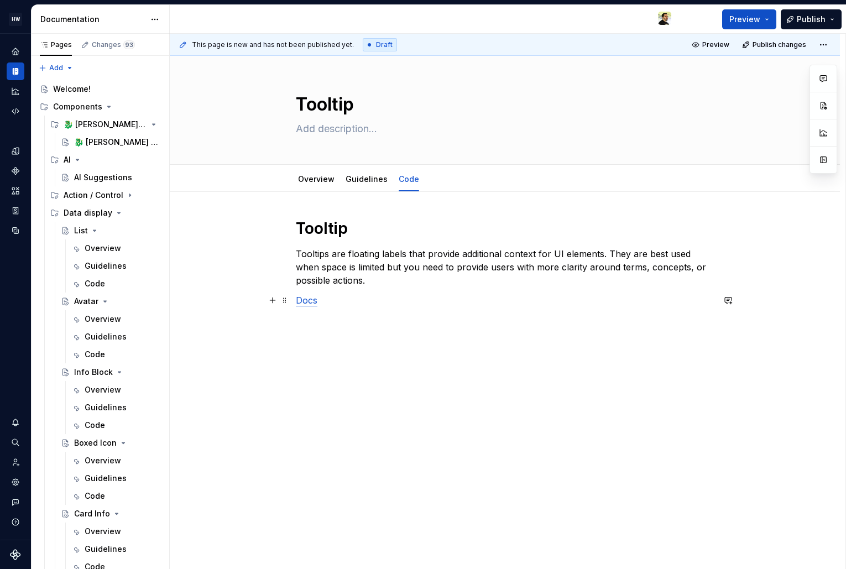
click at [306, 300] on link "Docs" at bounding box center [307, 300] width 22 height 11
click at [304, 300] on link "Docs" at bounding box center [307, 300] width 22 height 11
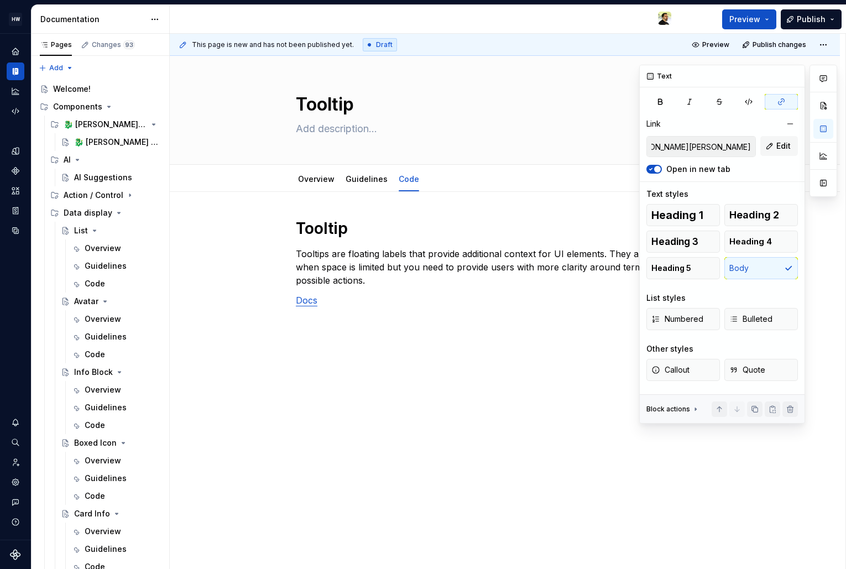
scroll to position [0, 252]
drag, startPoint x: 686, startPoint y: 145, endPoint x: 754, endPoint y: 148, distance: 68.1
click at [754, 148] on input "[URL][DOMAIN_NAME][PERSON_NAME][PERSON_NAME]" at bounding box center [701, 147] width 108 height 20
click at [717, 145] on input "[URL][DOMAIN_NAME][PERSON_NAME][PERSON_NAME]" at bounding box center [701, 147] width 108 height 20
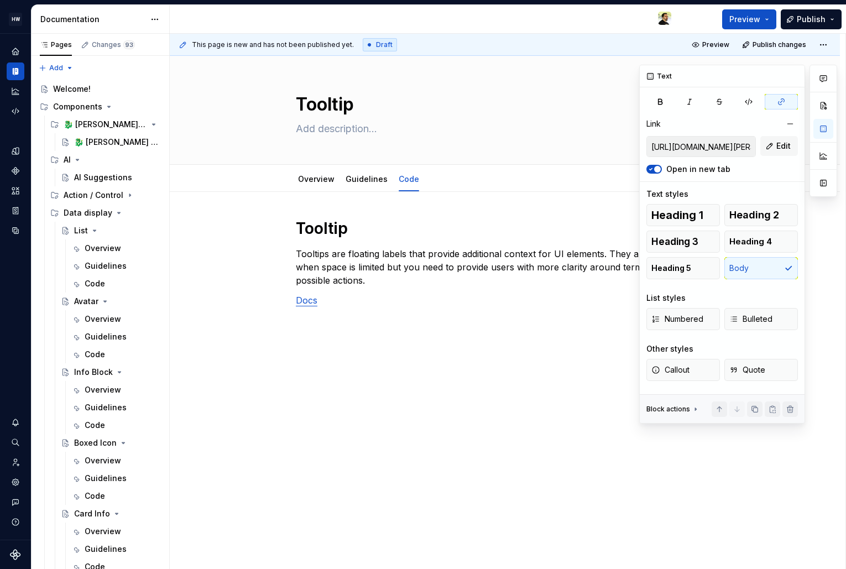
drag, startPoint x: 737, startPoint y: 147, endPoint x: 656, endPoint y: 147, distance: 80.7
click at [654, 147] on input "[URL][DOMAIN_NAME][PERSON_NAME][PERSON_NAME]" at bounding box center [701, 147] width 108 height 20
click at [686, 148] on input "[URL][DOMAIN_NAME][PERSON_NAME][PERSON_NAME]" at bounding box center [701, 147] width 108 height 20
drag, startPoint x: 697, startPoint y: 143, endPoint x: 742, endPoint y: 143, distance: 44.8
click at [742, 143] on input "[URL][DOMAIN_NAME][PERSON_NAME][PERSON_NAME]" at bounding box center [701, 147] width 108 height 20
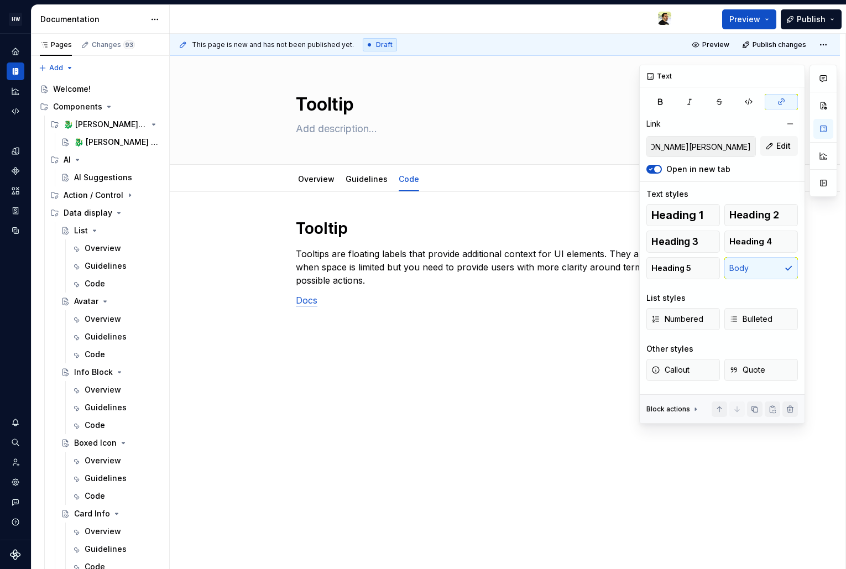
scroll to position [0, 252]
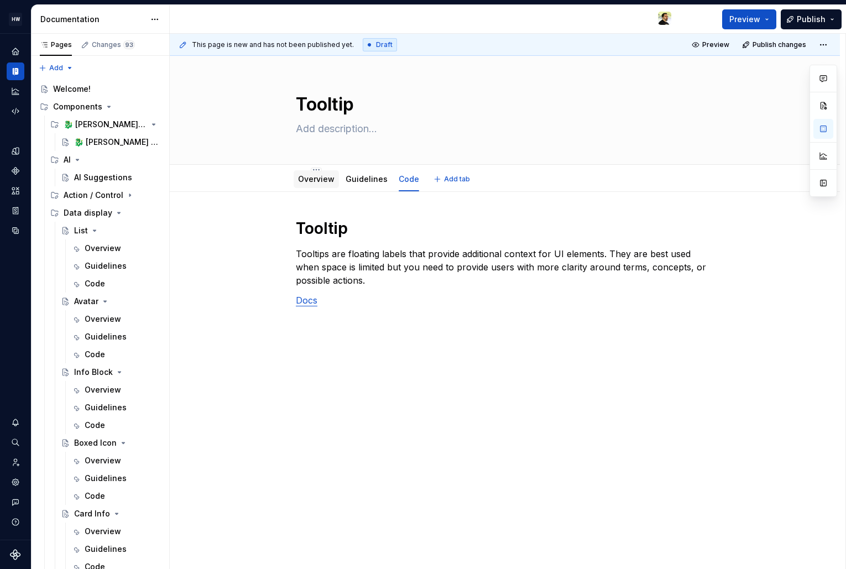
click at [323, 178] on link "Overview" at bounding box center [316, 178] width 36 height 9
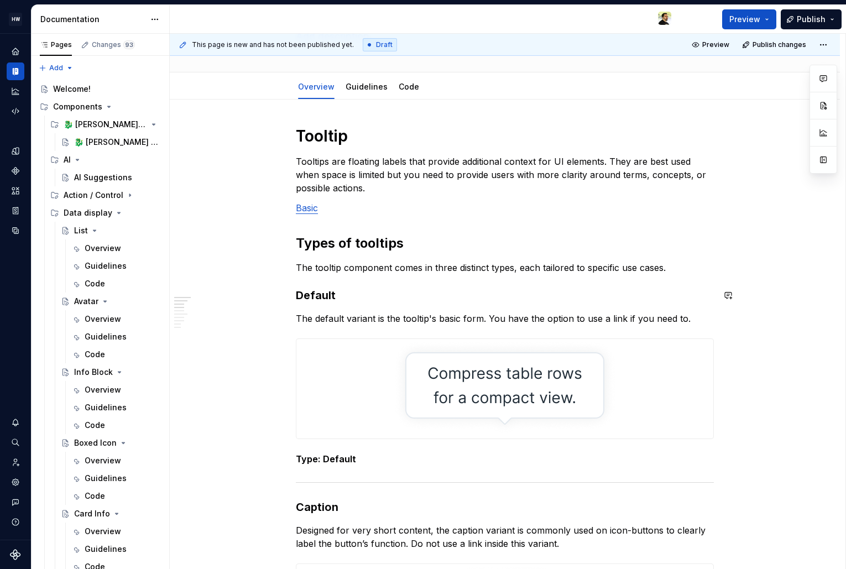
scroll to position [100, 0]
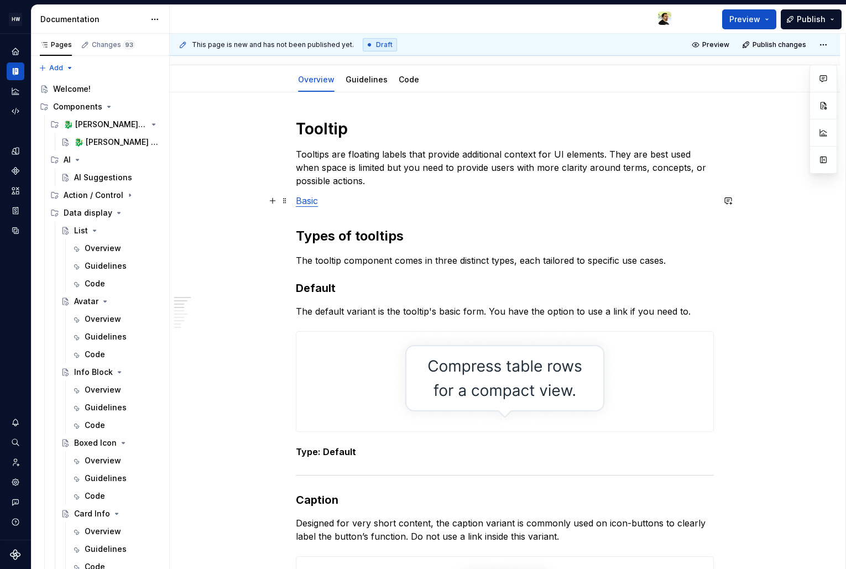
click at [301, 202] on link "Basic" at bounding box center [307, 200] width 22 height 11
click at [408, 82] on link "Code" at bounding box center [409, 79] width 20 height 9
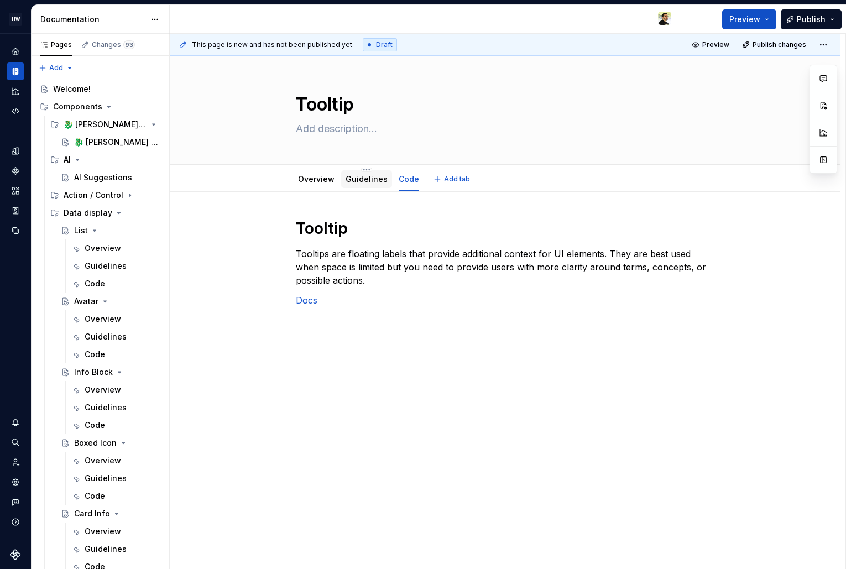
click at [359, 176] on link "Guidelines" at bounding box center [367, 178] width 42 height 9
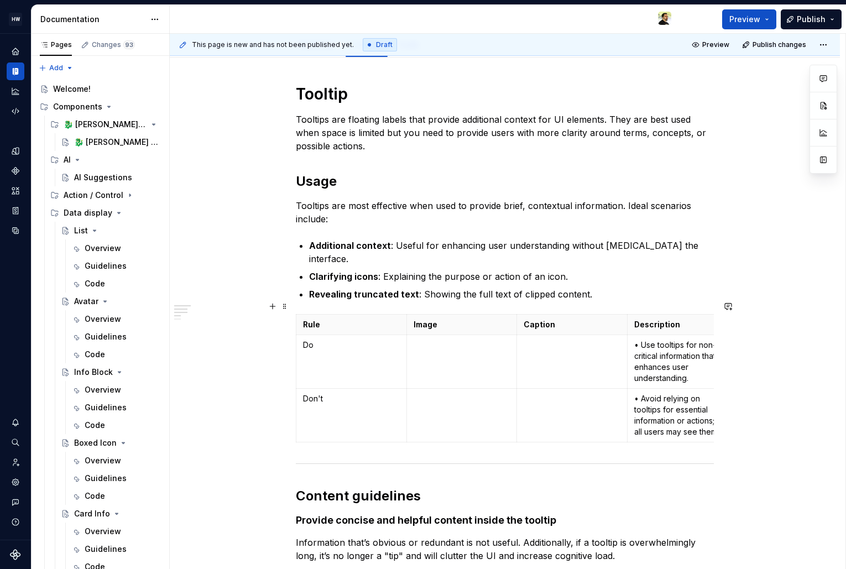
scroll to position [163, 0]
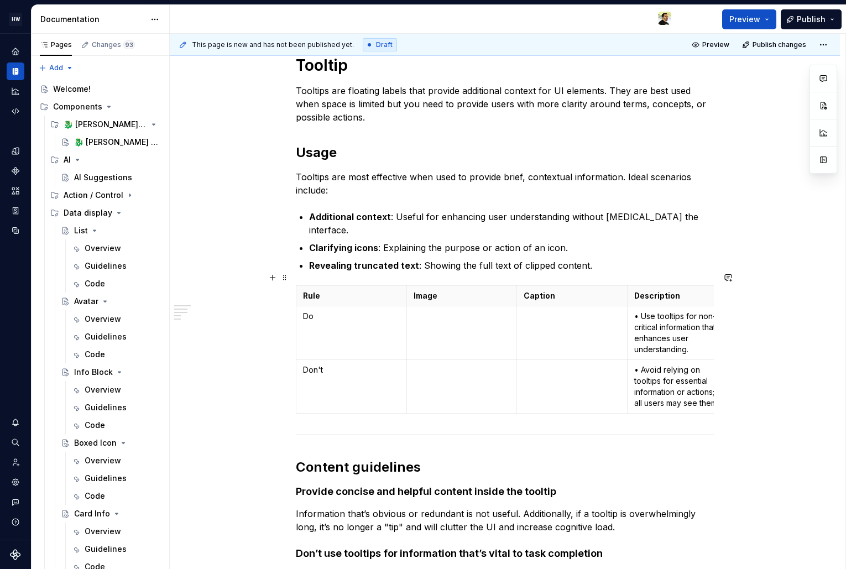
click at [480, 326] on td at bounding box center [461, 333] width 111 height 54
click at [480, 365] on td at bounding box center [461, 387] width 111 height 54
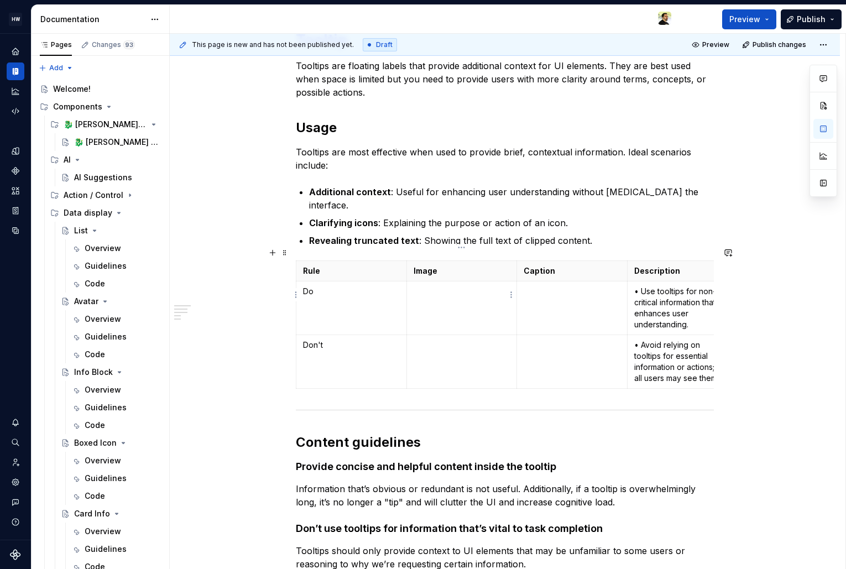
click at [480, 309] on td at bounding box center [461, 308] width 111 height 54
click at [472, 341] on td at bounding box center [461, 362] width 111 height 54
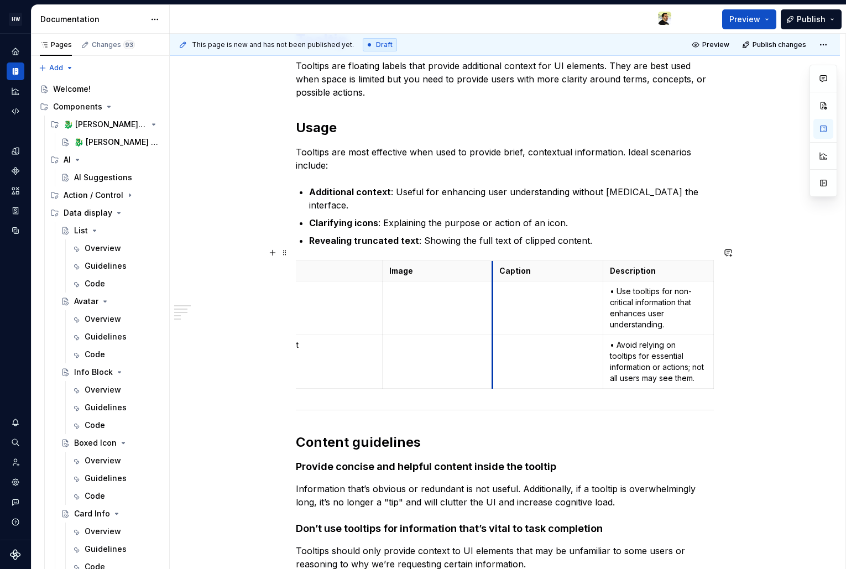
scroll to position [0, 0]
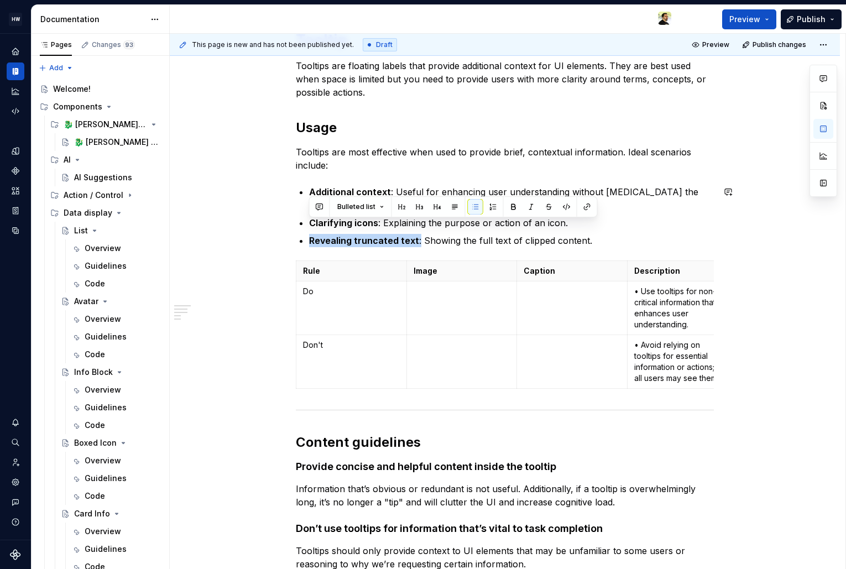
drag, startPoint x: 416, startPoint y: 228, endPoint x: 301, endPoint y: 227, distance: 114.5
click at [309, 234] on li "Revealing truncated text : Showing the full text of clipped content." at bounding box center [511, 240] width 405 height 13
copy p "Revealing truncated text :"
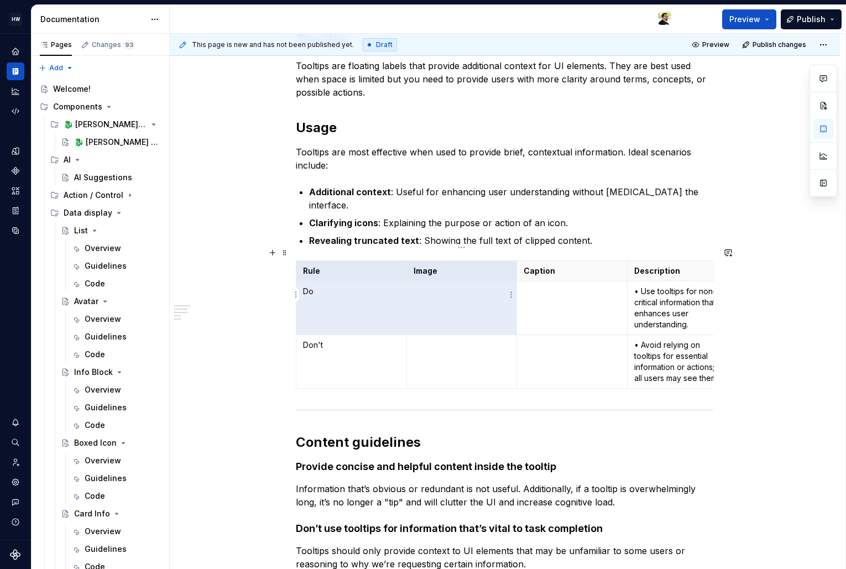
drag, startPoint x: 309, startPoint y: 257, endPoint x: 662, endPoint y: 367, distance: 370.4
click at [661, 365] on tbody "Rule Image Caption Description Do • Use tooltips for non-critical information t…" at bounding box center [517, 325] width 442 height 128
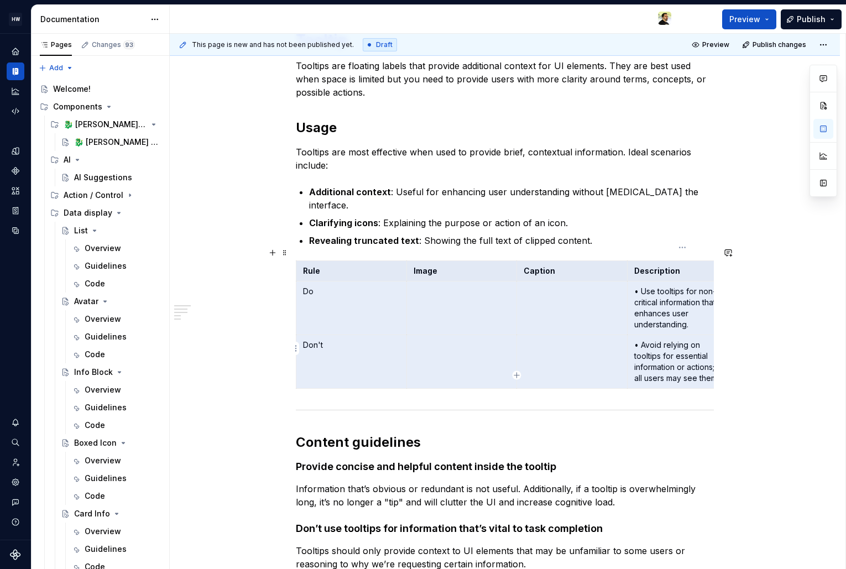
click at [668, 362] on p "• Avoid relying on tooltips for essential information or actions; not all users…" at bounding box center [682, 361] width 97 height 44
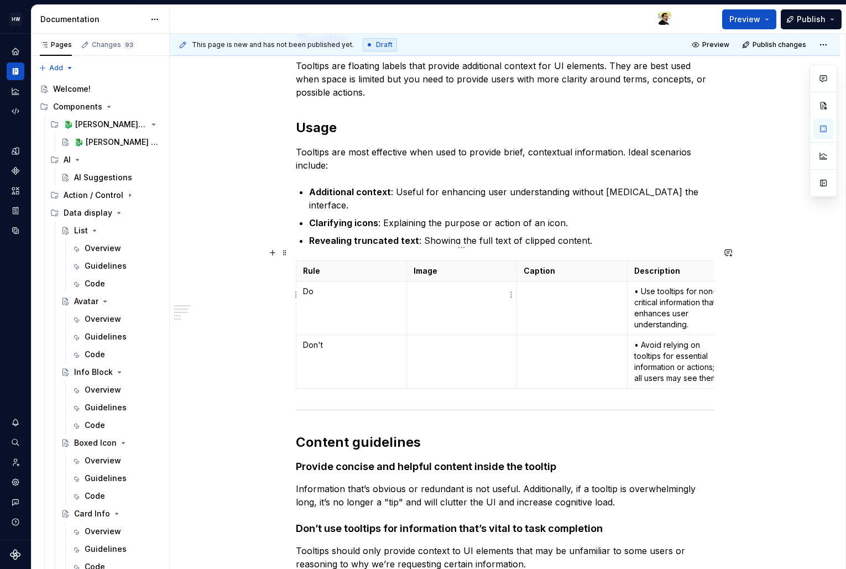
click at [455, 285] on td at bounding box center [461, 308] width 111 height 54
type textarea "*"
